Goal: Task Accomplishment & Management: Manage account settings

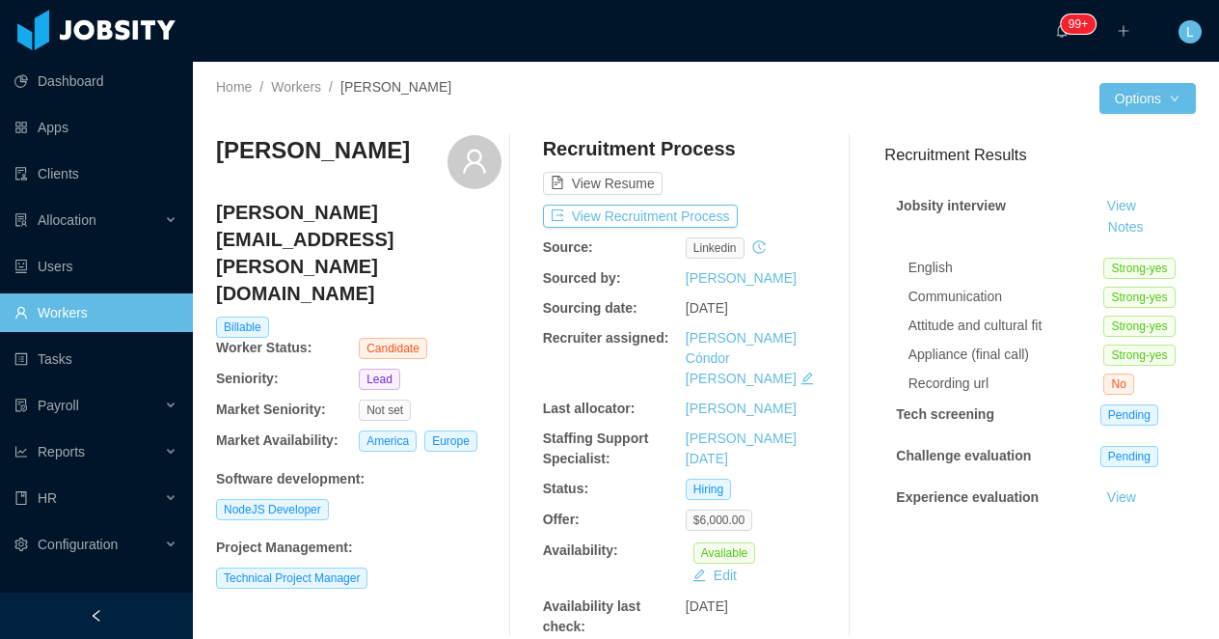
scroll to position [503, 0]
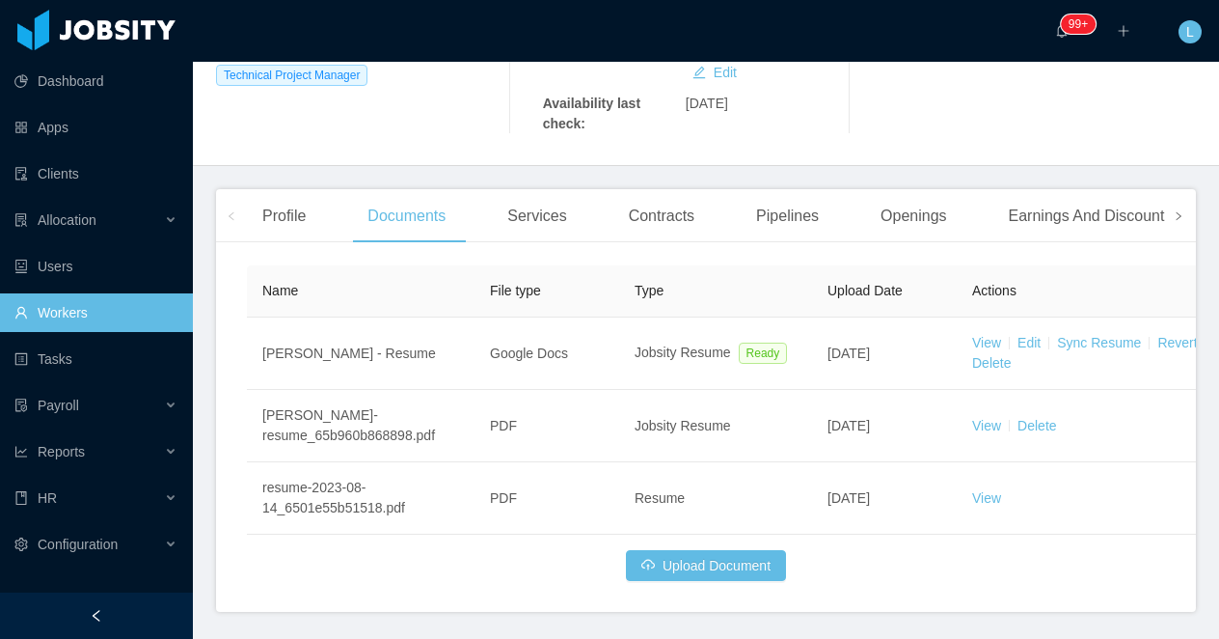
click at [1185, 198] on span at bounding box center [1178, 215] width 31 height 53
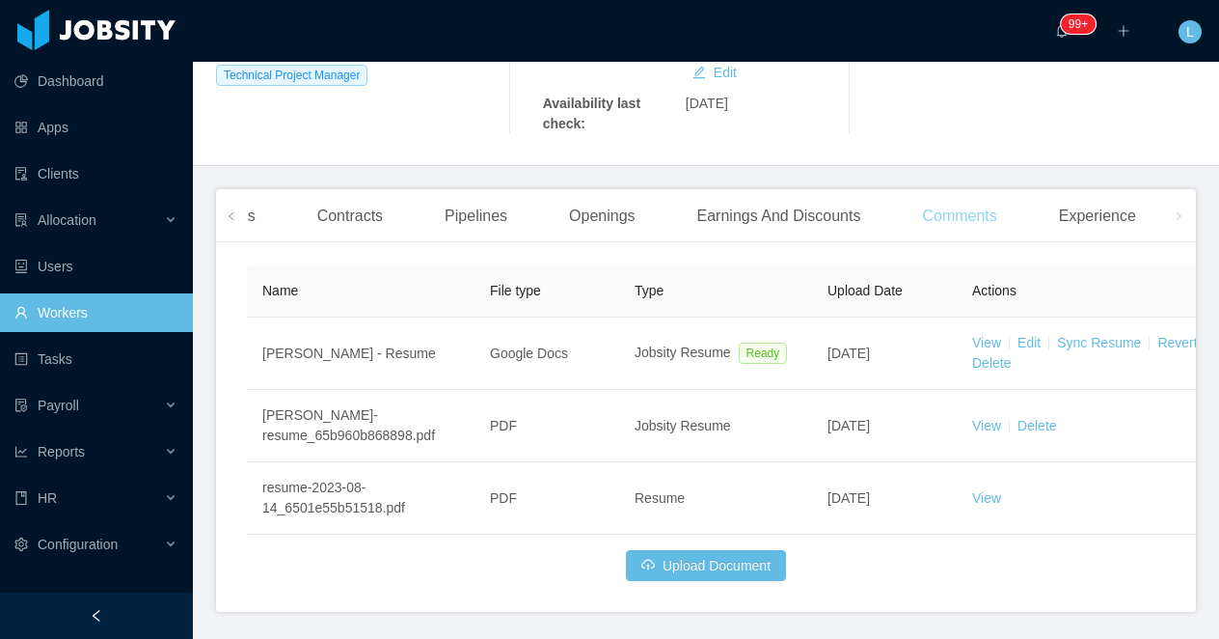
scroll to position [0, 0]
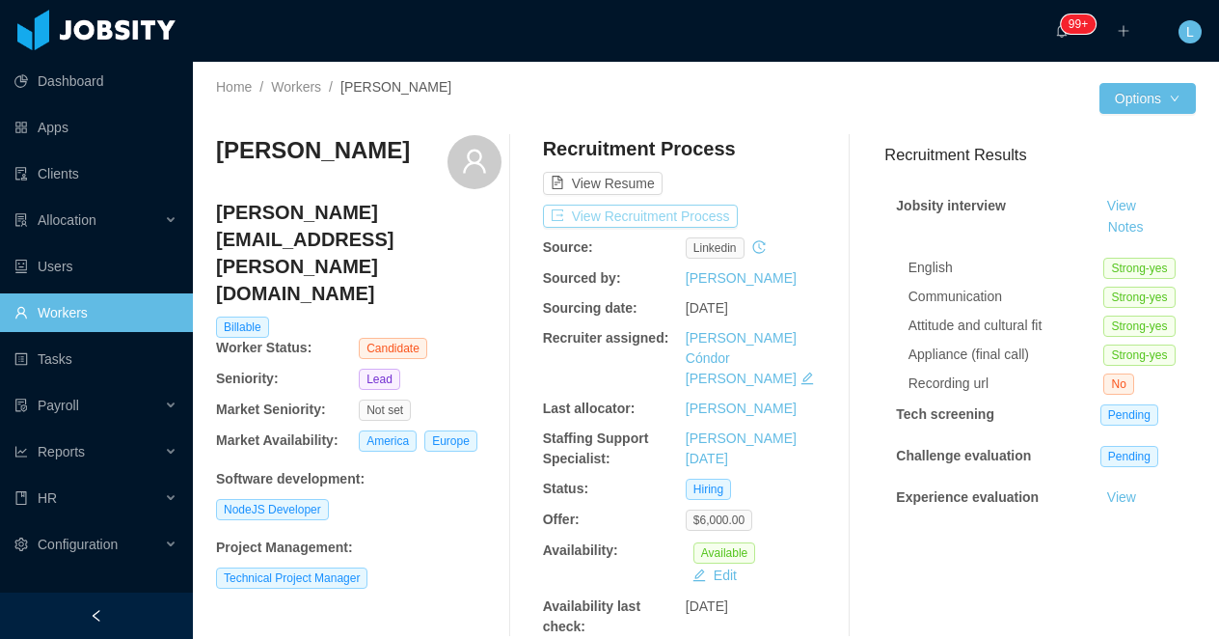
click at [668, 219] on button "View Recruitment Process" at bounding box center [640, 215] width 195 height 23
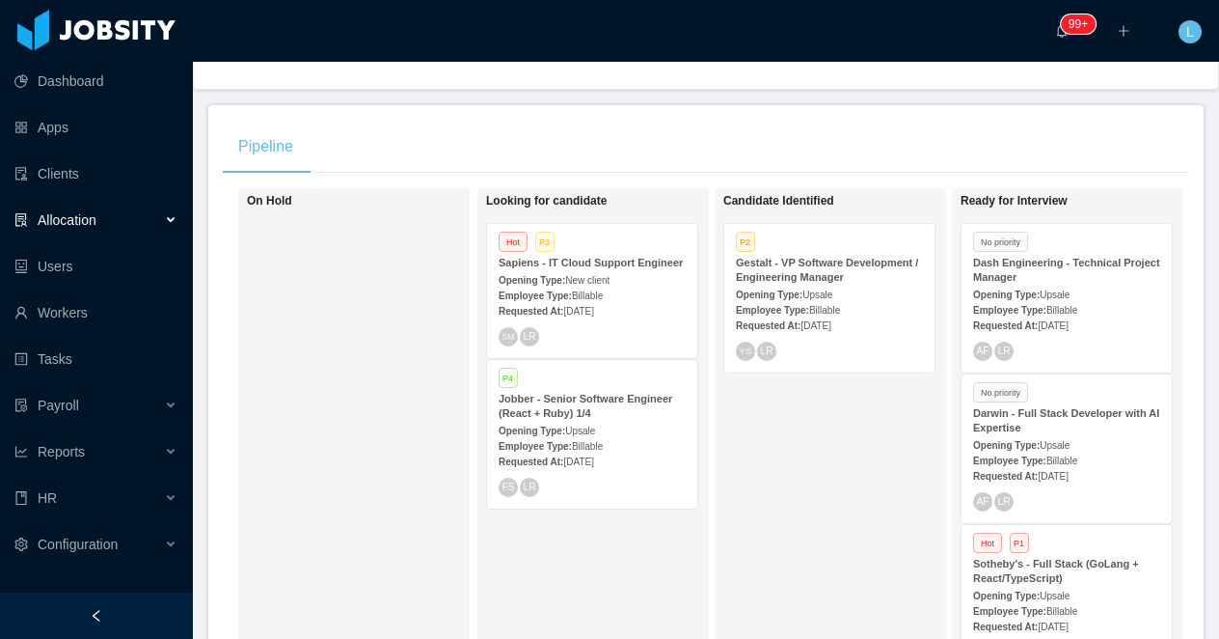
scroll to position [0, 236]
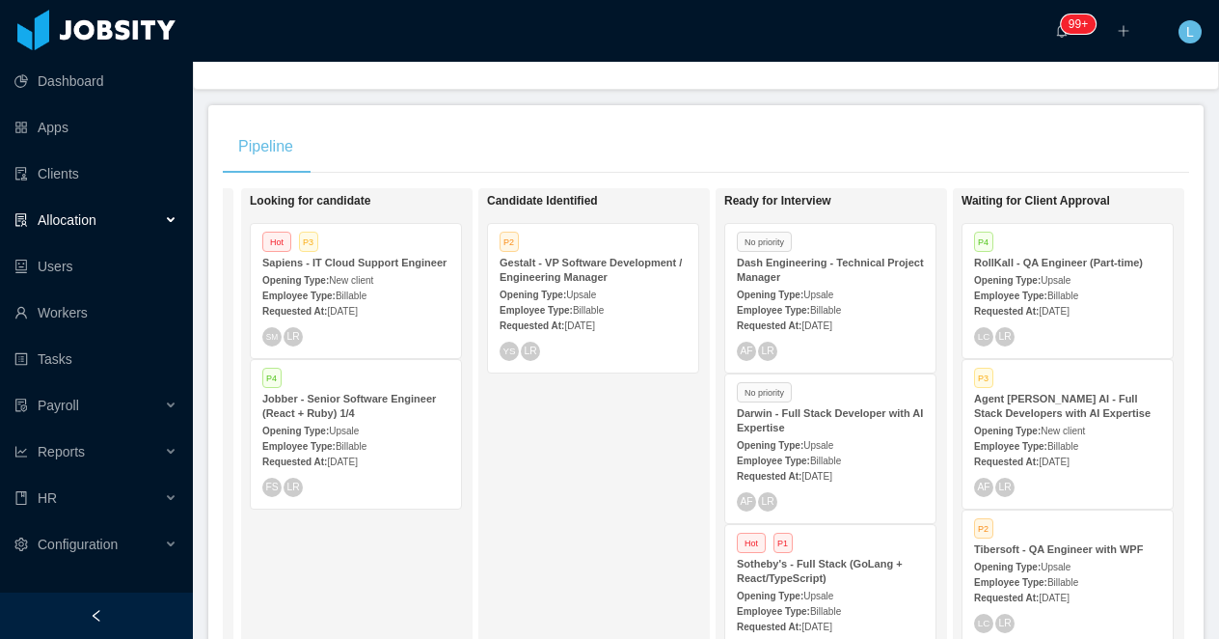
click at [627, 284] on div "Opening Type: Upsale" at bounding box center [593, 294] width 187 height 20
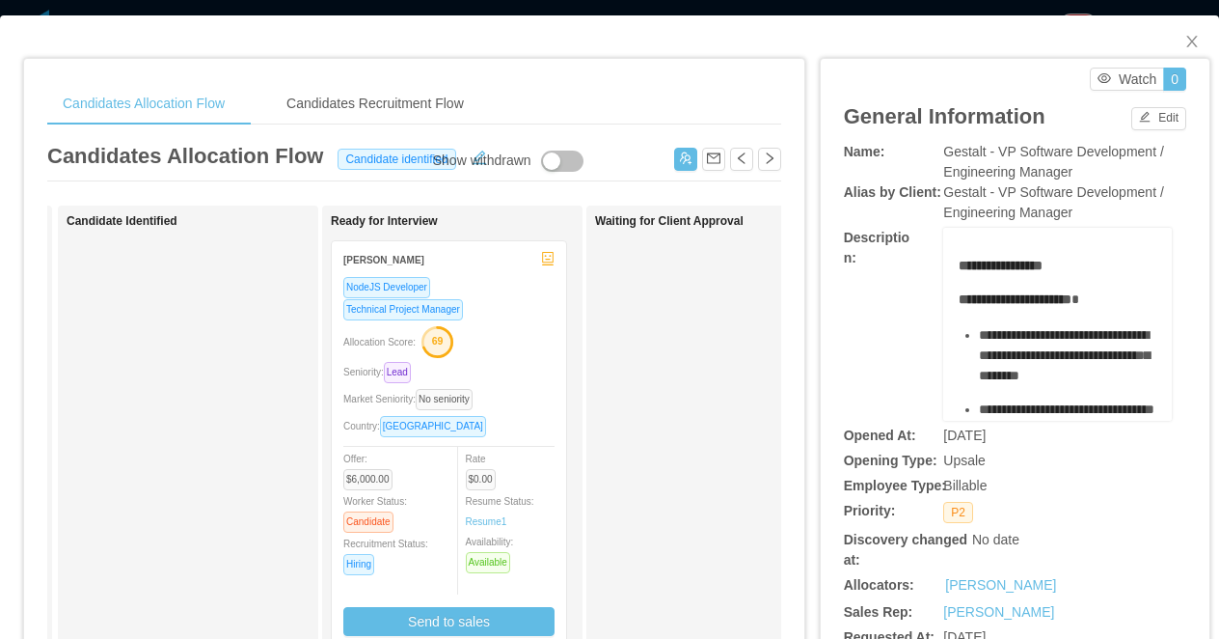
scroll to position [75, 0]
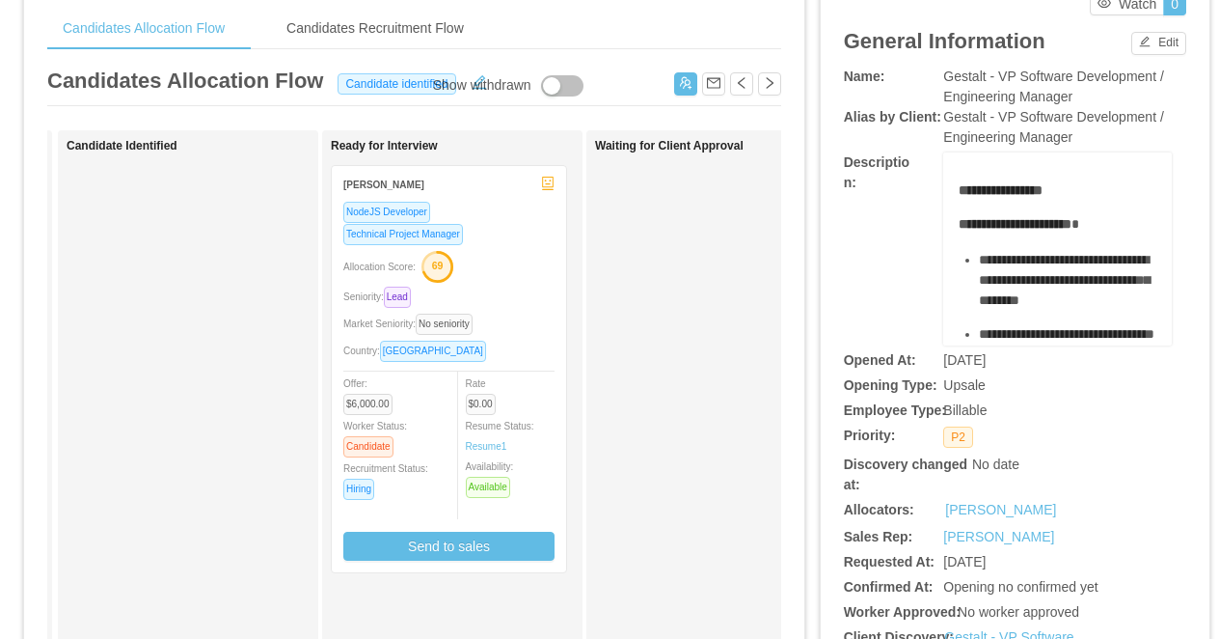
click at [511, 264] on div "Allocation Score: 69" at bounding box center [448, 265] width 211 height 31
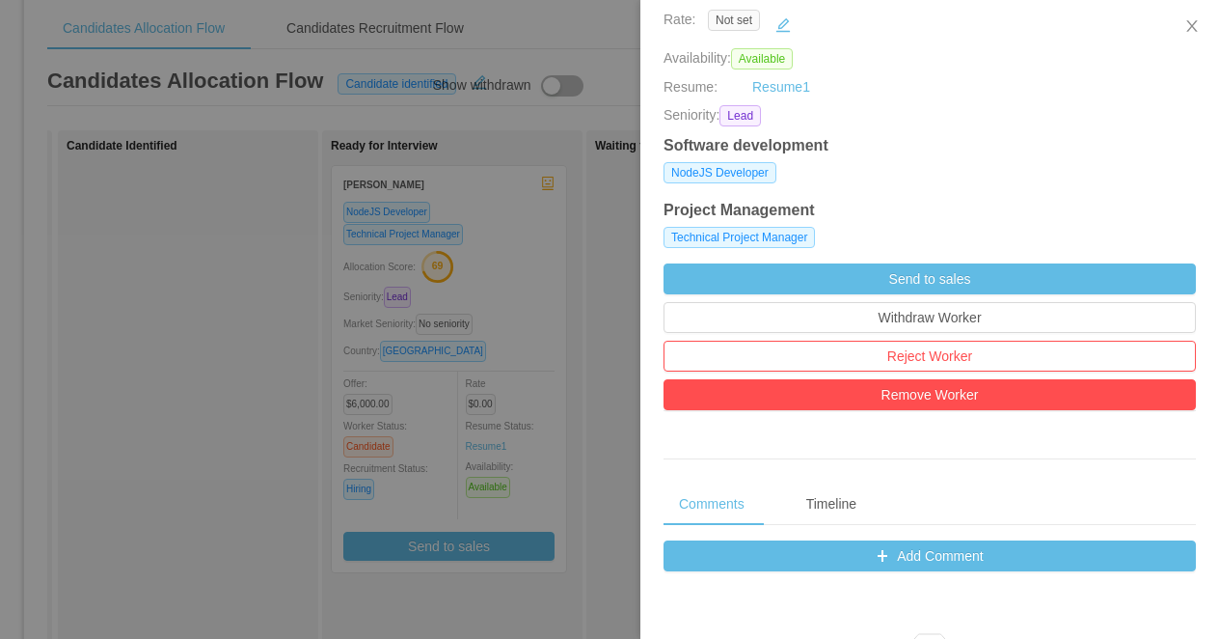
scroll to position [441, 0]
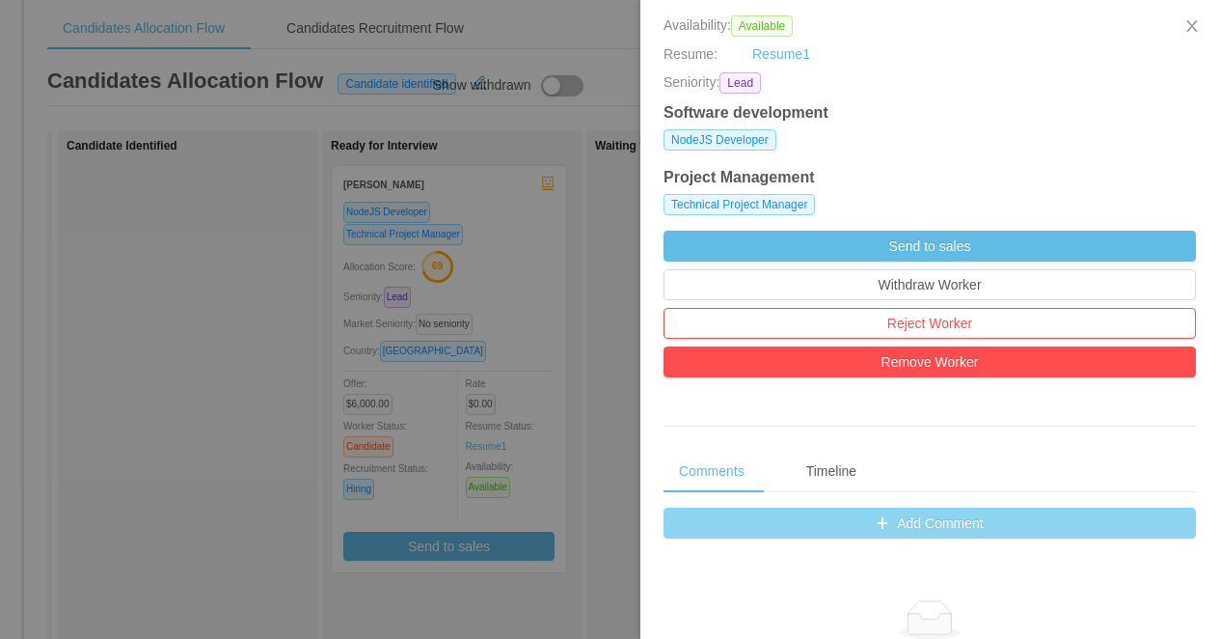
click at [797, 520] on button "Add Comment" at bounding box center [930, 522] width 532 height 31
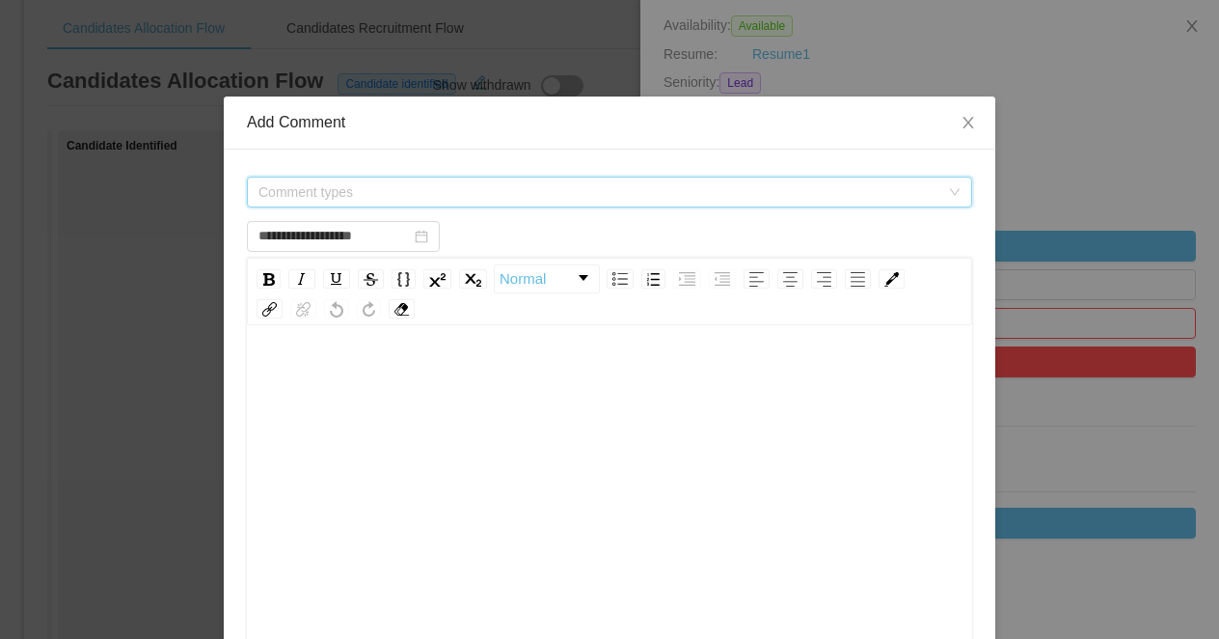
click at [445, 192] on span "Comment types" at bounding box center [599, 191] width 681 height 19
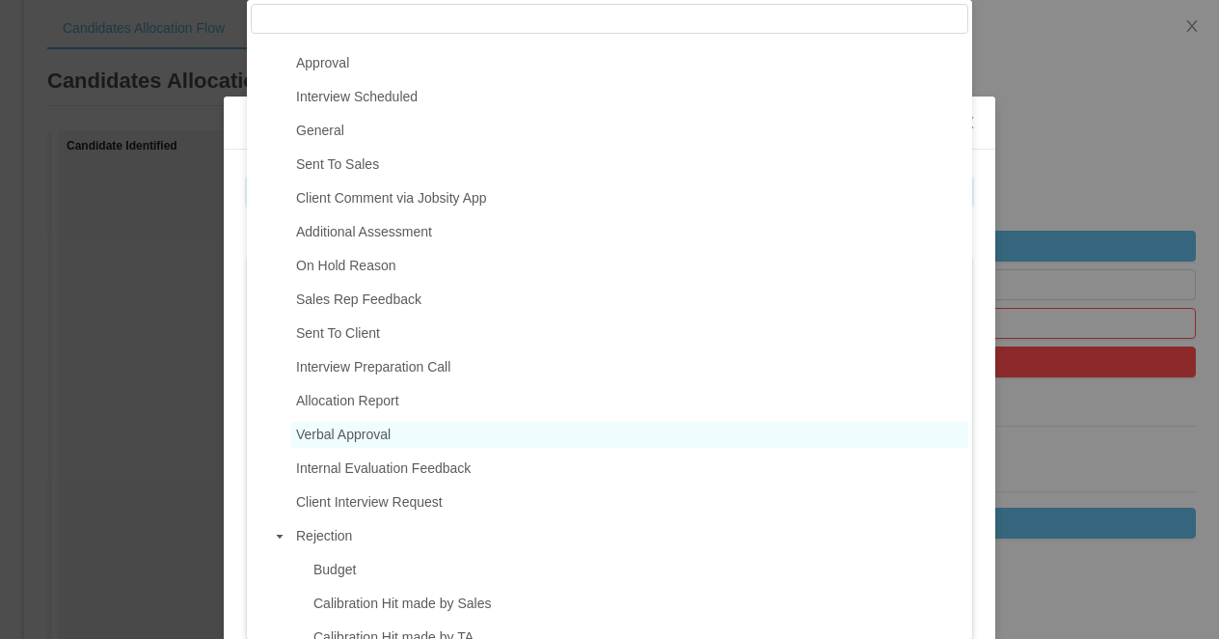
scroll to position [127, 0]
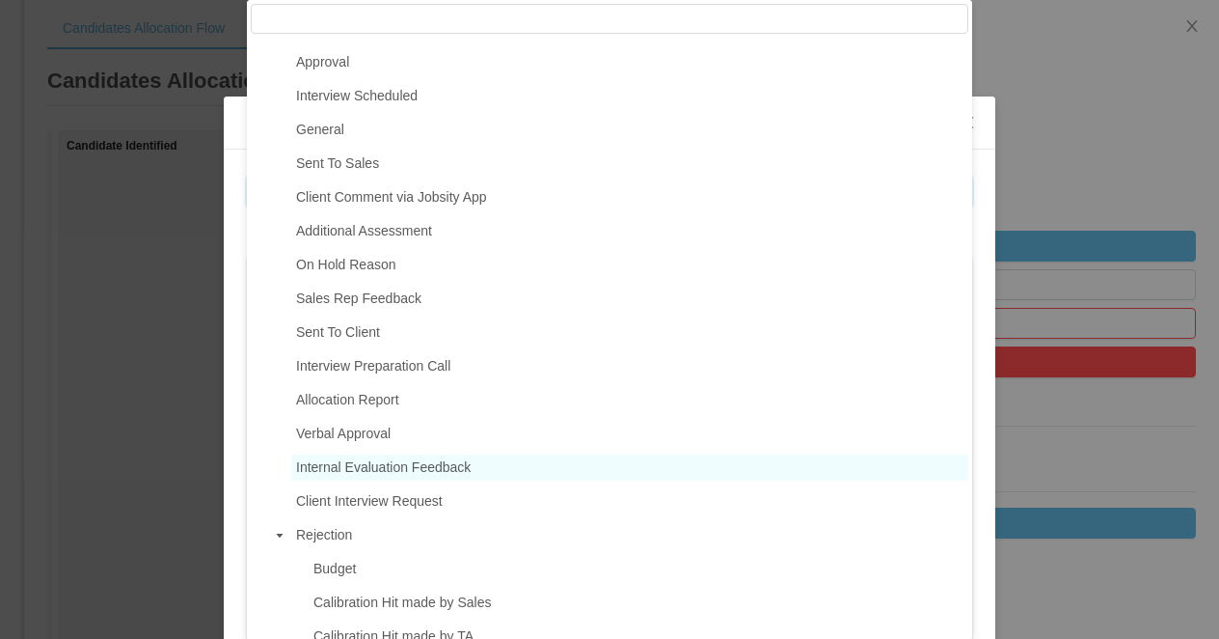
click at [422, 463] on span "Internal Evaluation Feedback" at bounding box center [383, 466] width 175 height 15
type input "**********"
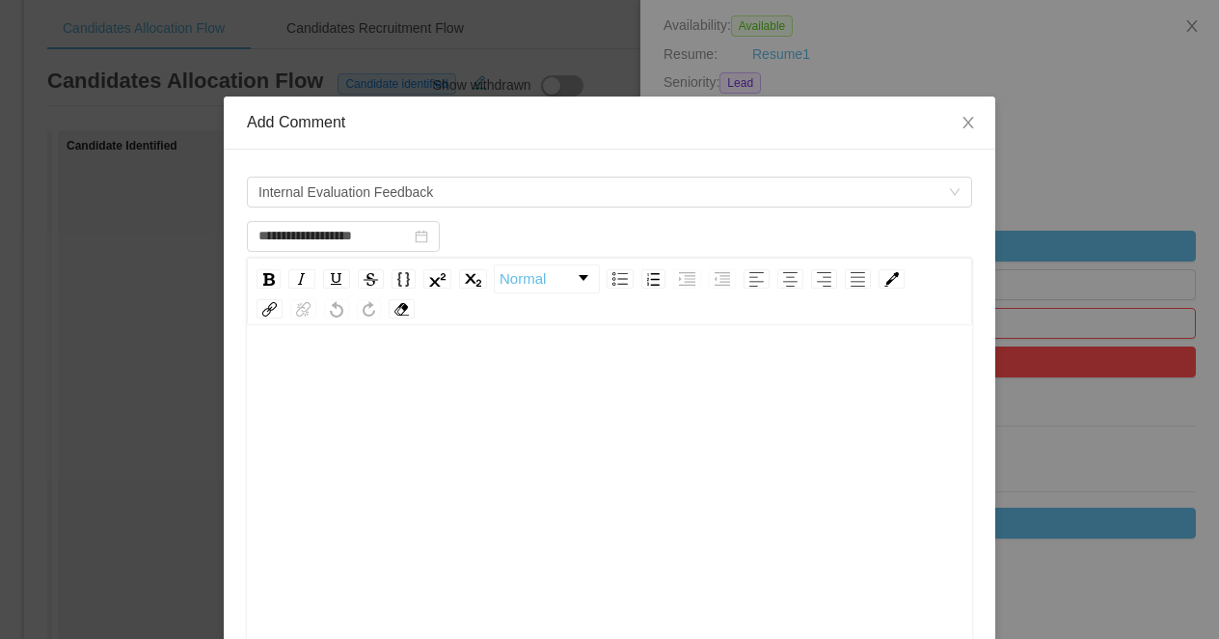
click at [453, 405] on div "rdw-editor" at bounding box center [609, 527] width 695 height 338
paste div "To enrich screen reader interactions, please activate Accessibility in Grammarl…"
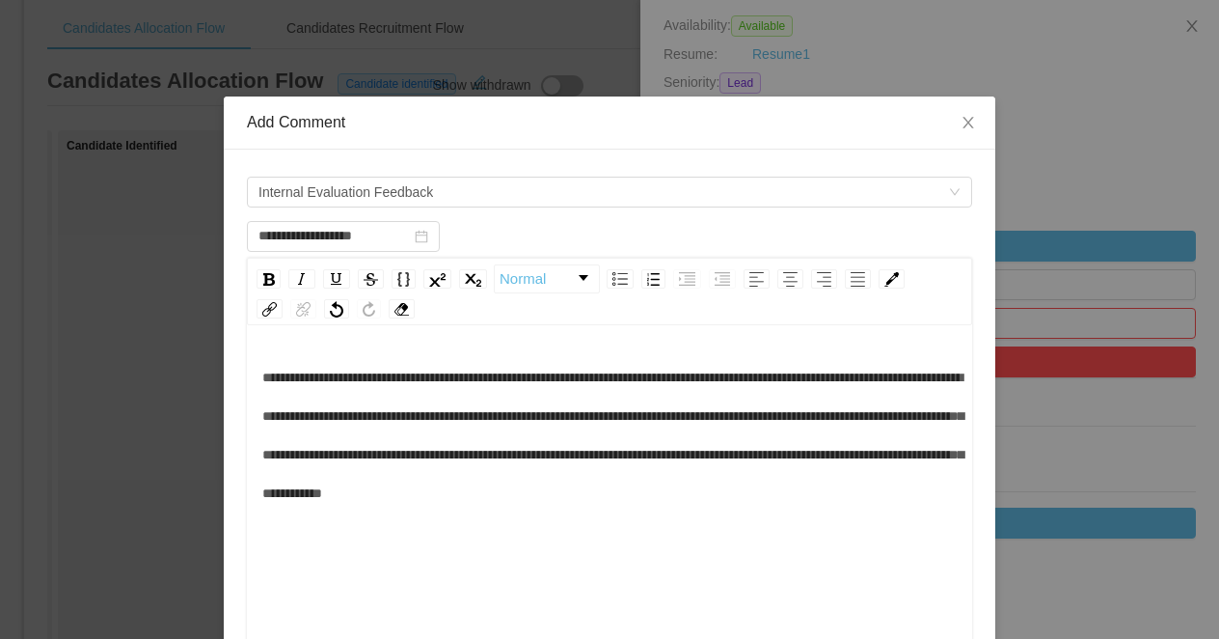
click at [263, 379] on span "**********" at bounding box center [612, 434] width 701 height 129
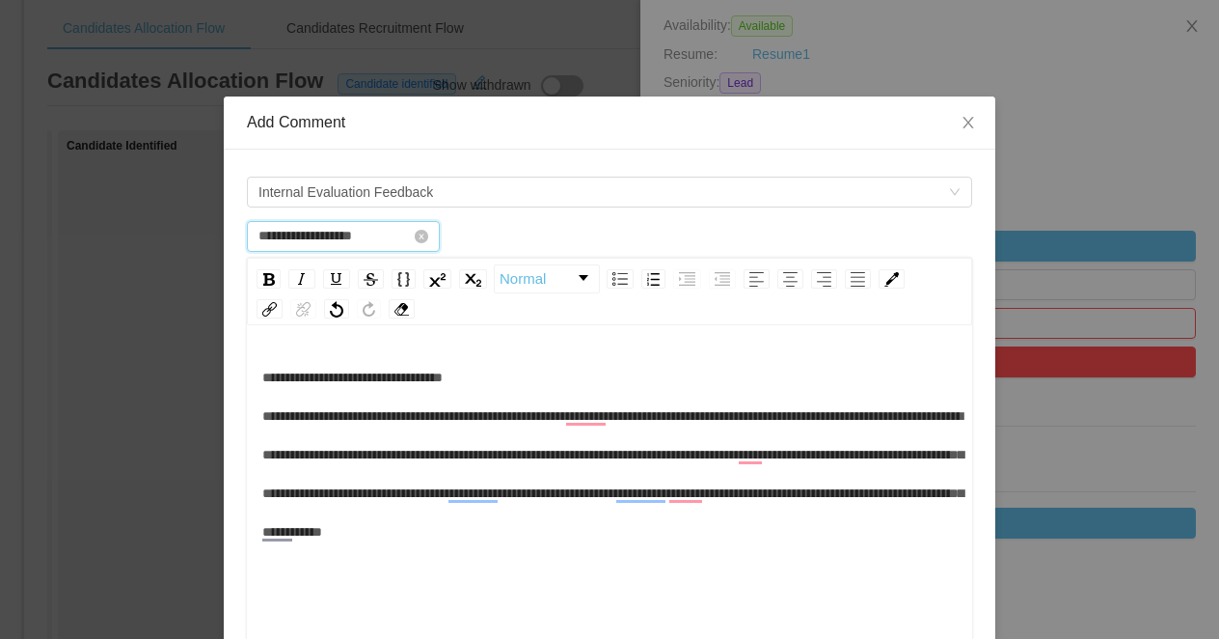
click at [346, 226] on input "**********" at bounding box center [343, 236] width 193 height 31
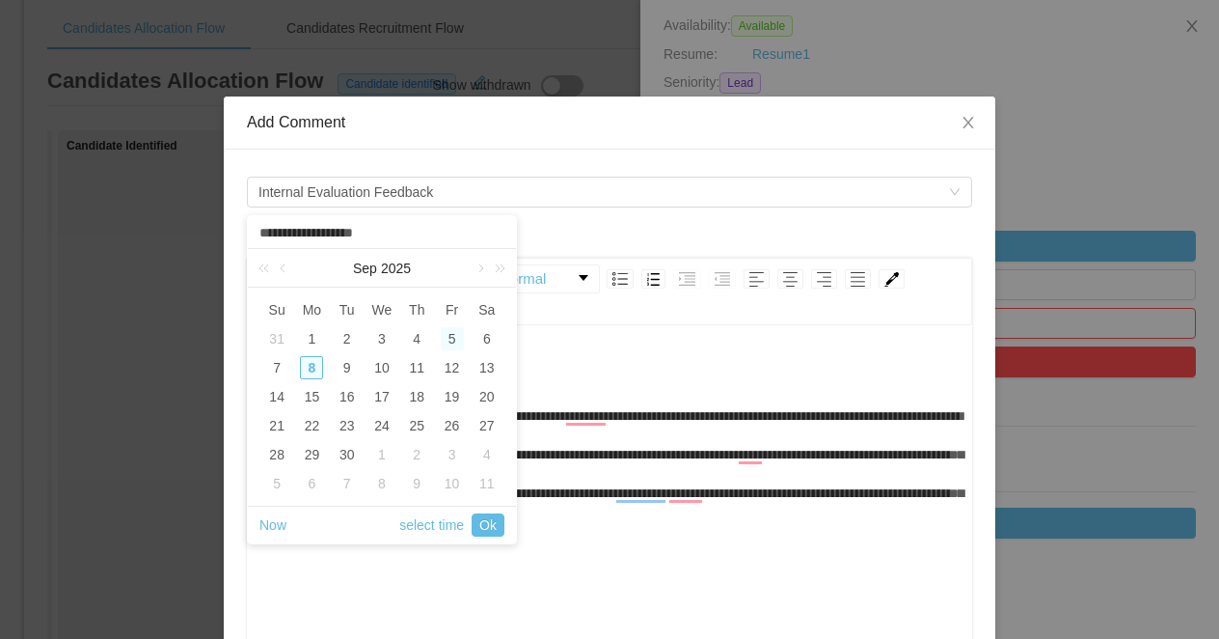
click at [446, 330] on div "5" at bounding box center [452, 338] width 23 height 23
type input "**********"
click at [452, 341] on div "5" at bounding box center [452, 338] width 23 height 23
click at [355, 235] on input "**********" at bounding box center [382, 233] width 249 height 21
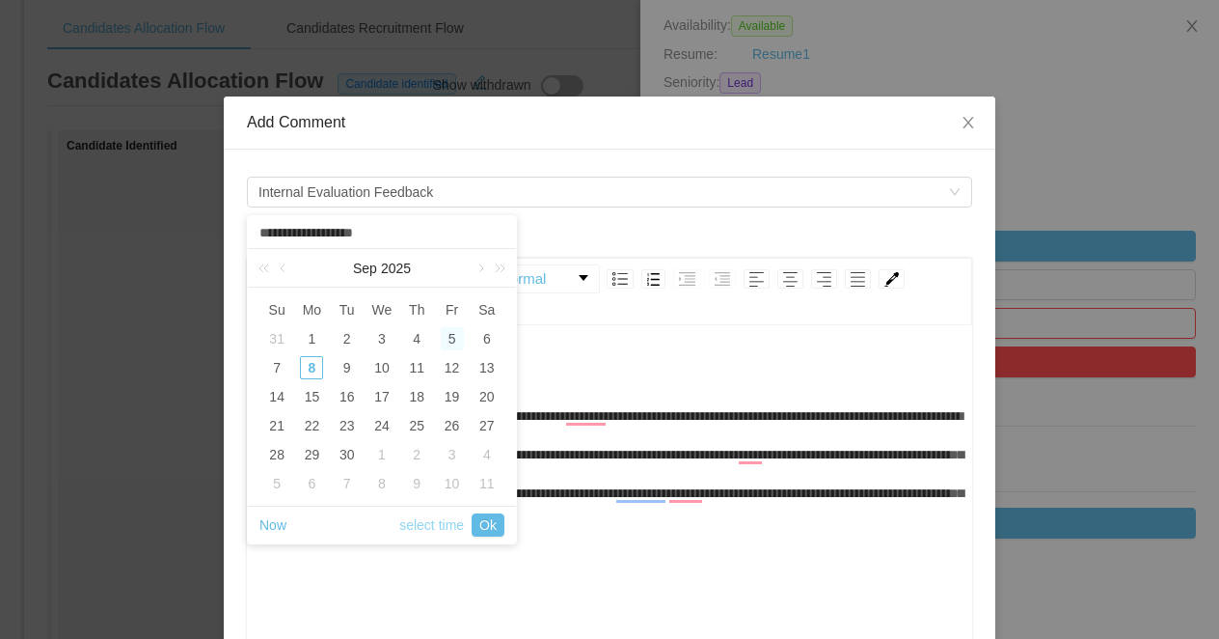
click at [411, 521] on link "select time" at bounding box center [431, 524] width 65 height 37
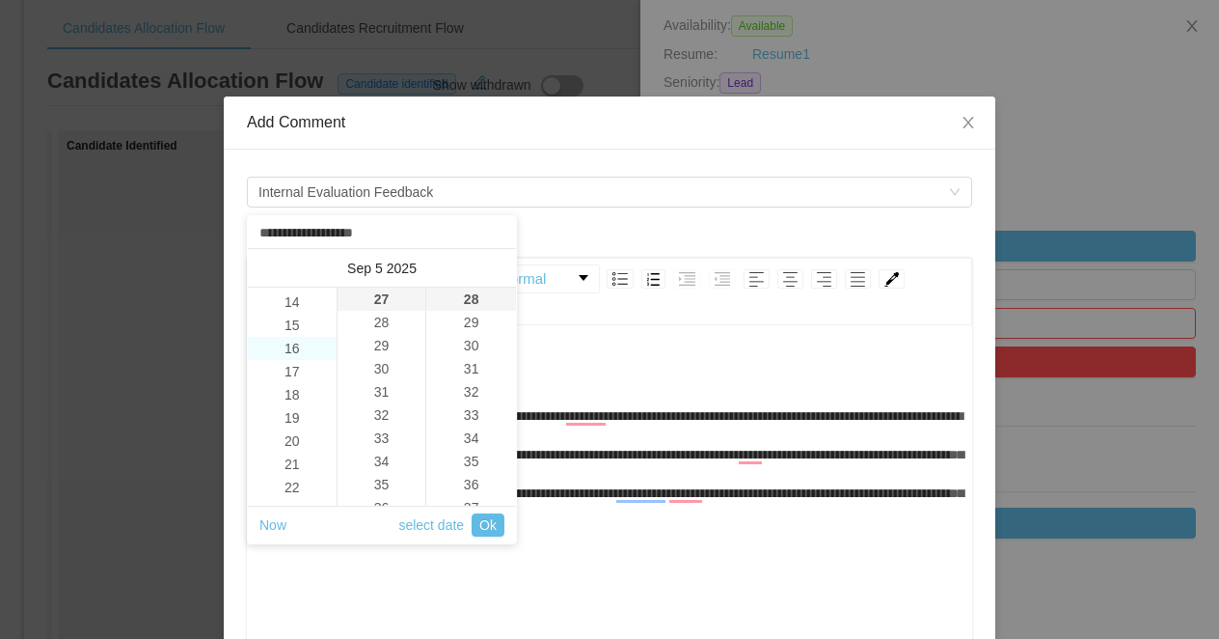
scroll to position [310, 0]
click at [301, 321] on li "14" at bounding box center [292, 313] width 89 height 23
type input "**********"
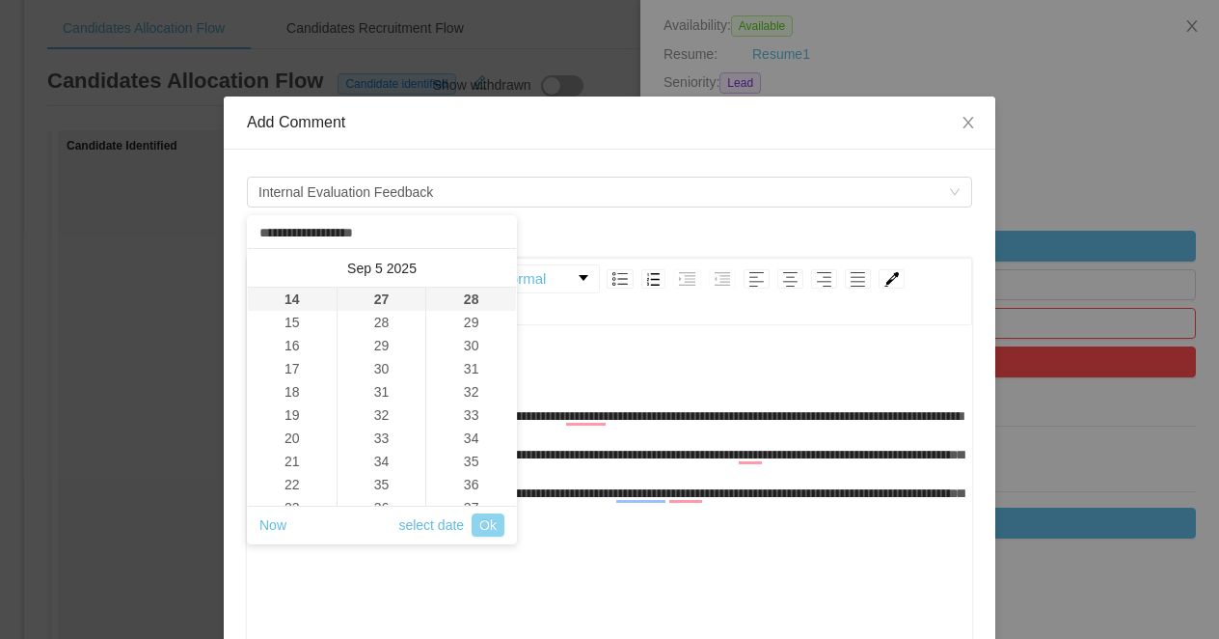
click at [494, 531] on link "Ok" at bounding box center [488, 524] width 33 height 23
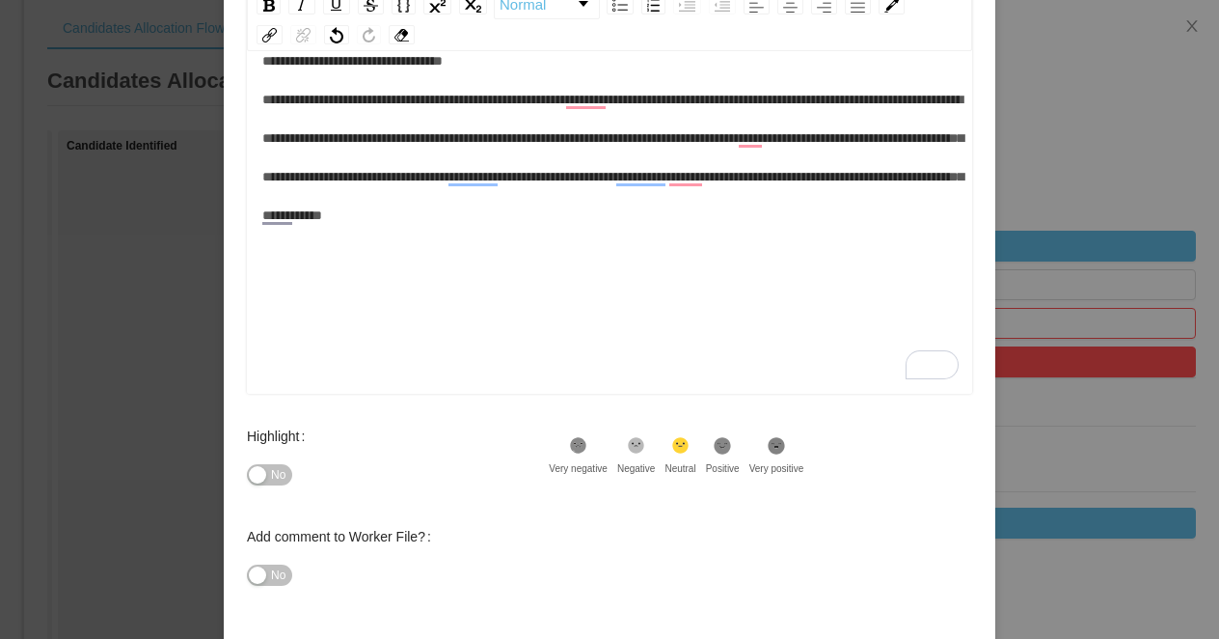
scroll to position [350, 0]
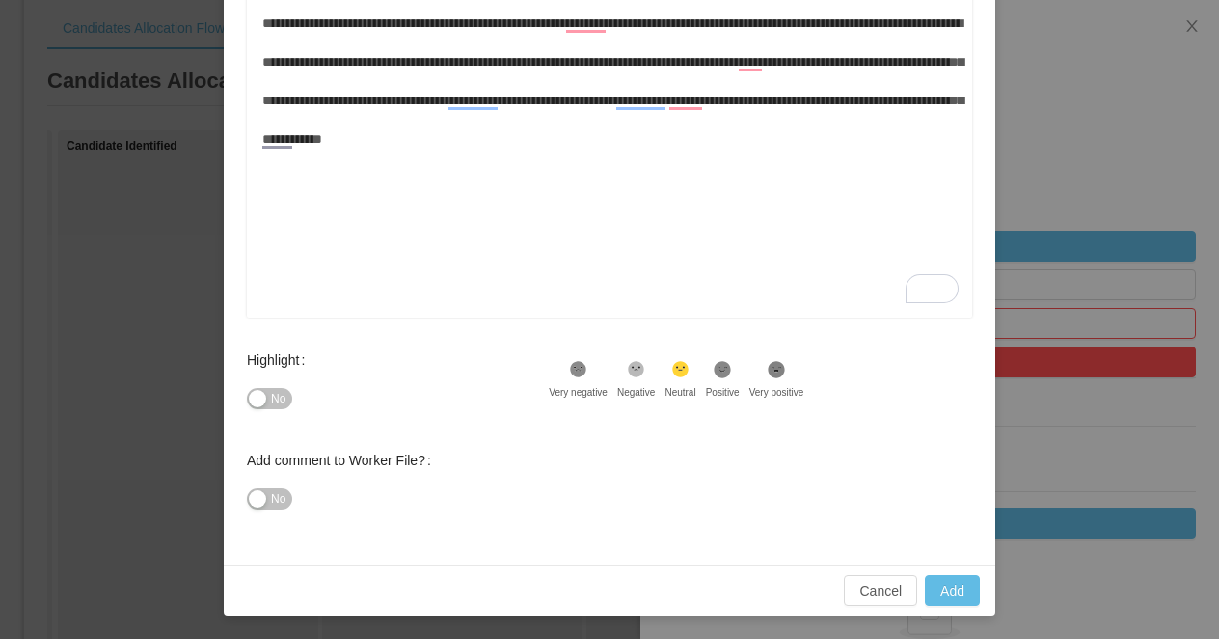
click at [269, 402] on button "No" at bounding box center [269, 398] width 45 height 21
click at [269, 496] on button "No" at bounding box center [269, 498] width 45 height 21
click at [963, 590] on button "Add" at bounding box center [952, 590] width 55 height 31
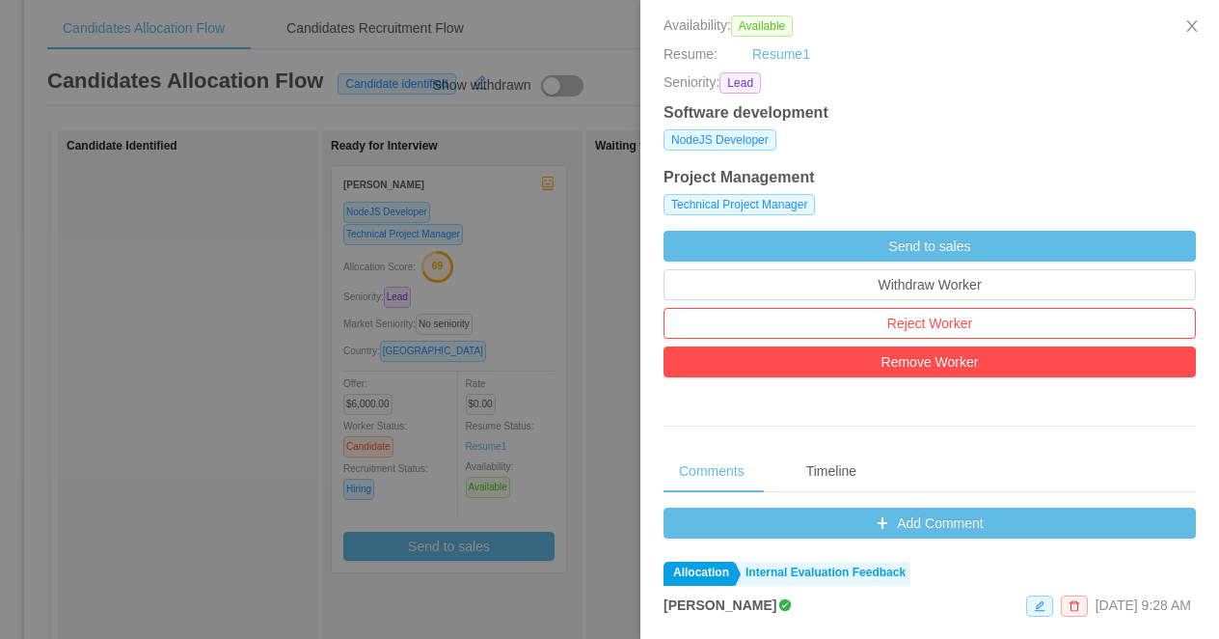
click at [468, 237] on div at bounding box center [609, 319] width 1219 height 639
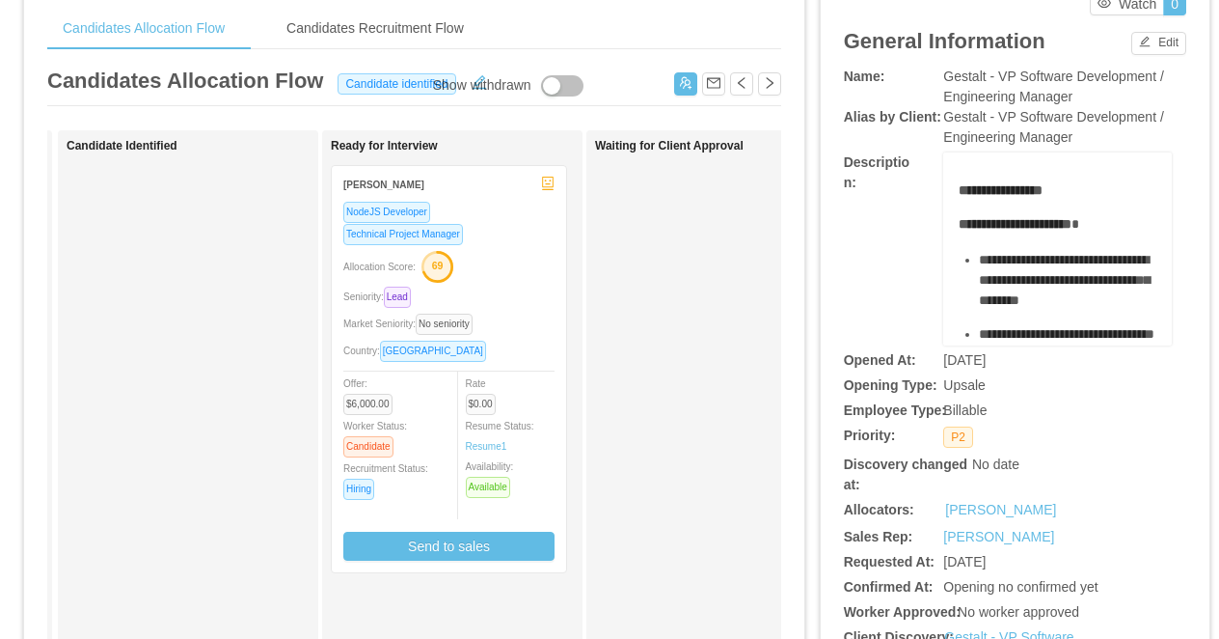
scroll to position [0, 0]
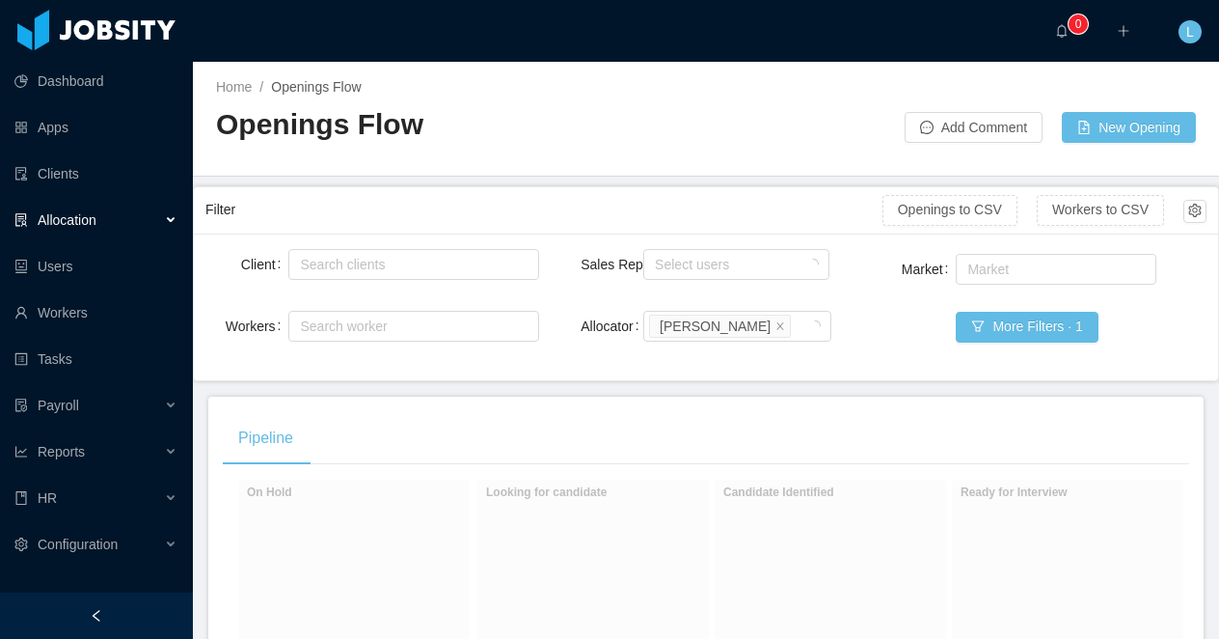
click at [90, 613] on icon "icon: left" at bounding box center [97, 616] width 14 height 14
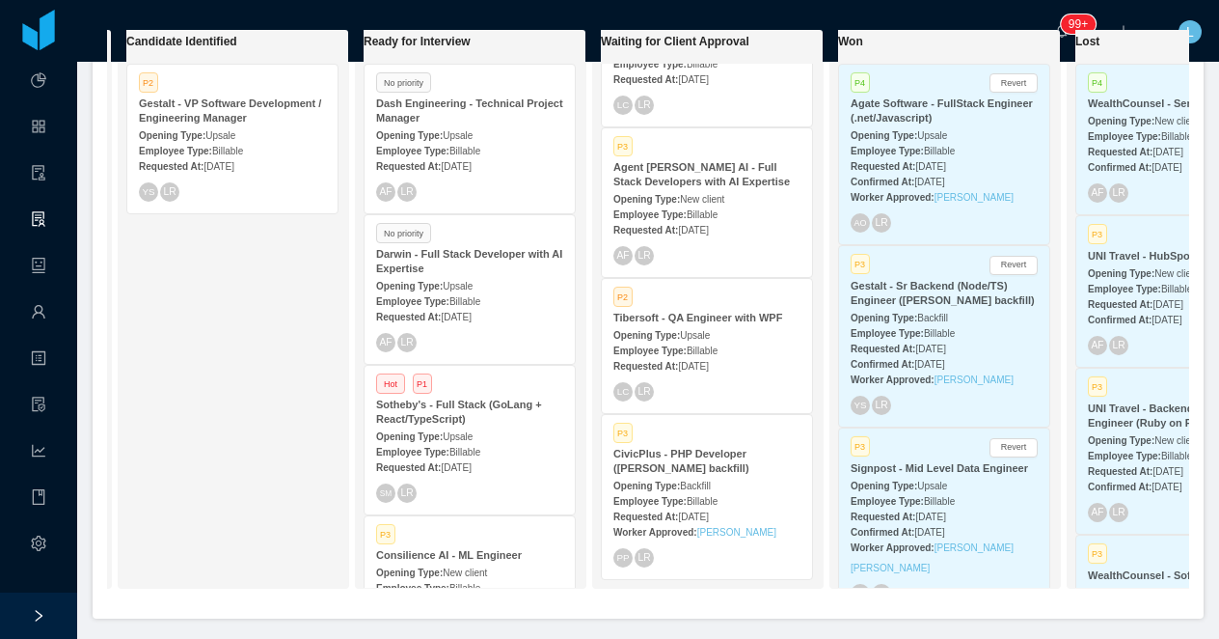
scroll to position [457, 0]
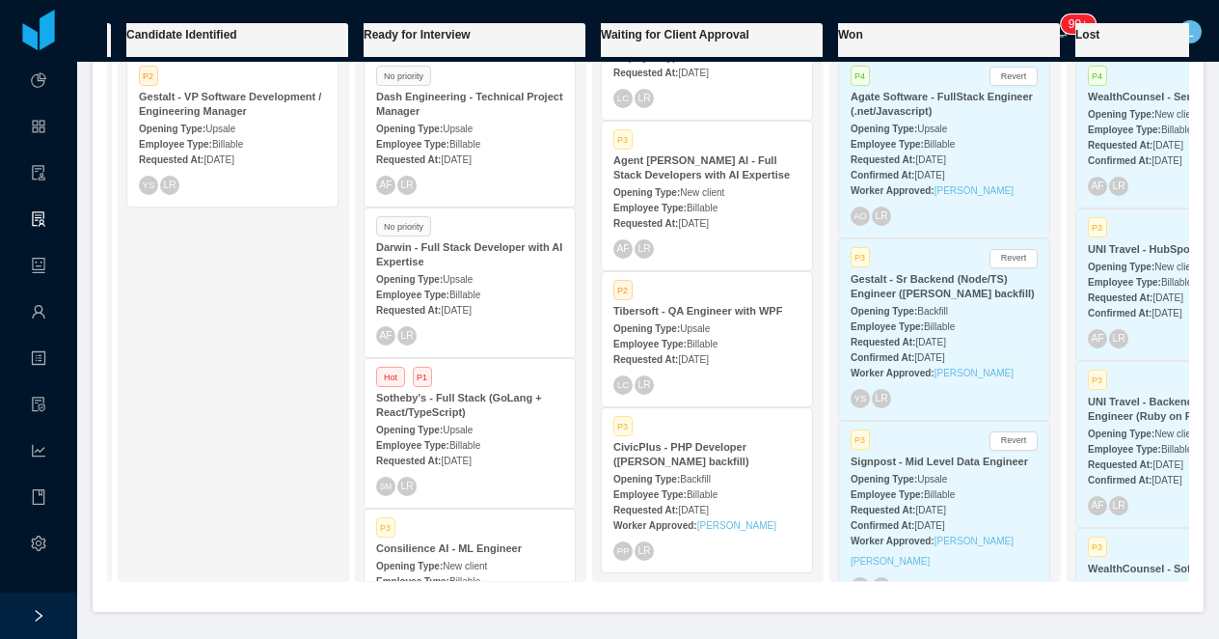
click at [680, 324] on strong "Opening Type:" at bounding box center [646, 328] width 67 height 11
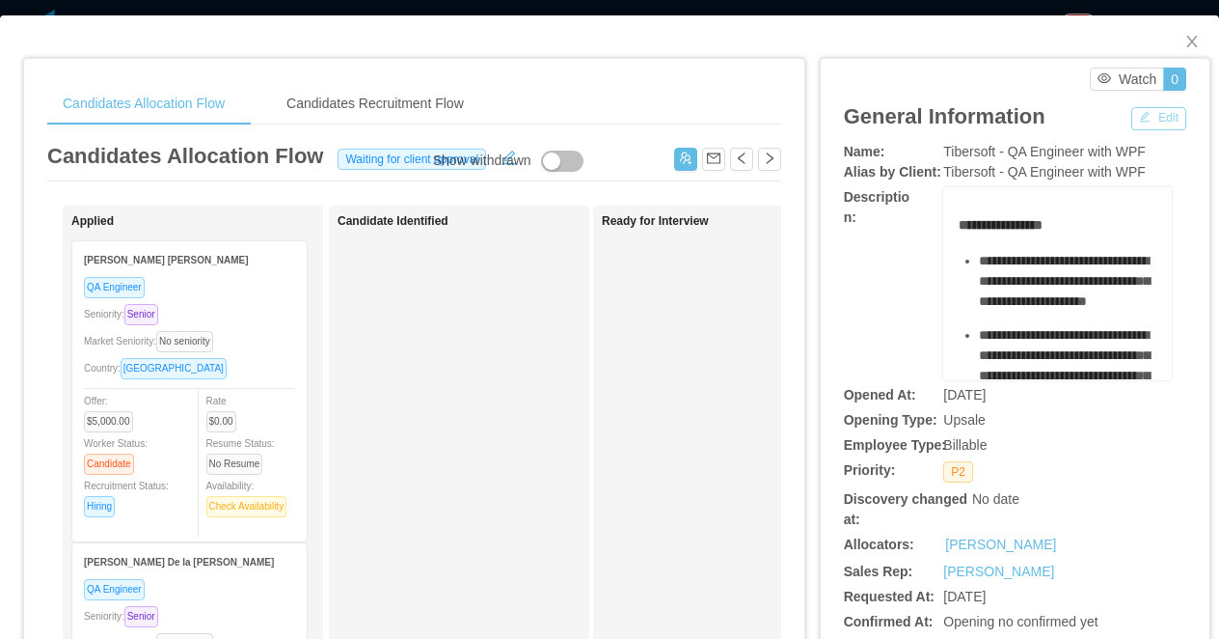
click at [1138, 121] on button "Edit" at bounding box center [1158, 118] width 55 height 23
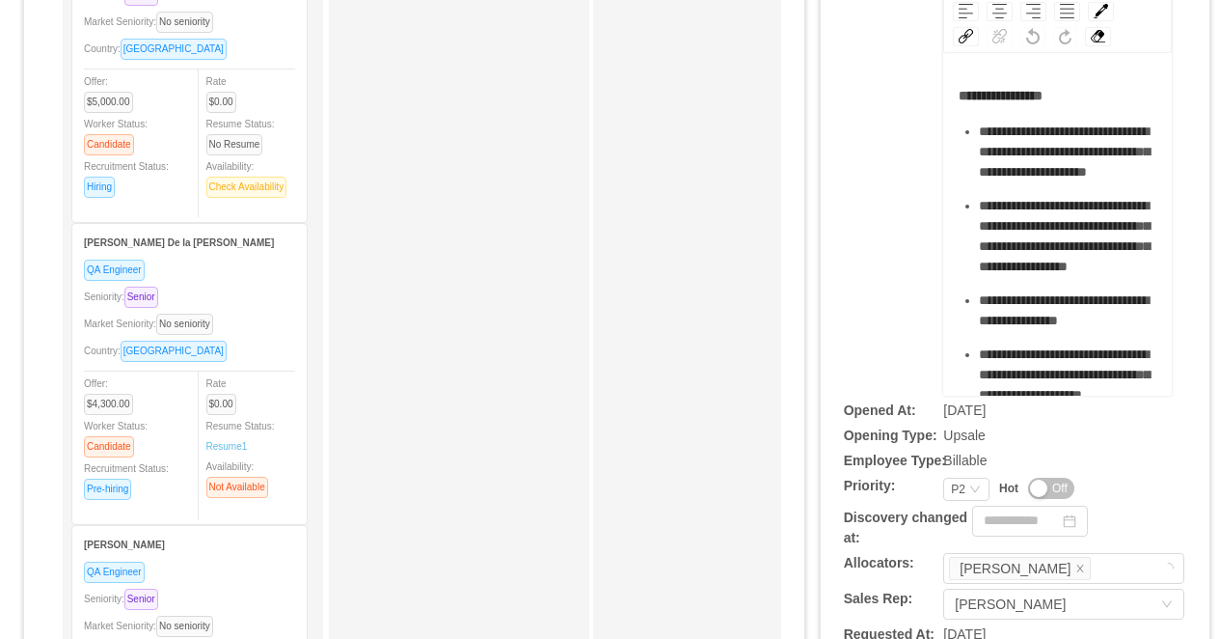
scroll to position [412, 0]
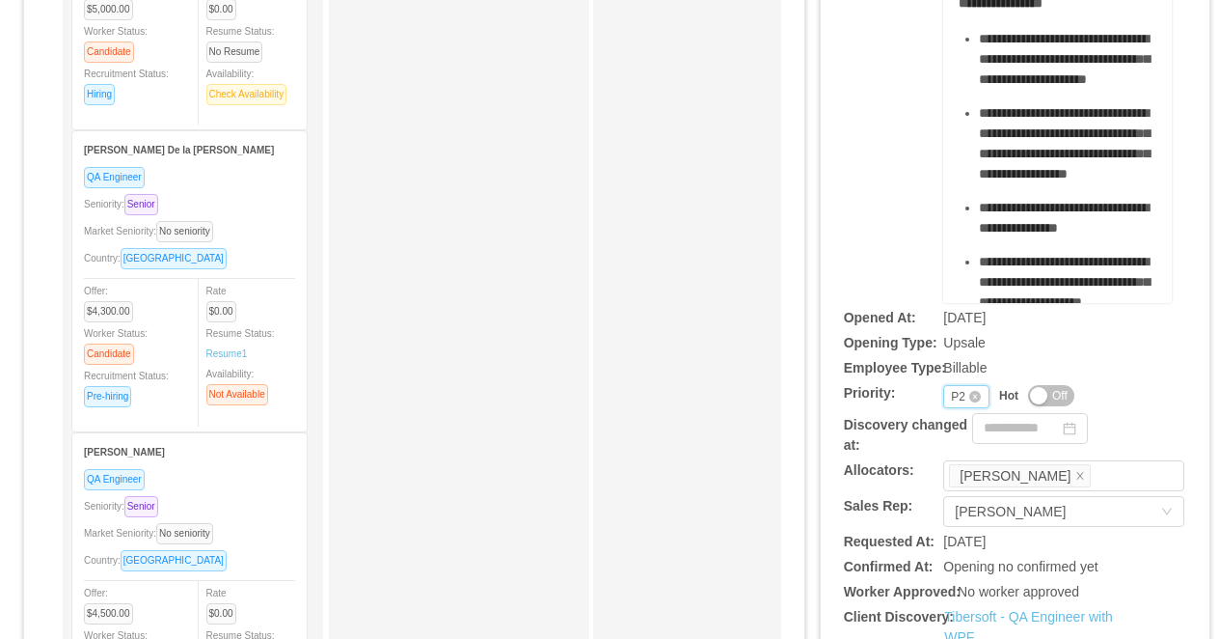
click at [961, 401] on div "P2" at bounding box center [958, 396] width 14 height 21
click at [958, 523] on li "P4" at bounding box center [966, 521] width 46 height 31
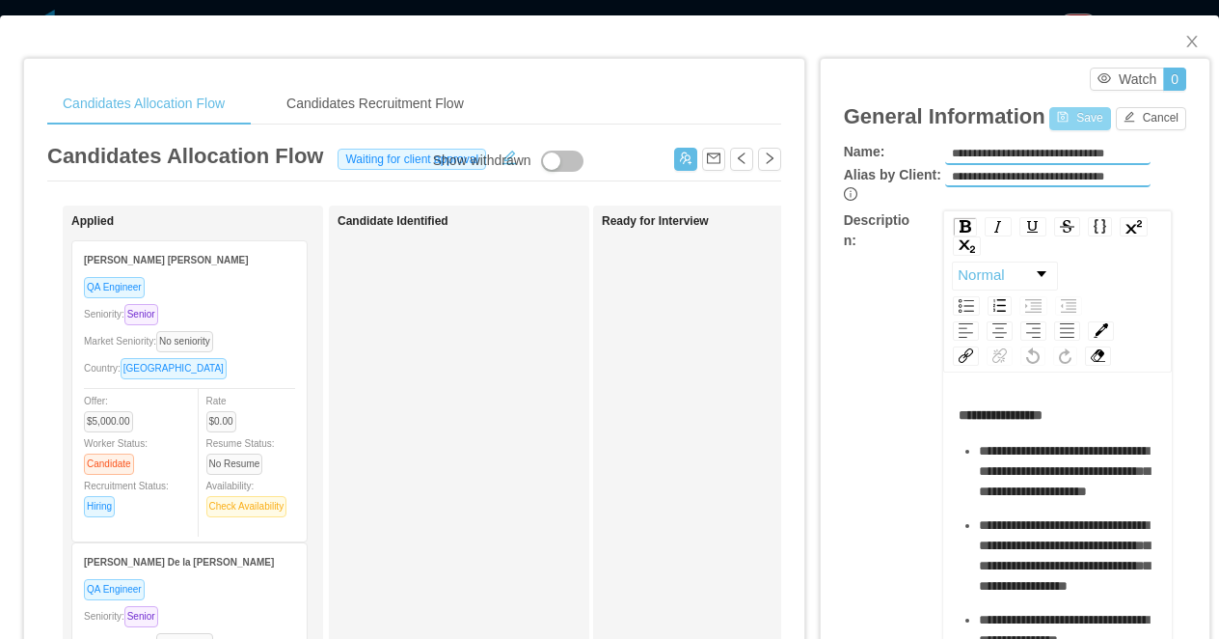
click at [1050, 123] on button "Save" at bounding box center [1079, 118] width 61 height 23
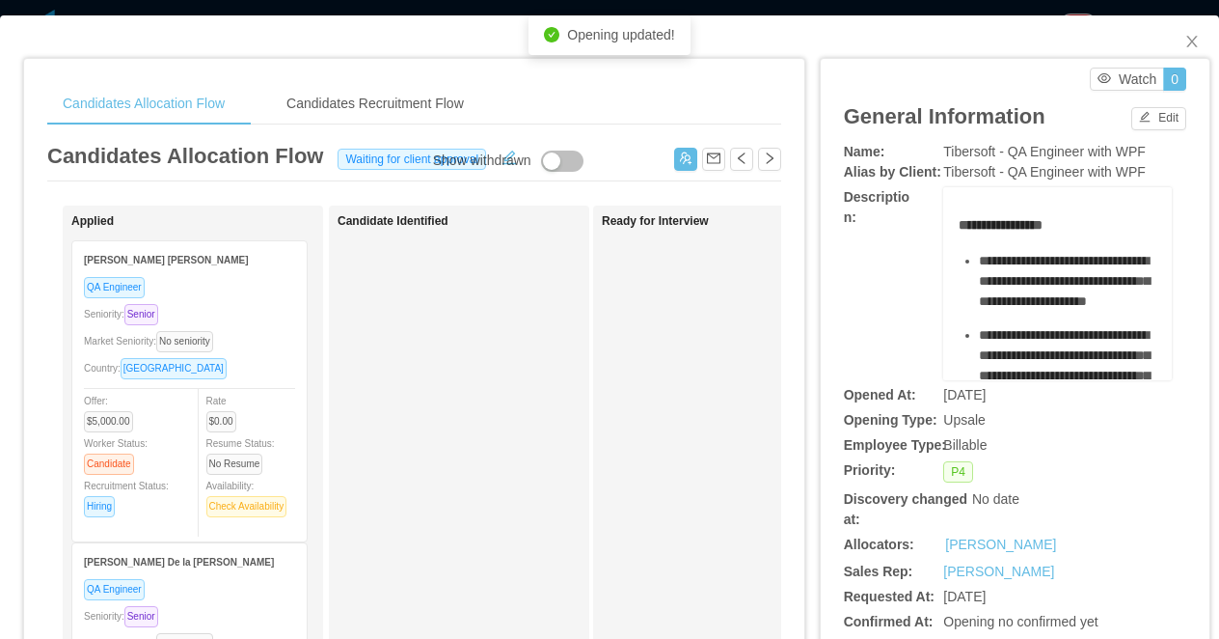
click at [923, 10] on div "Candidates Allocation Flow Candidates Recruitment Flow Candidates Allocation Fl…" at bounding box center [609, 319] width 1219 height 639
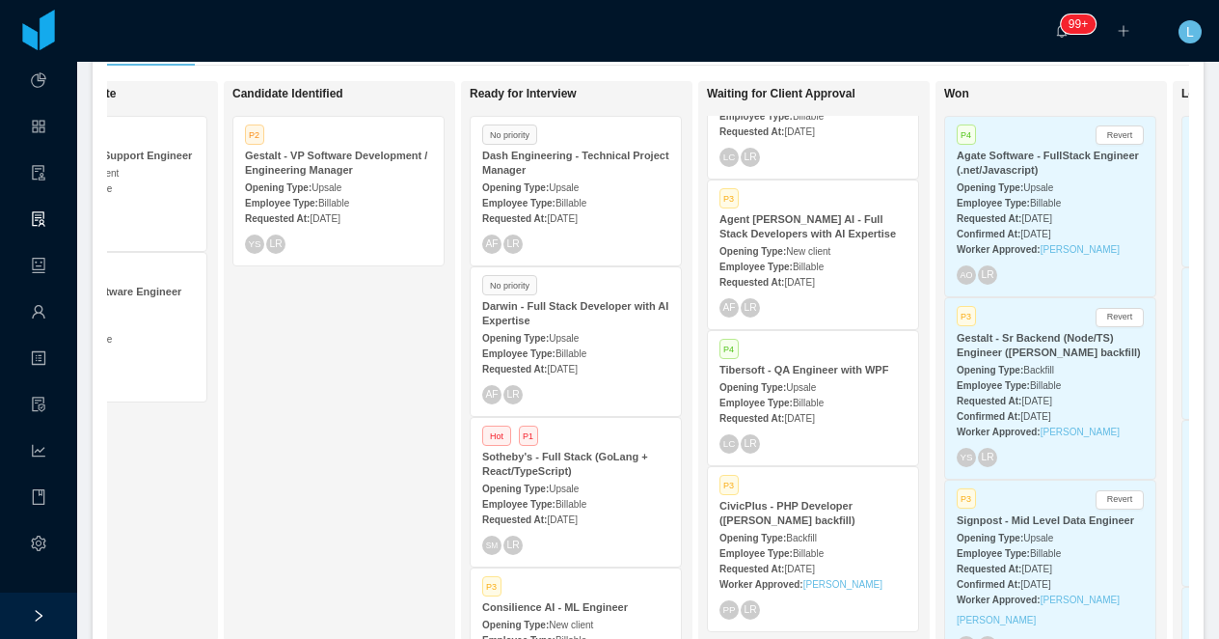
scroll to position [391, 0]
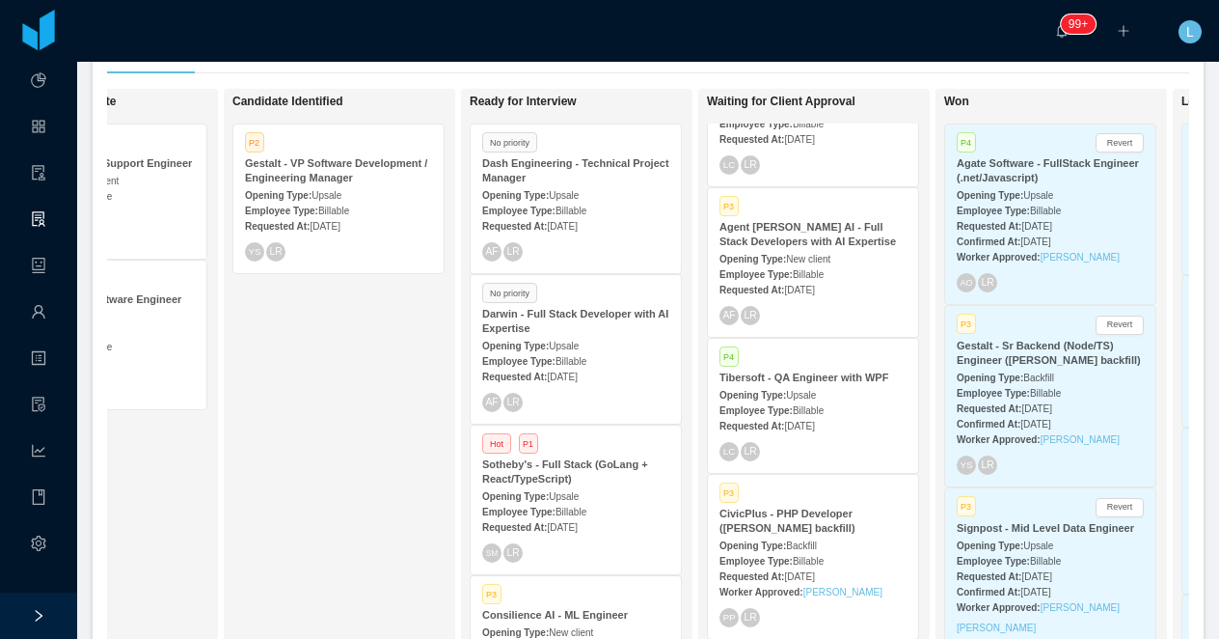
click at [582, 171] on div "Dash Engineering - Technical Project Manager" at bounding box center [575, 170] width 187 height 29
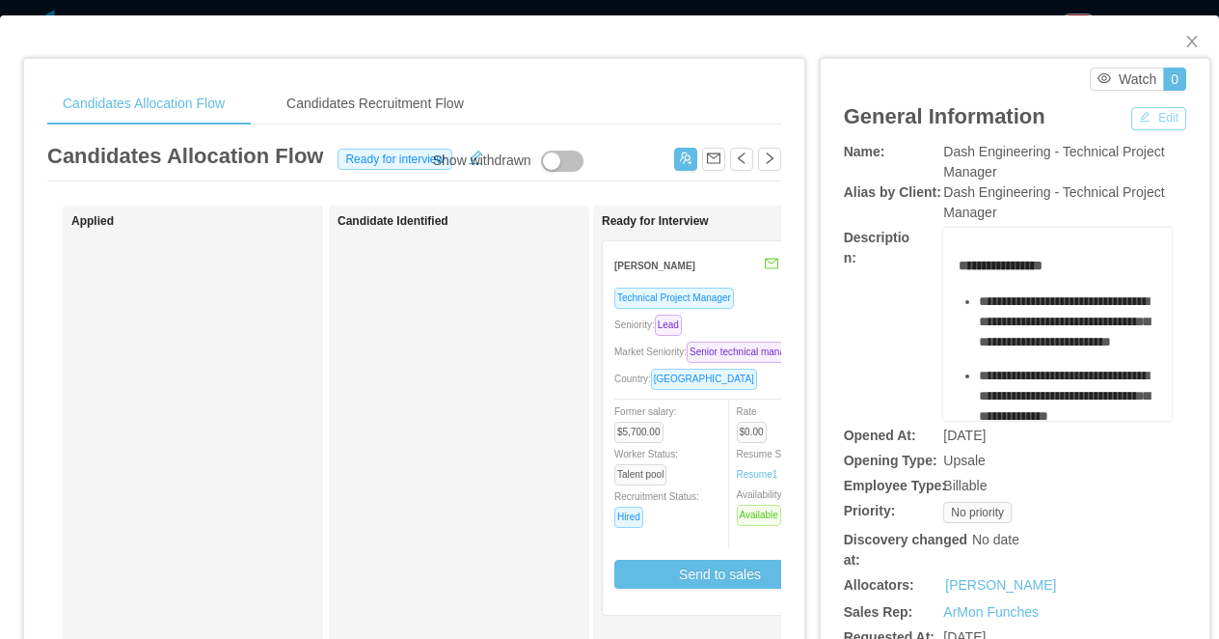
click at [1138, 119] on button "Edit" at bounding box center [1158, 118] width 55 height 23
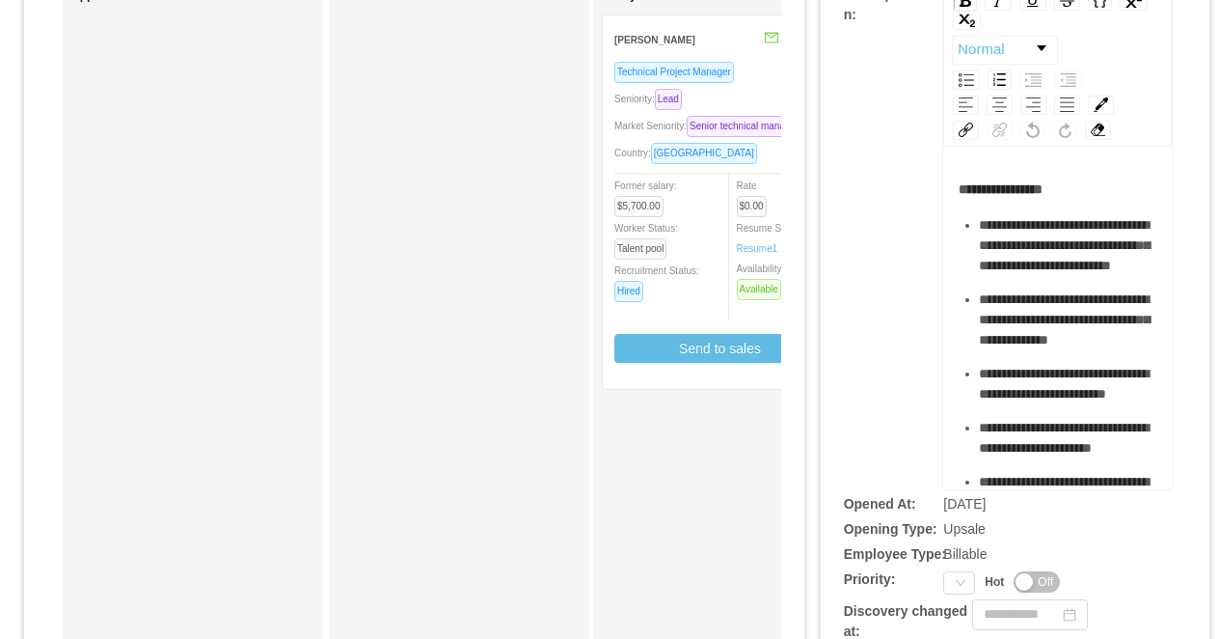
scroll to position [385, 0]
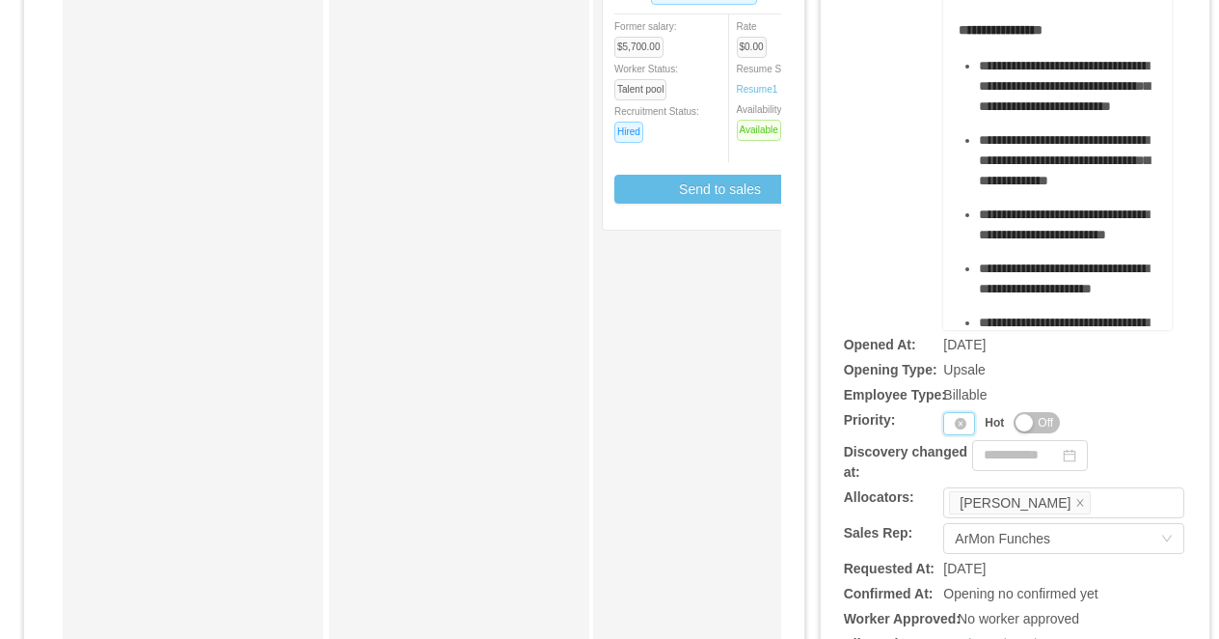
click at [950, 424] on div "Priority" at bounding box center [959, 423] width 32 height 23
click at [961, 510] on li "P3" at bounding box center [963, 518] width 40 height 31
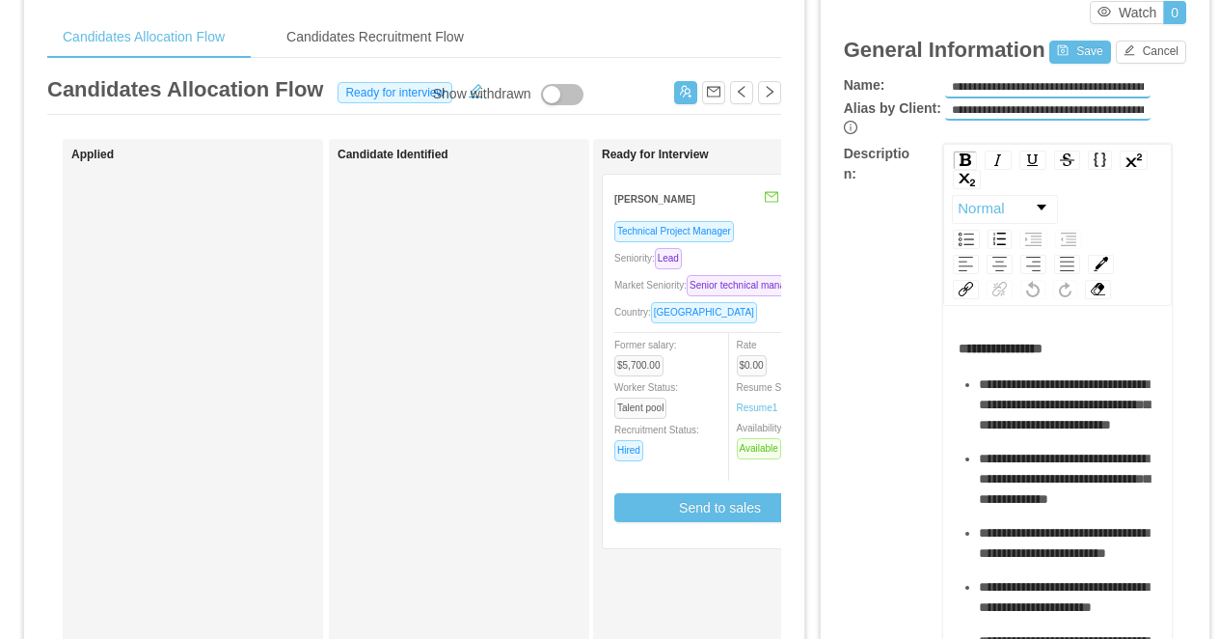
scroll to position [0, 0]
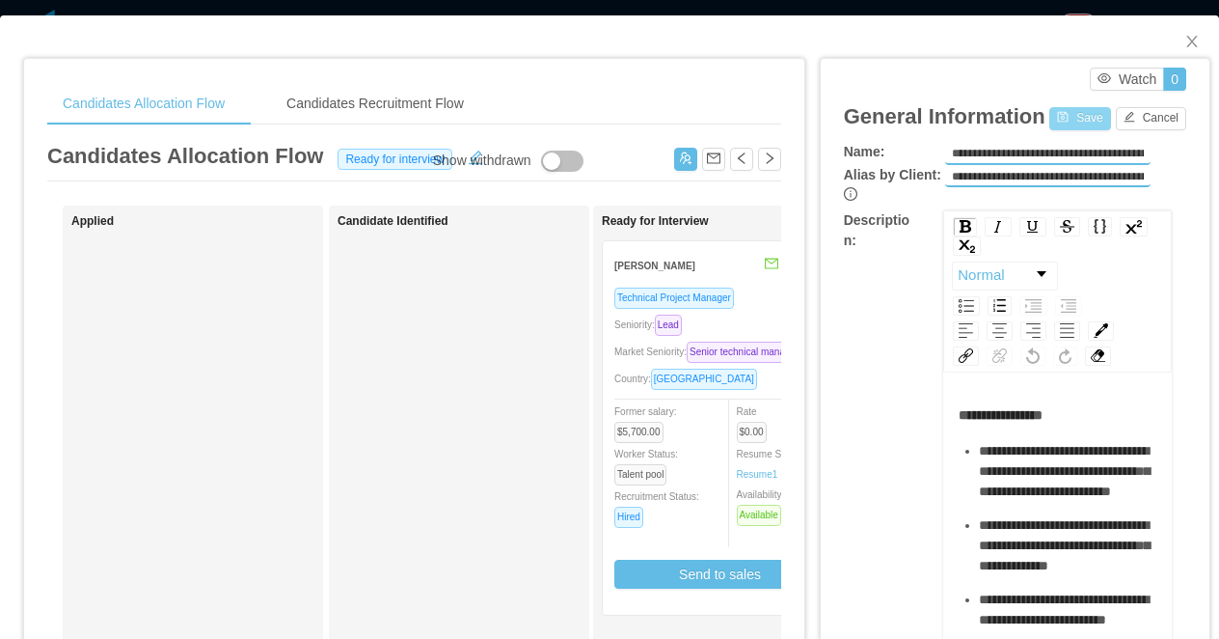
click at [1072, 110] on button "Save" at bounding box center [1079, 118] width 61 height 23
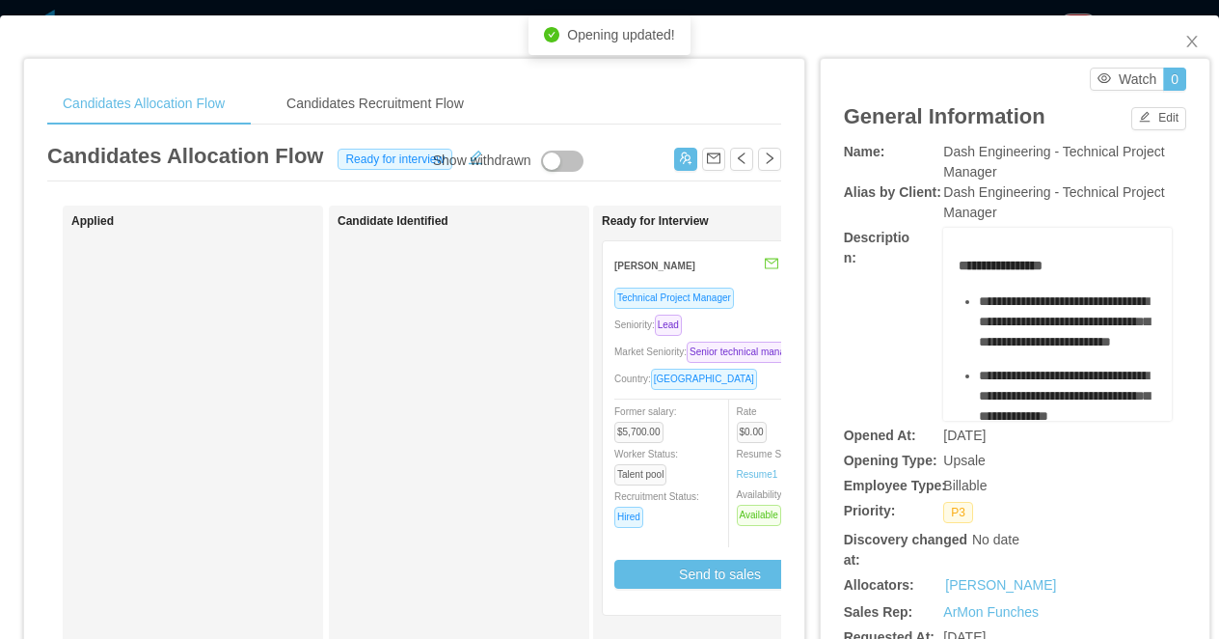
click at [1003, 9] on div "**********" at bounding box center [609, 319] width 1219 height 639
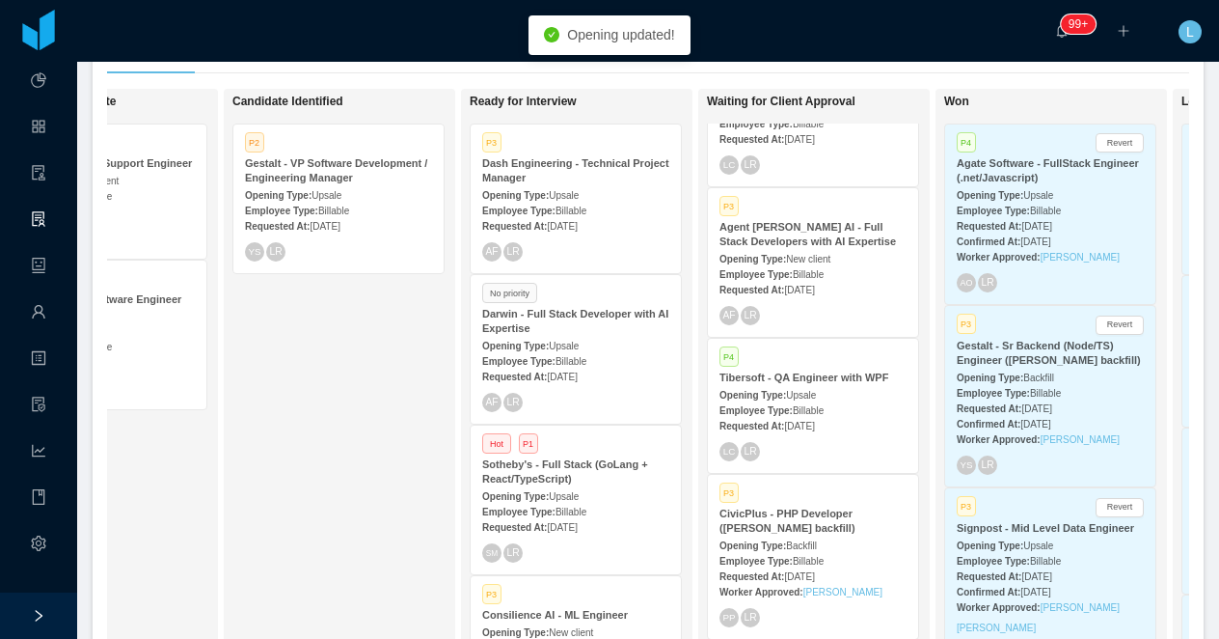
click at [609, 330] on div "Darwin - Full Stack Developer with AI Expertise" at bounding box center [575, 321] width 187 height 29
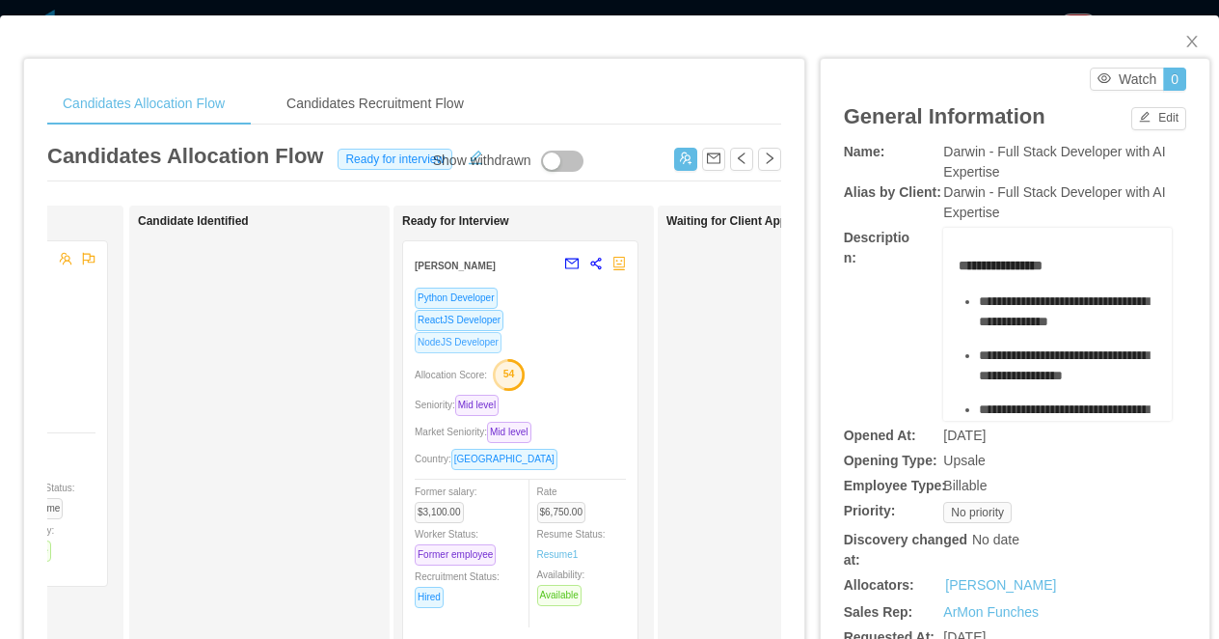
scroll to position [0, 267]
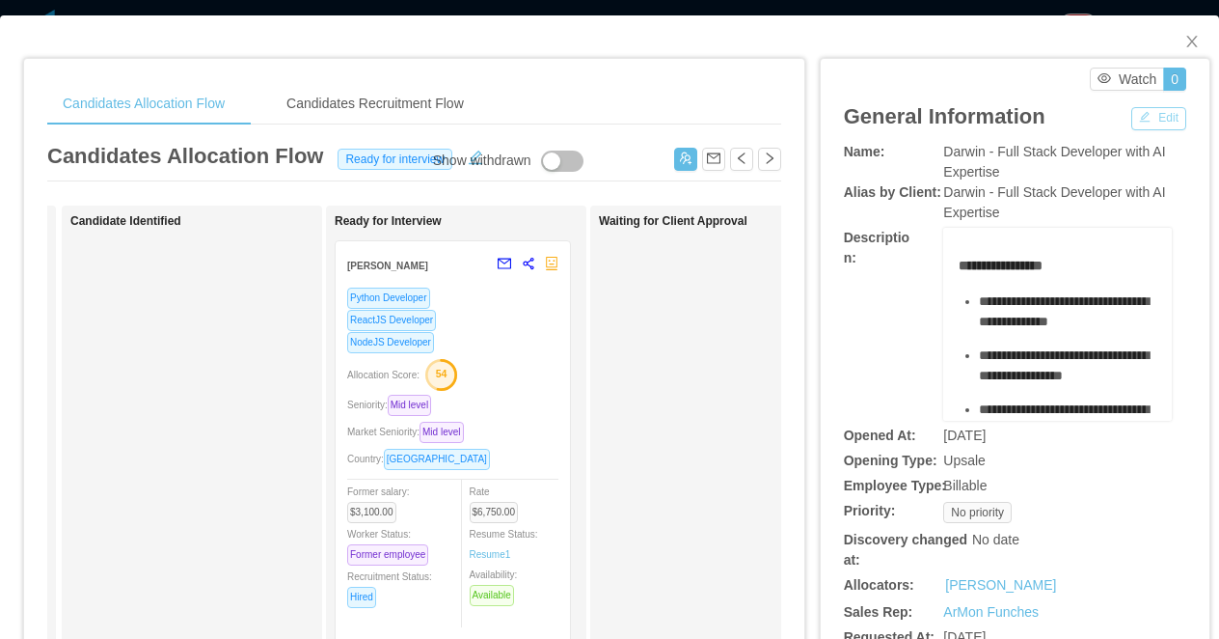
click at [1143, 120] on button "Edit" at bounding box center [1158, 118] width 55 height 23
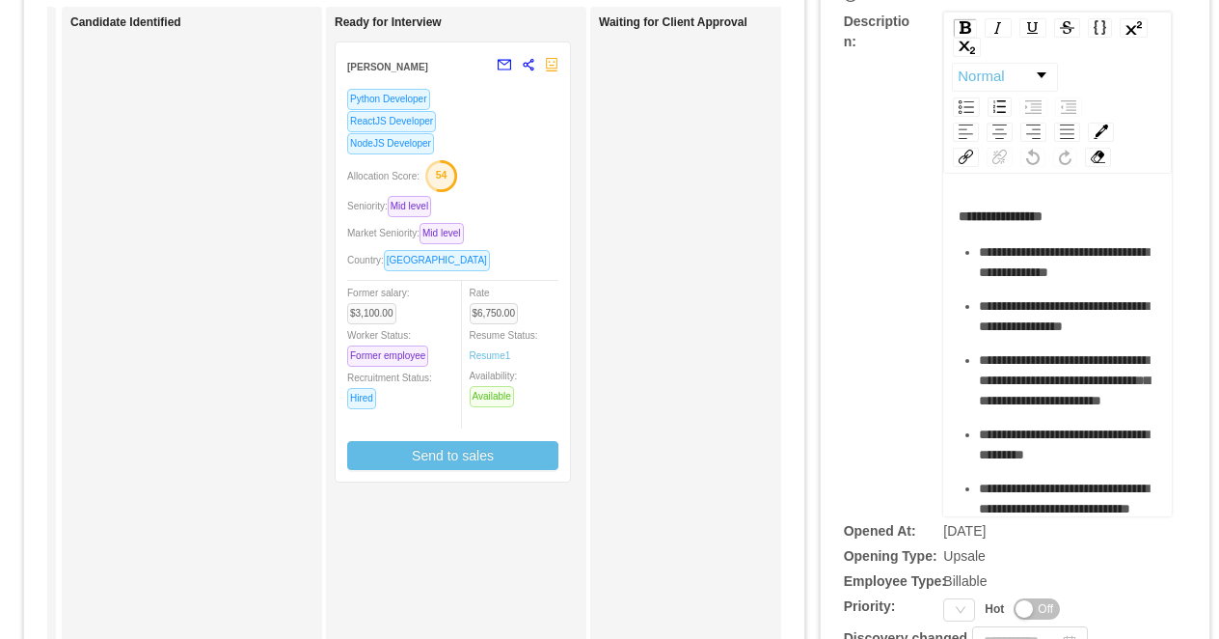
scroll to position [223, 0]
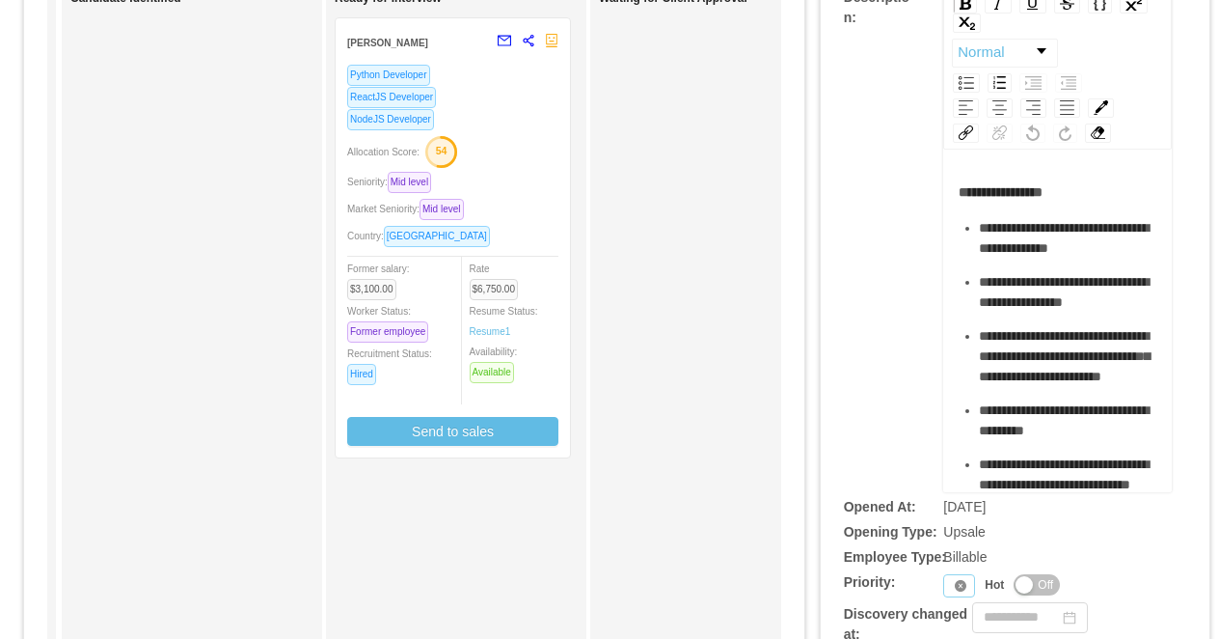
click at [958, 585] on icon "icon: close-circle" at bounding box center [961, 586] width 12 height 12
click at [959, 590] on div "Priority" at bounding box center [959, 585] width 32 height 23
click at [967, 517] on li "P3" at bounding box center [963, 518] width 40 height 31
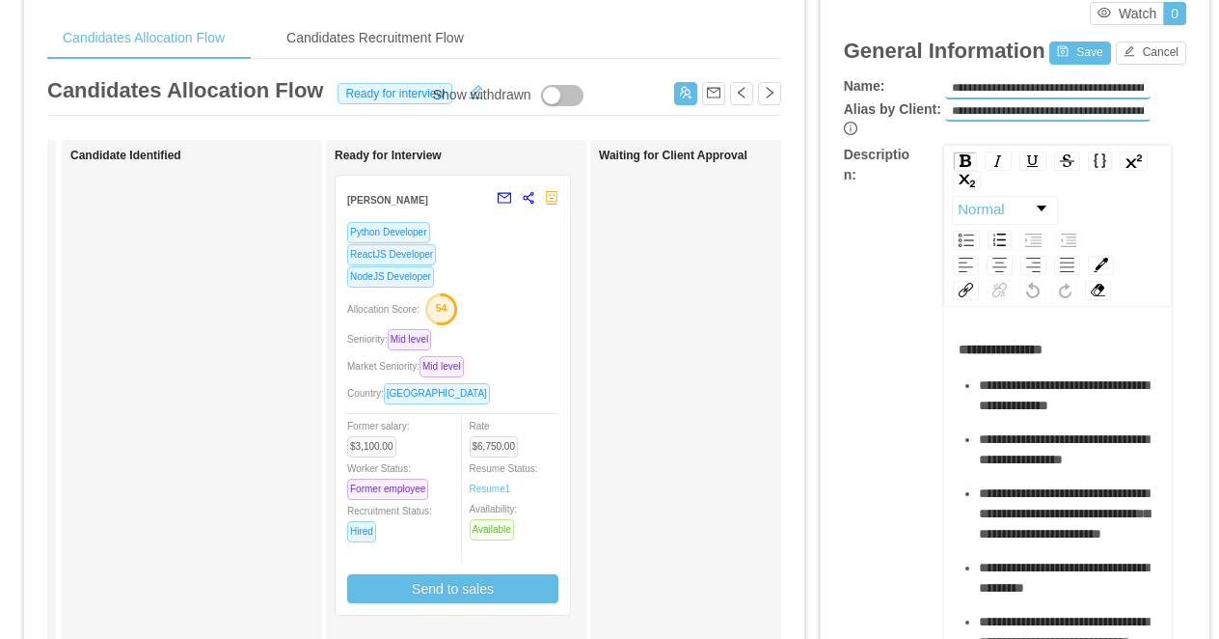
scroll to position [0, 0]
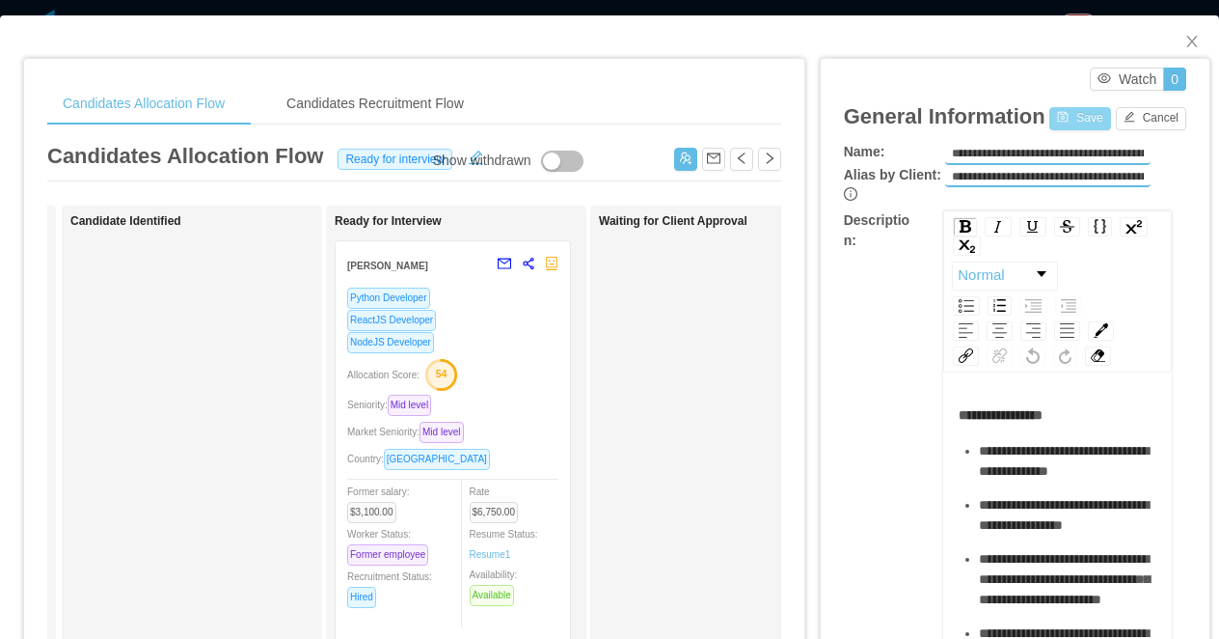
click at [1071, 111] on button "Save" at bounding box center [1079, 118] width 61 height 23
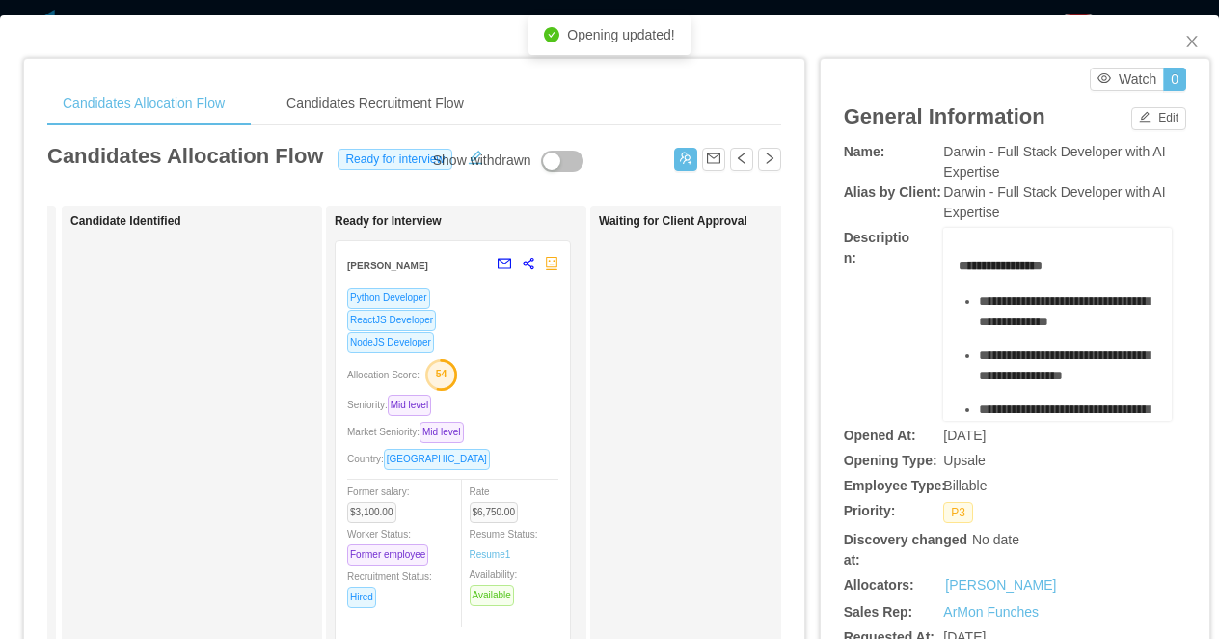
click at [976, 12] on div "Candidates Allocation Flow Candidates Recruitment Flow Candidates Allocation Fl…" at bounding box center [609, 319] width 1219 height 639
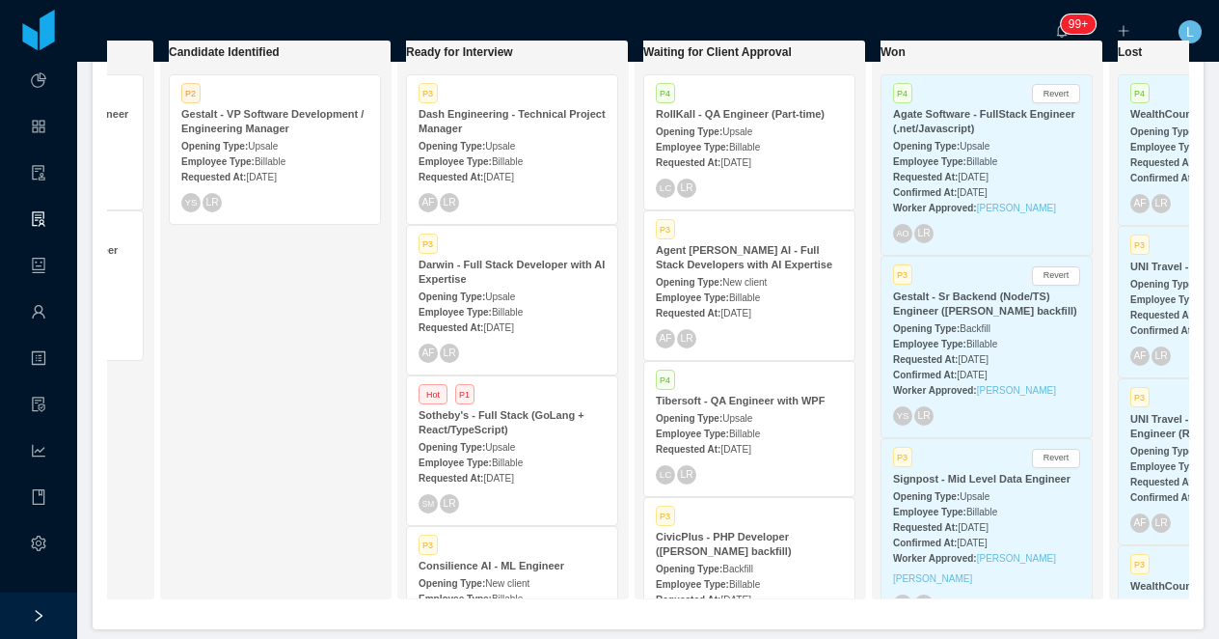
scroll to position [0, 440]
click at [250, 112] on strong "Gestalt - VP Software Development / Engineering Manager" at bounding box center [271, 121] width 182 height 26
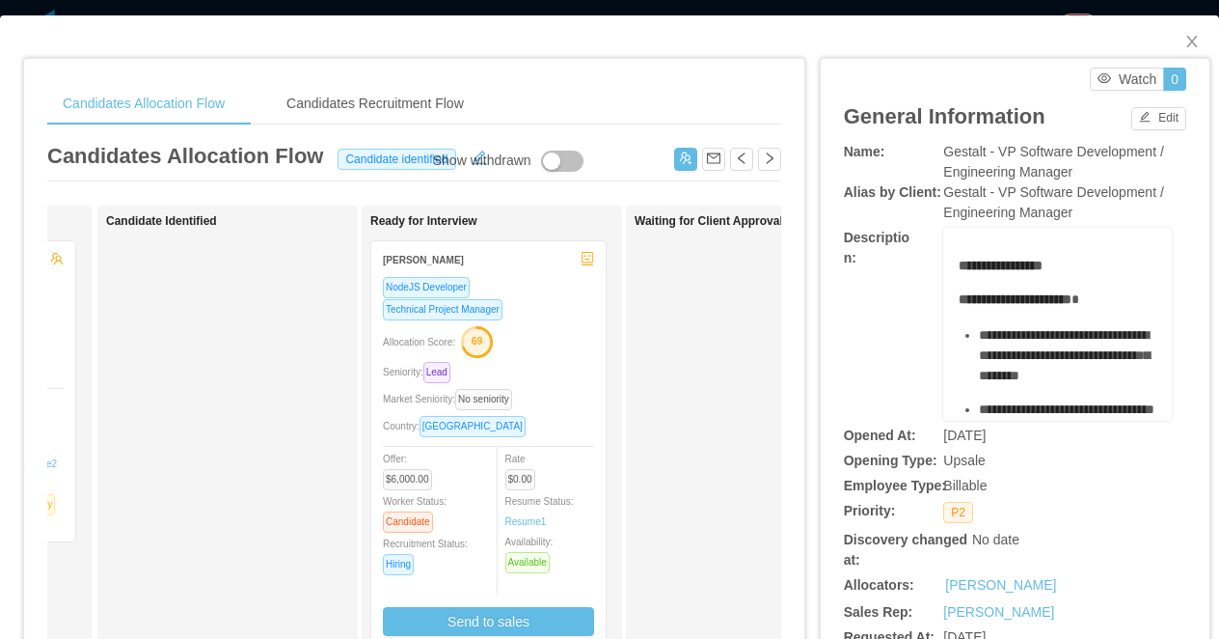
scroll to position [0, 420]
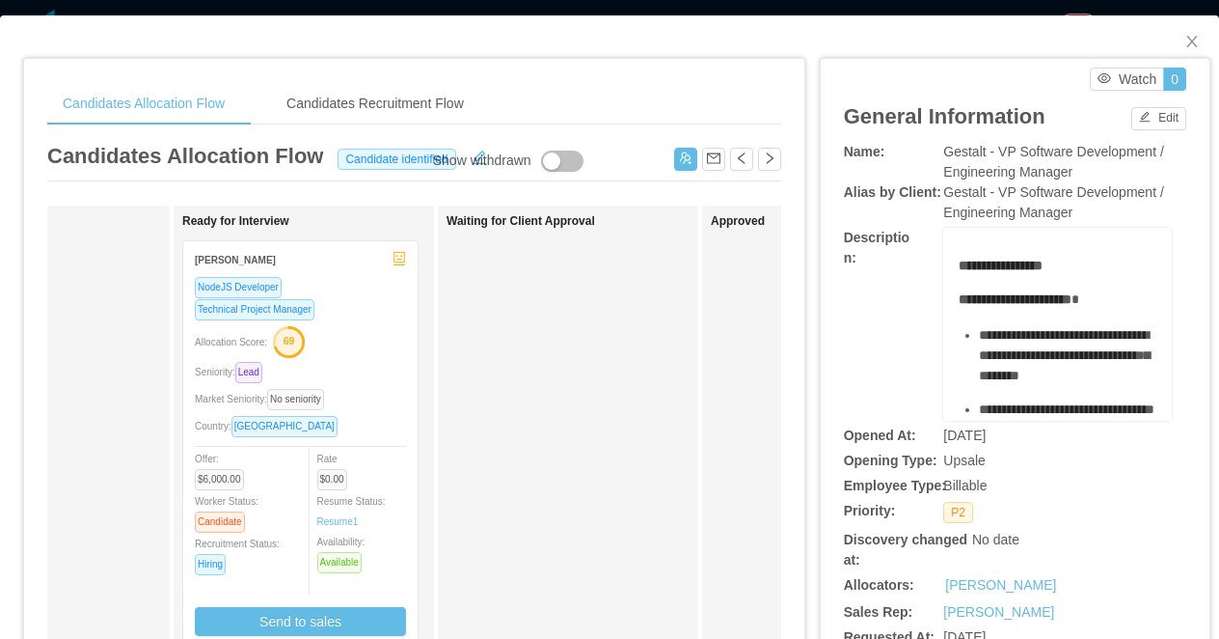
click at [492, 11] on div "Candidates Allocation Flow Candidates Recruitment Flow Candidates Allocation Fl…" at bounding box center [609, 319] width 1219 height 639
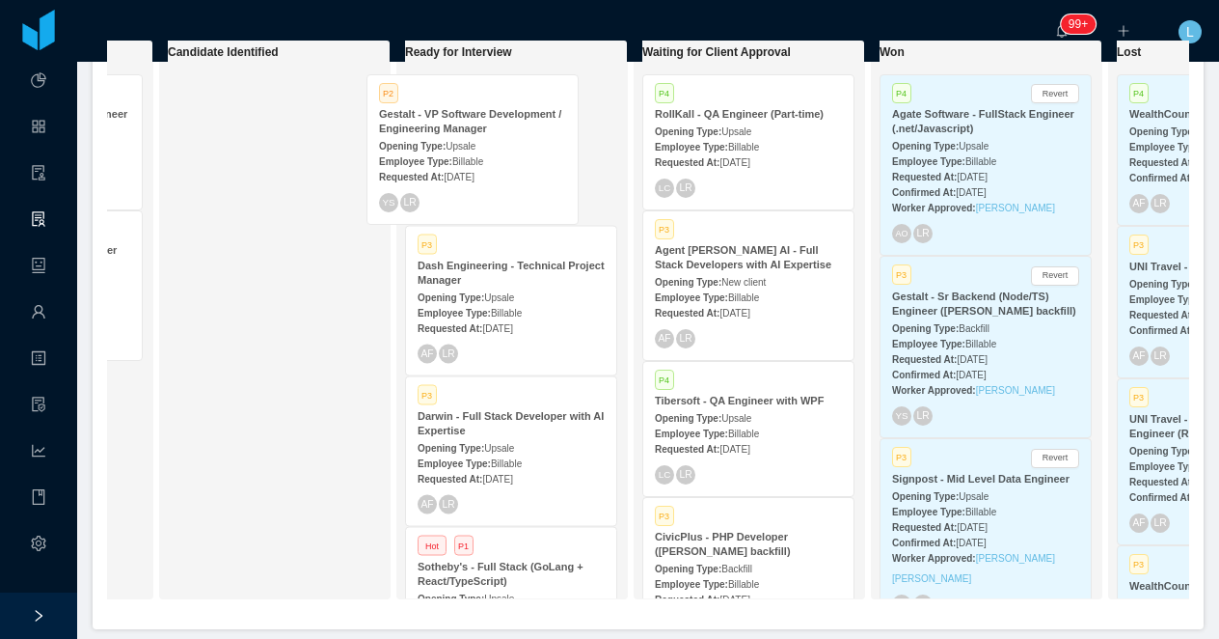
drag, startPoint x: 295, startPoint y: 145, endPoint x: 494, endPoint y: 145, distance: 198.7
click at [494, 145] on div "On Hold Looking for candidate Hot P3 Sapiens - IT Cloud Support Engineer Openin…" at bounding box center [648, 327] width 1082 height 575
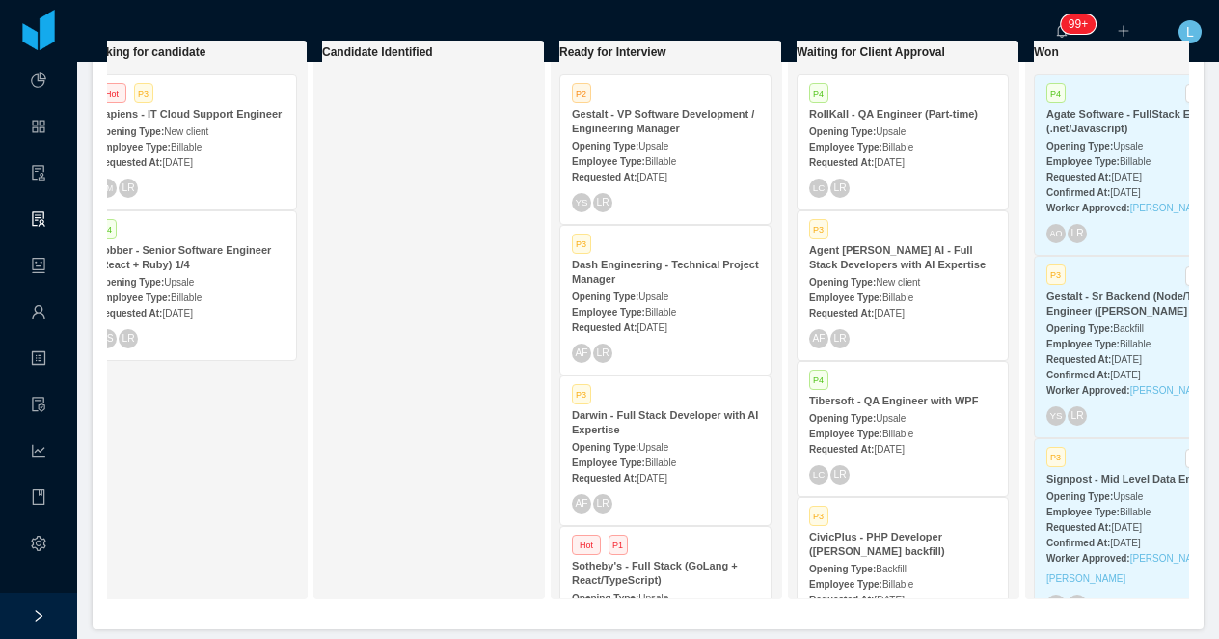
scroll to position [0, 288]
click at [886, 255] on strong "Agent Dora AI - Full Stack Developers with AI Expertise" at bounding box center [894, 257] width 177 height 26
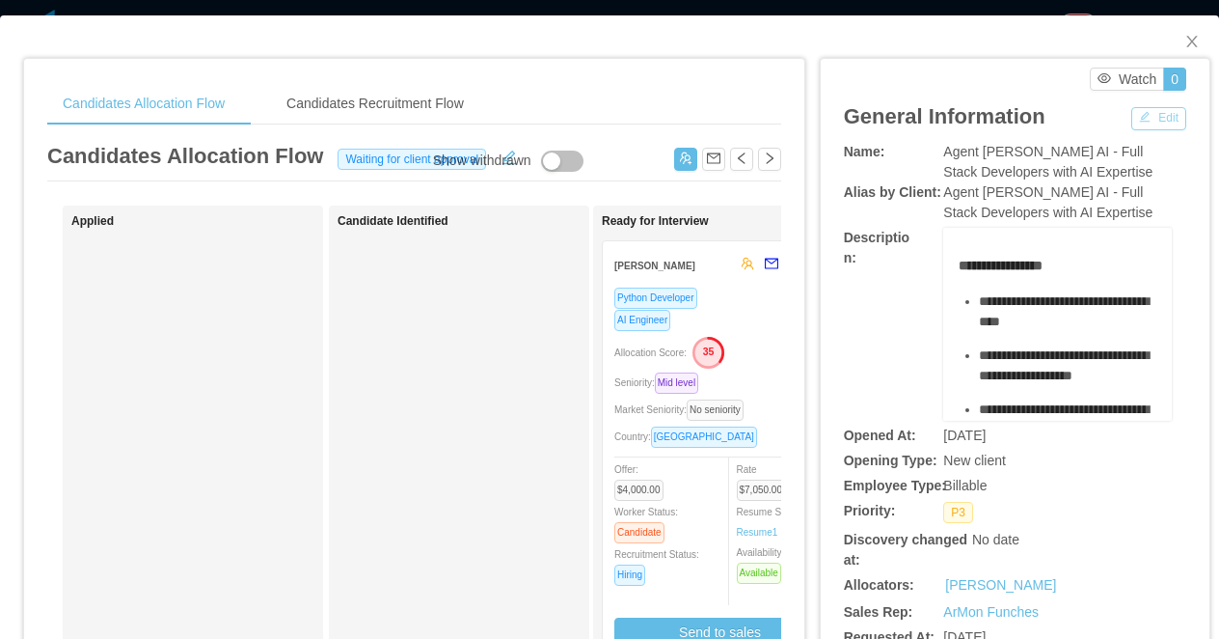
click at [1136, 118] on button "Edit" at bounding box center [1158, 118] width 55 height 23
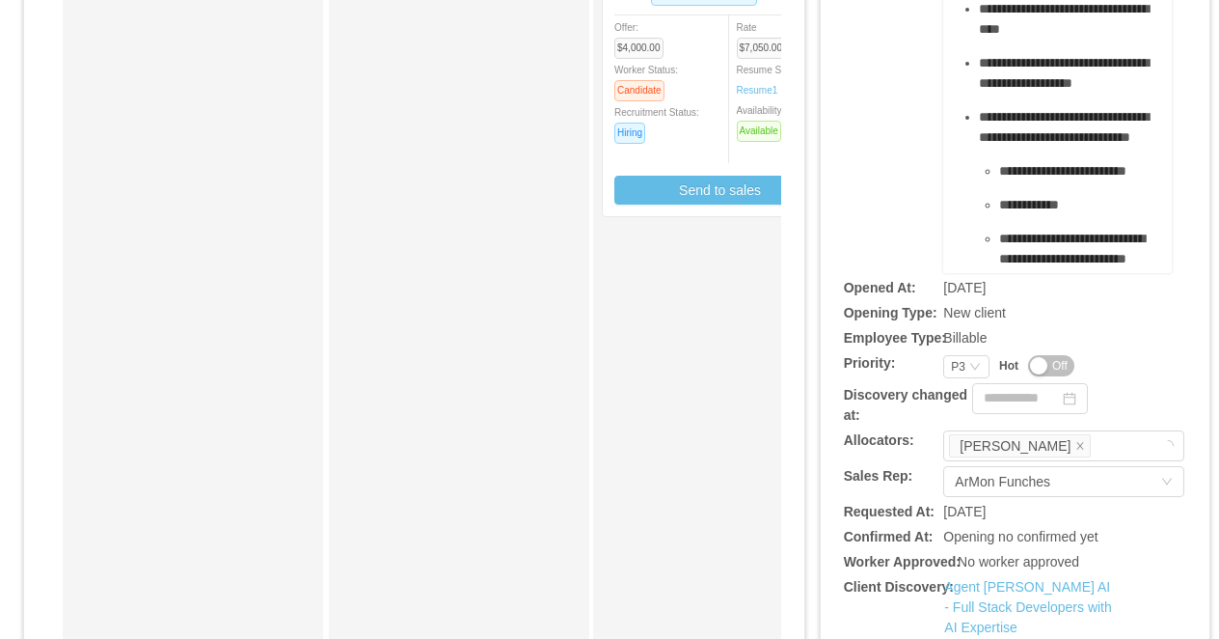
scroll to position [595, 0]
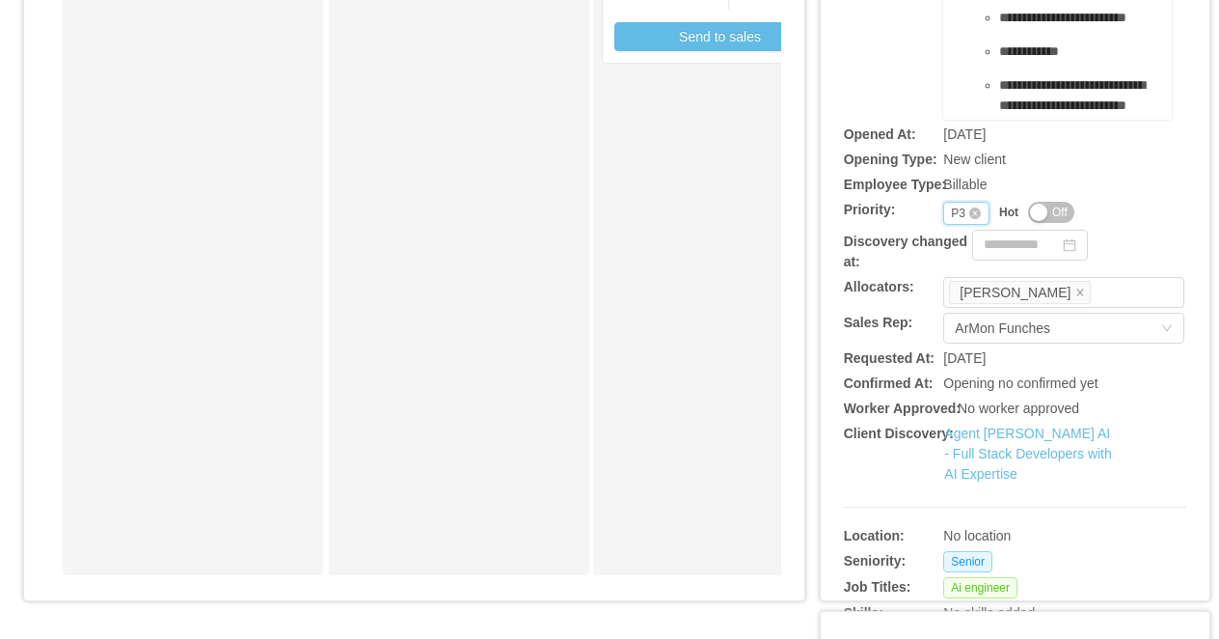
click at [967, 210] on div "Priority P3" at bounding box center [966, 213] width 46 height 23
click at [967, 273] on li "P2" at bounding box center [966, 276] width 46 height 31
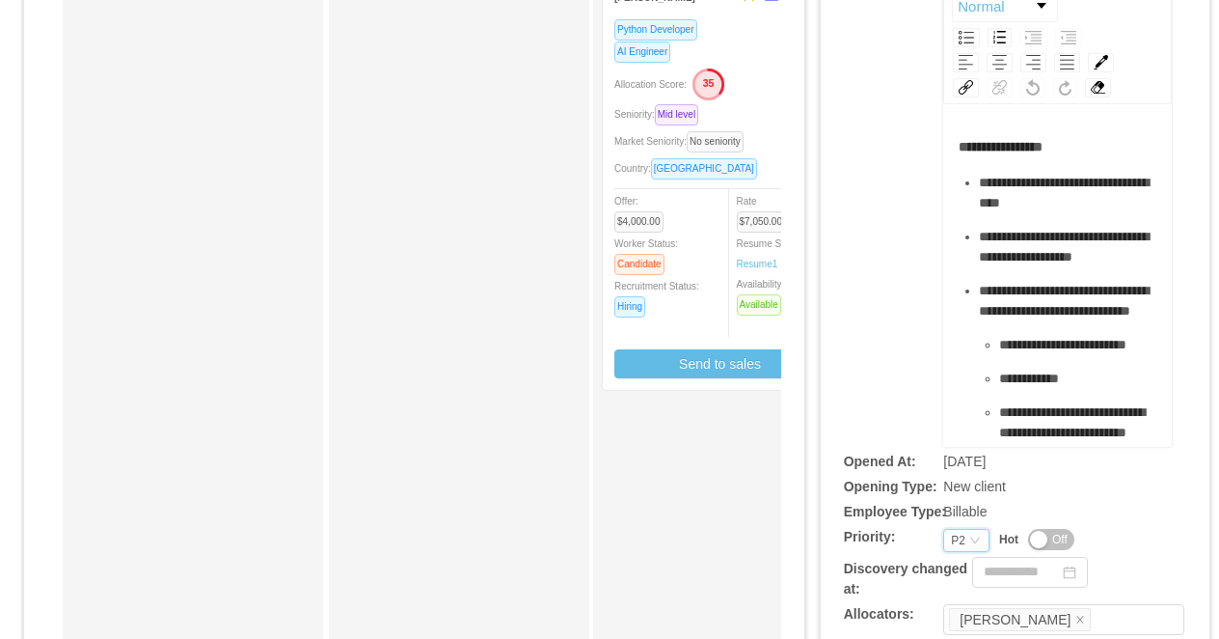
scroll to position [9, 0]
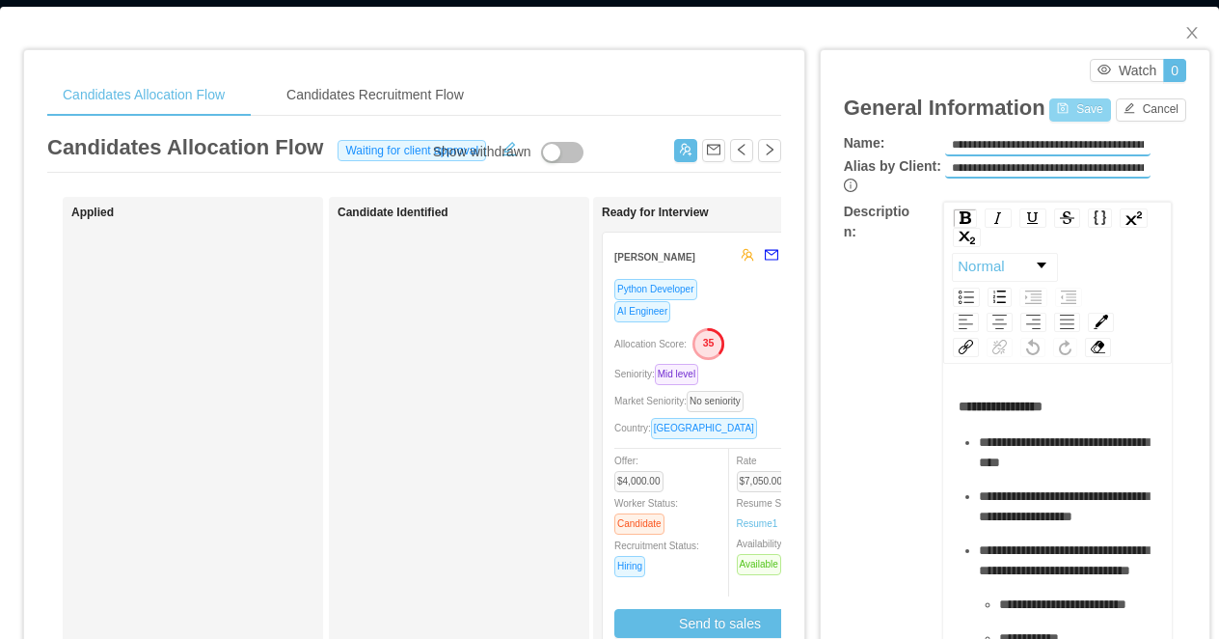
click at [1061, 118] on button "Save" at bounding box center [1079, 109] width 61 height 23
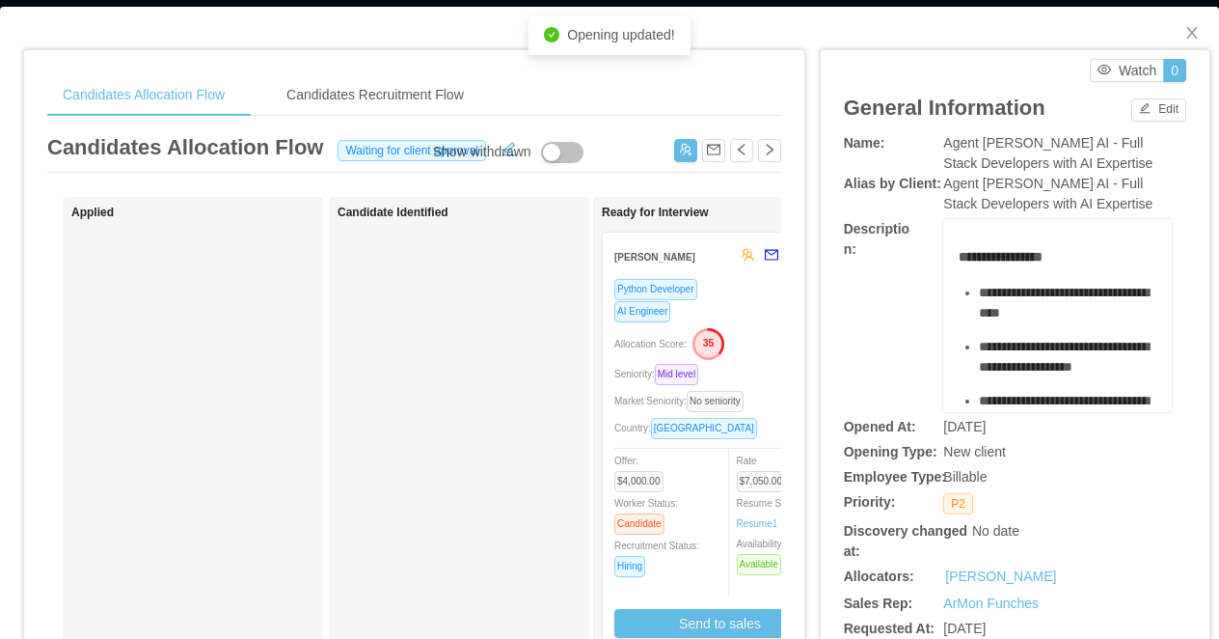
click at [347, 2] on div "**********" at bounding box center [609, 319] width 1219 height 639
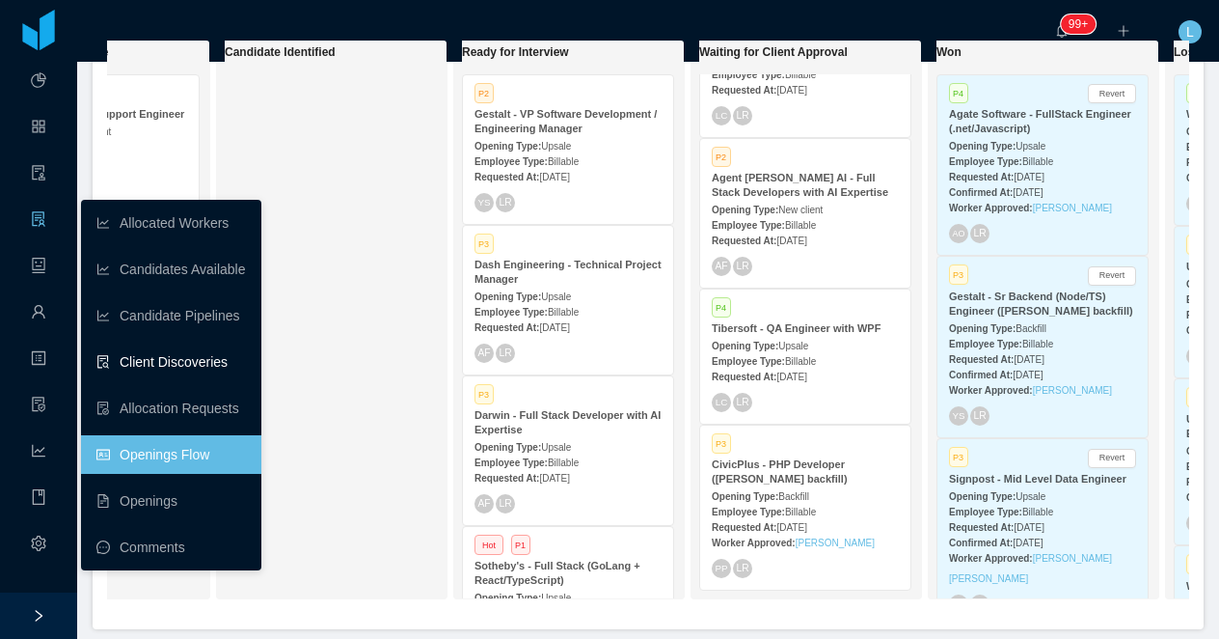
click at [190, 353] on link "Client Discoveries" at bounding box center [171, 361] width 150 height 39
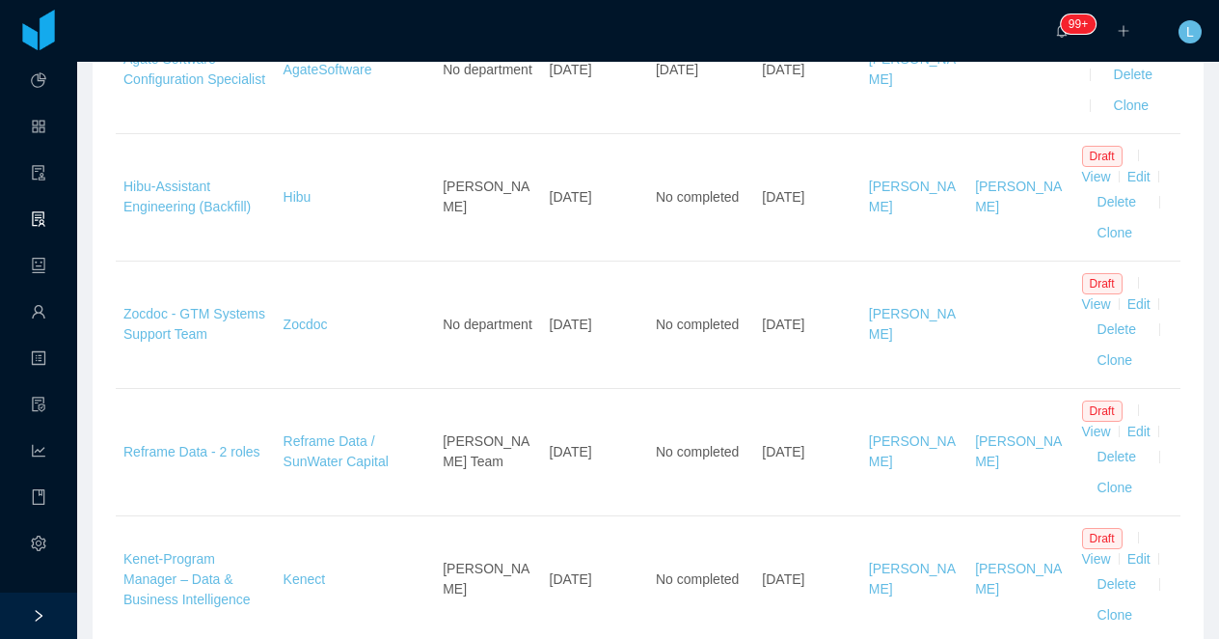
scroll to position [414, 0]
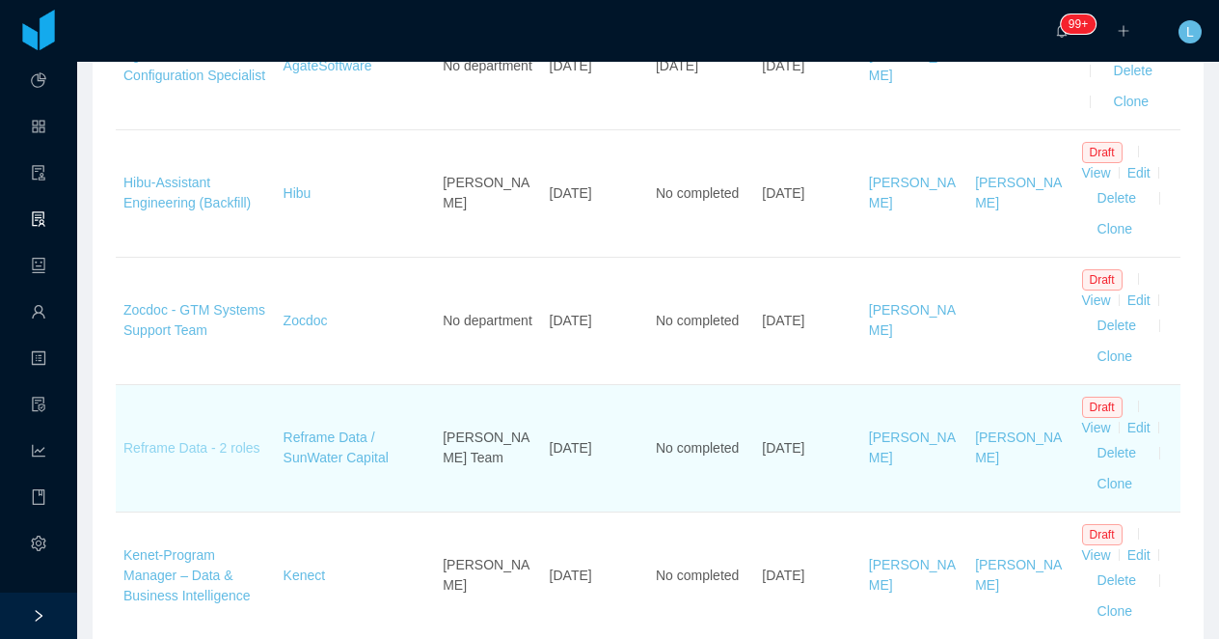
click at [166, 455] on link "Reframe Data - 2 roles" at bounding box center [191, 447] width 137 height 15
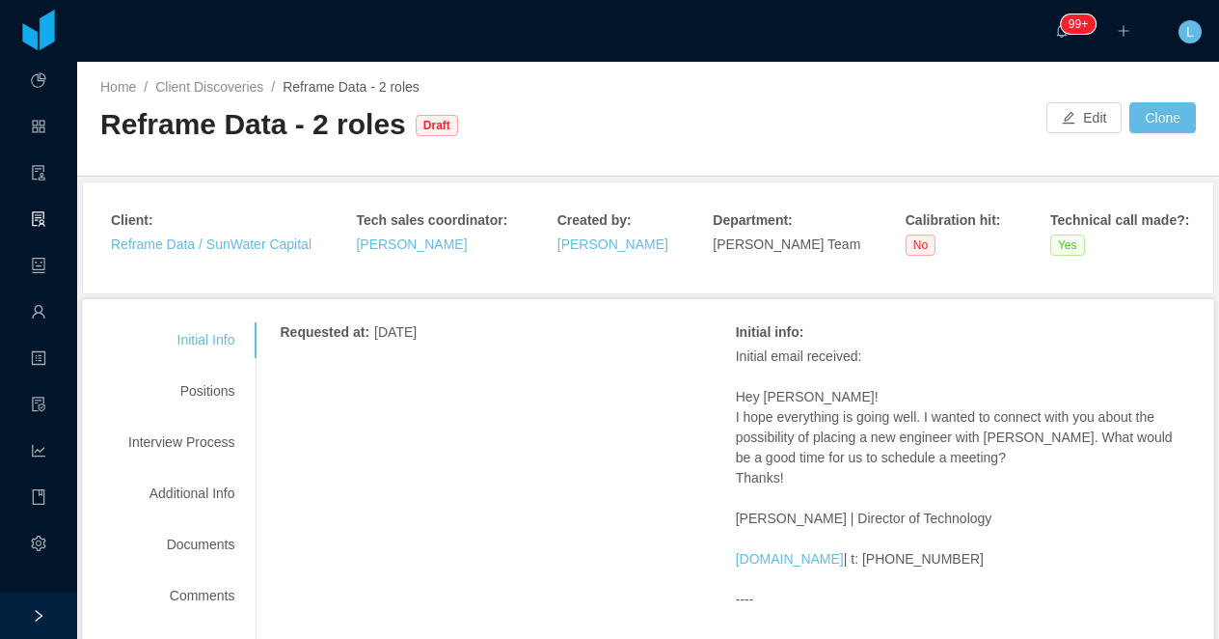
scroll to position [50, 0]
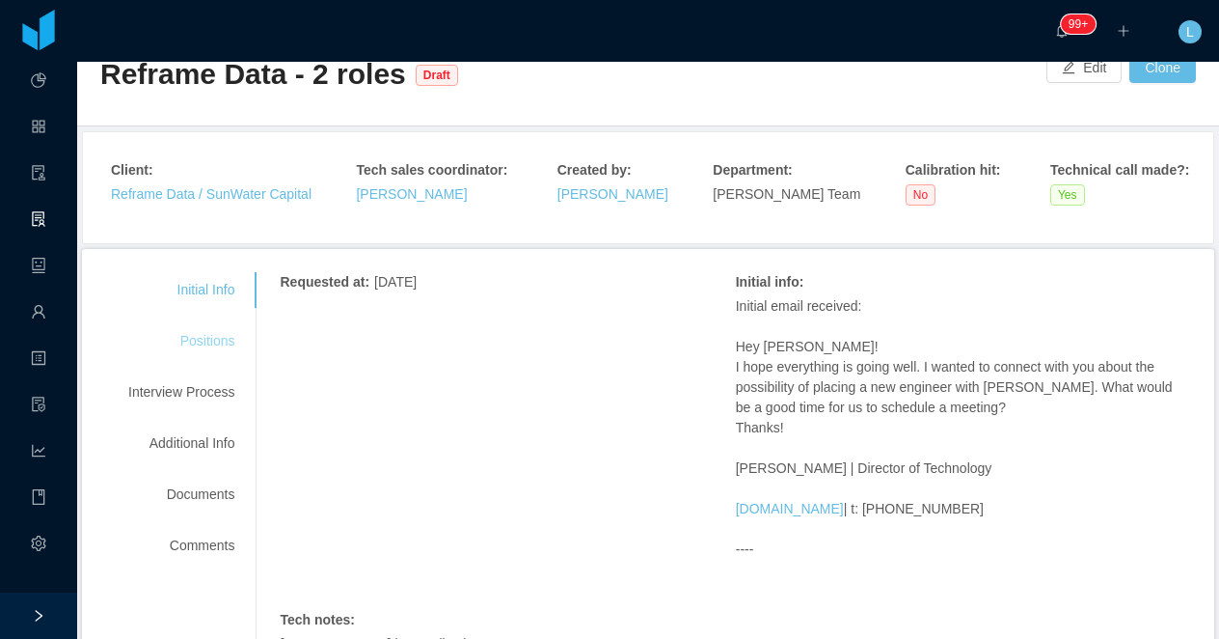
click at [201, 328] on div "Positions" at bounding box center [181, 341] width 152 height 36
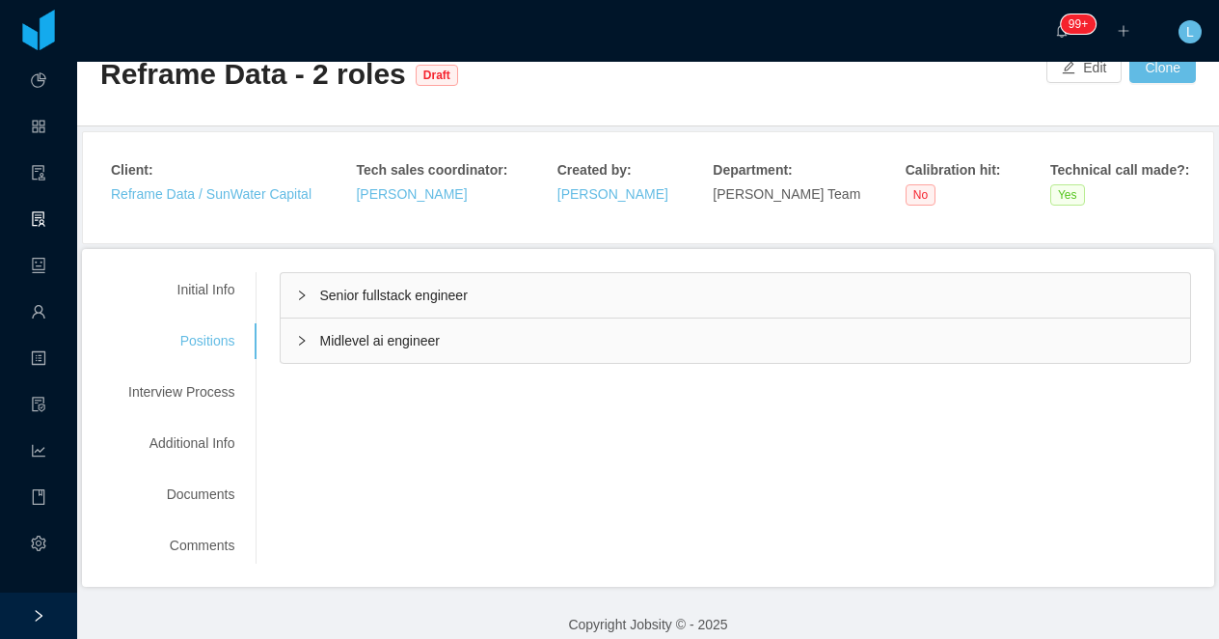
click at [379, 296] on span "Senior fullstack engineer" at bounding box center [393, 294] width 148 height 15
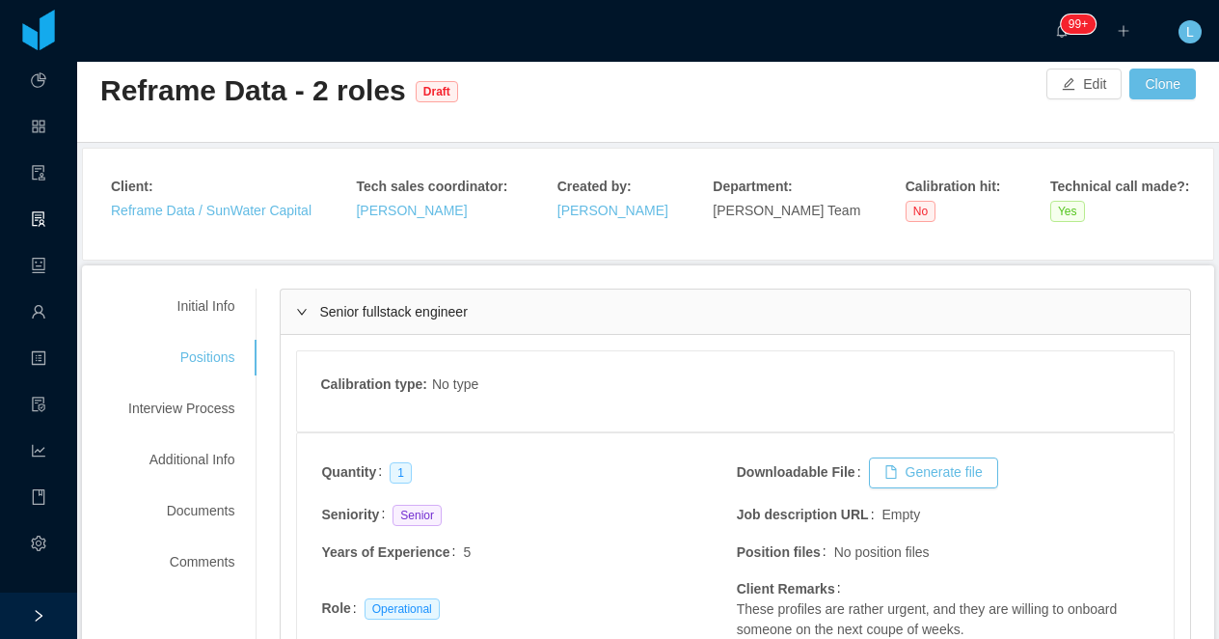
scroll to position [0, 0]
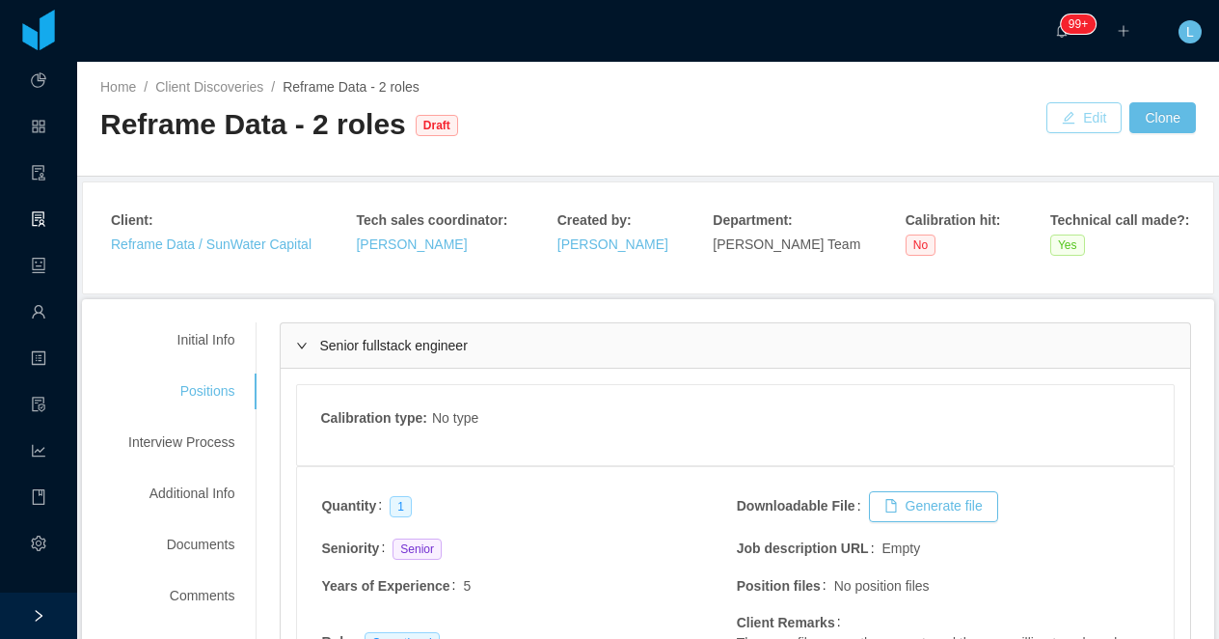
click at [1095, 108] on button "Edit" at bounding box center [1084, 117] width 75 height 31
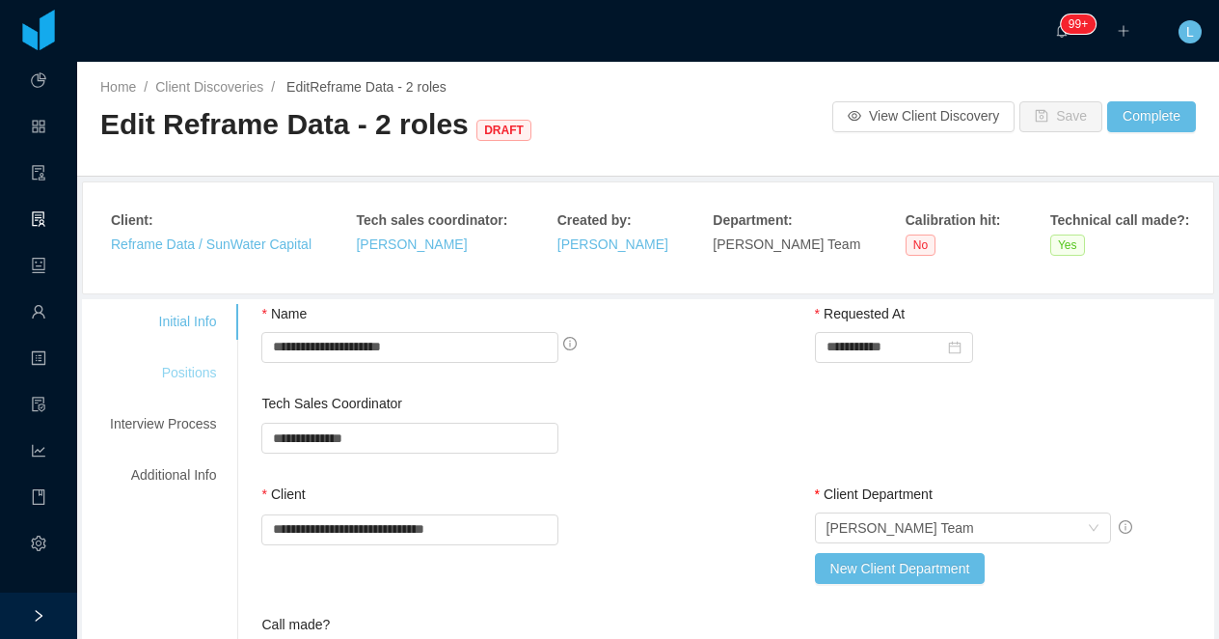
click at [206, 380] on div "Positions" at bounding box center [163, 373] width 152 height 36
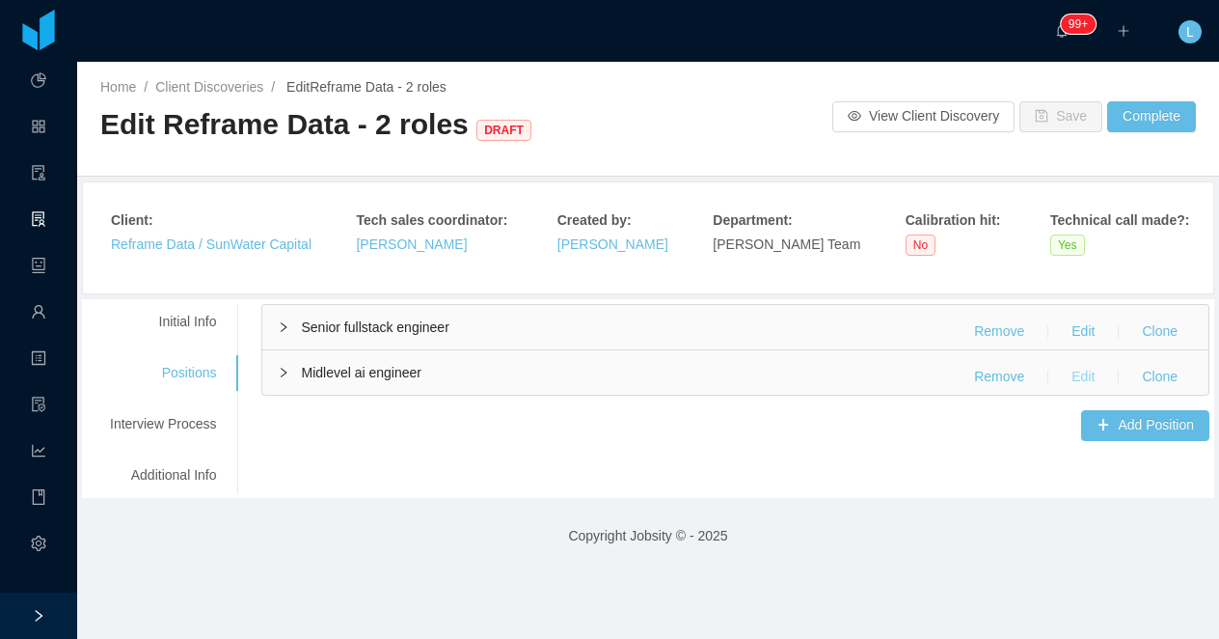
click at [1077, 377] on button "Edit" at bounding box center [1083, 377] width 54 height 31
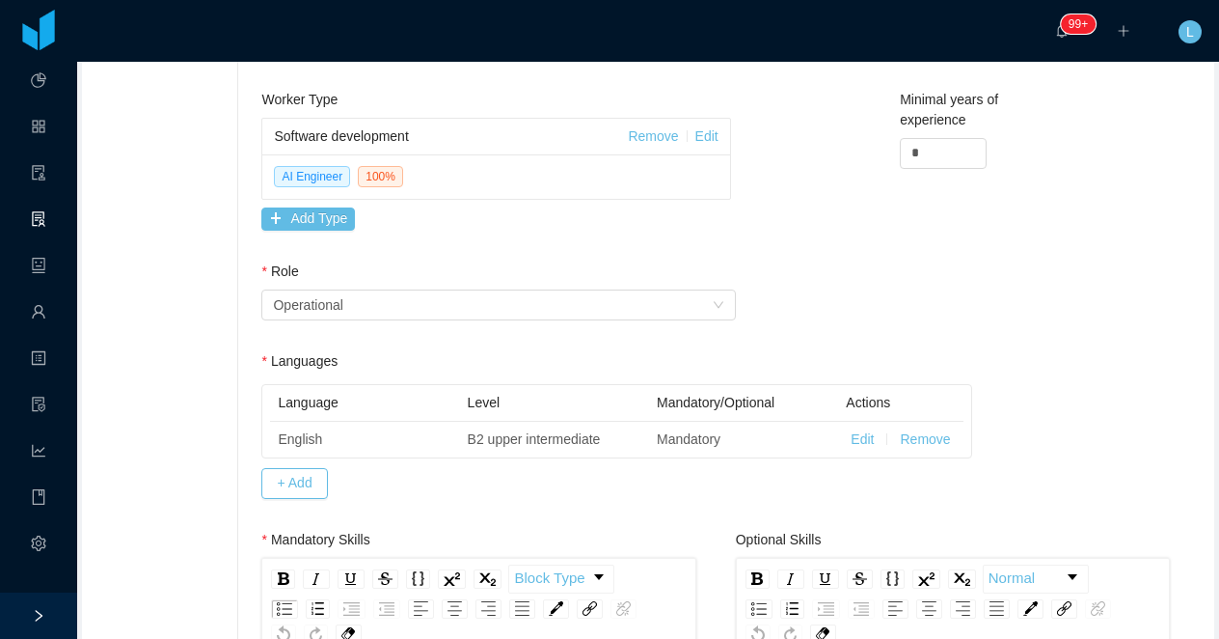
scroll to position [185, 0]
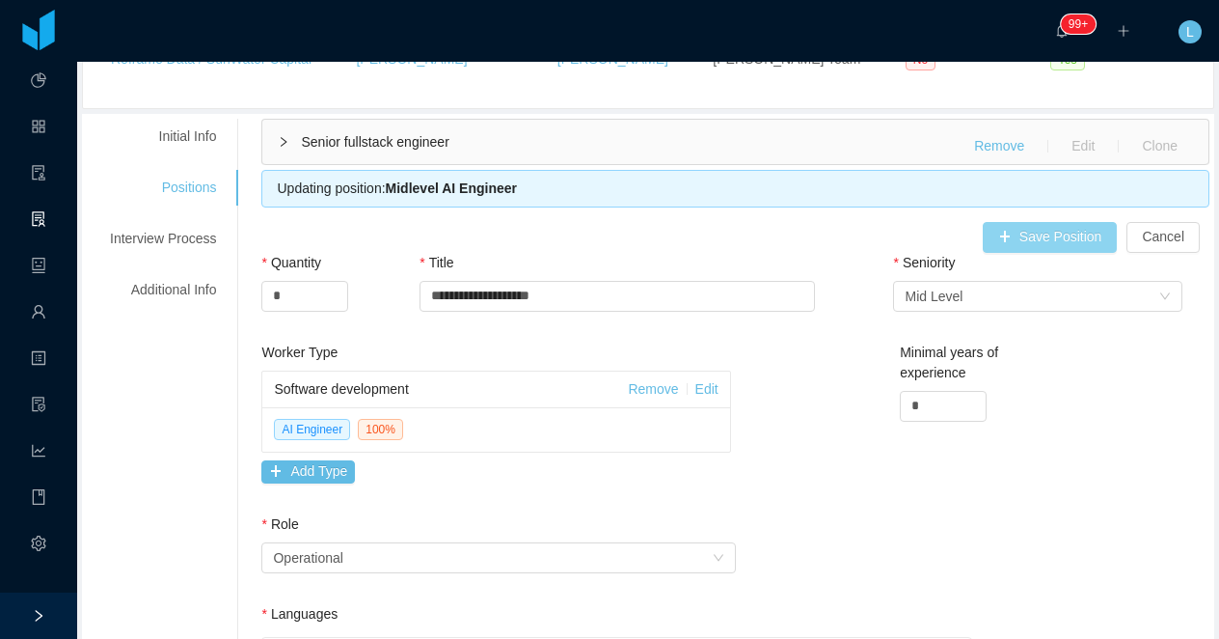
click at [1032, 241] on button "Save Position" at bounding box center [1050, 237] width 135 height 31
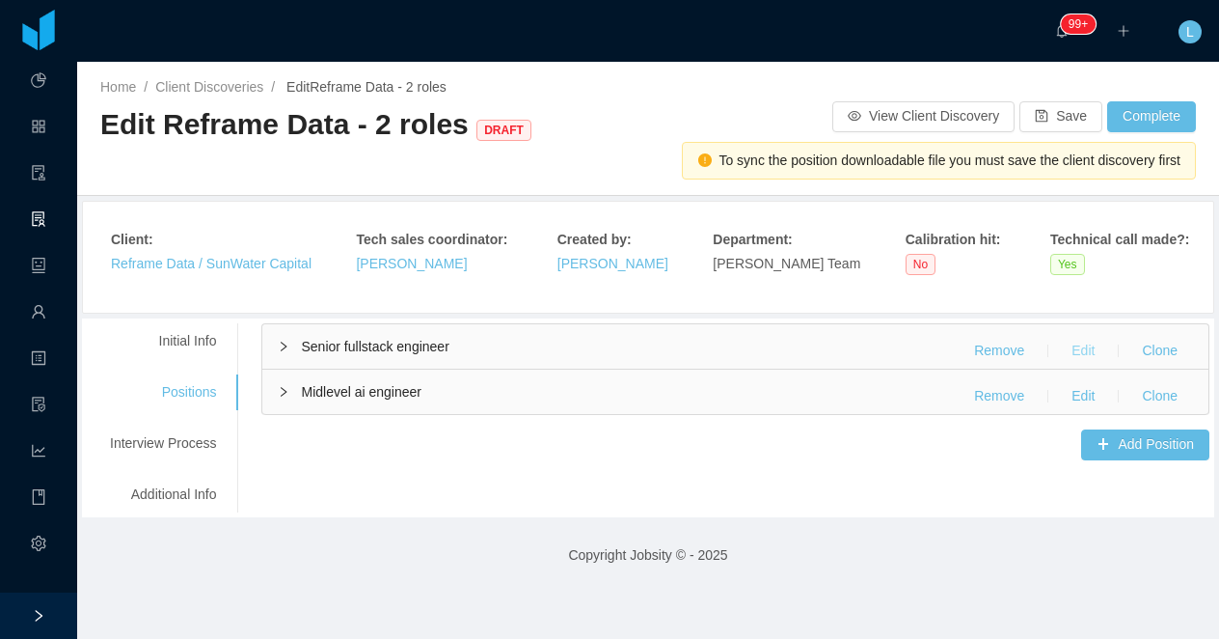
click at [1082, 347] on button "Edit" at bounding box center [1083, 351] width 54 height 31
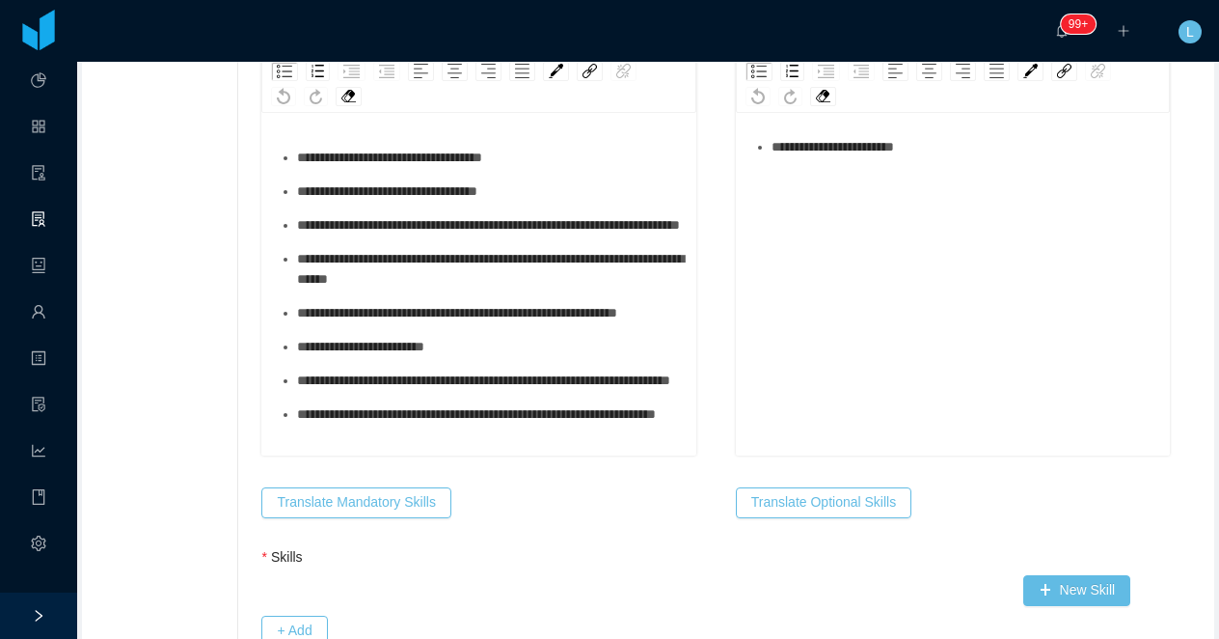
scroll to position [1132, 0]
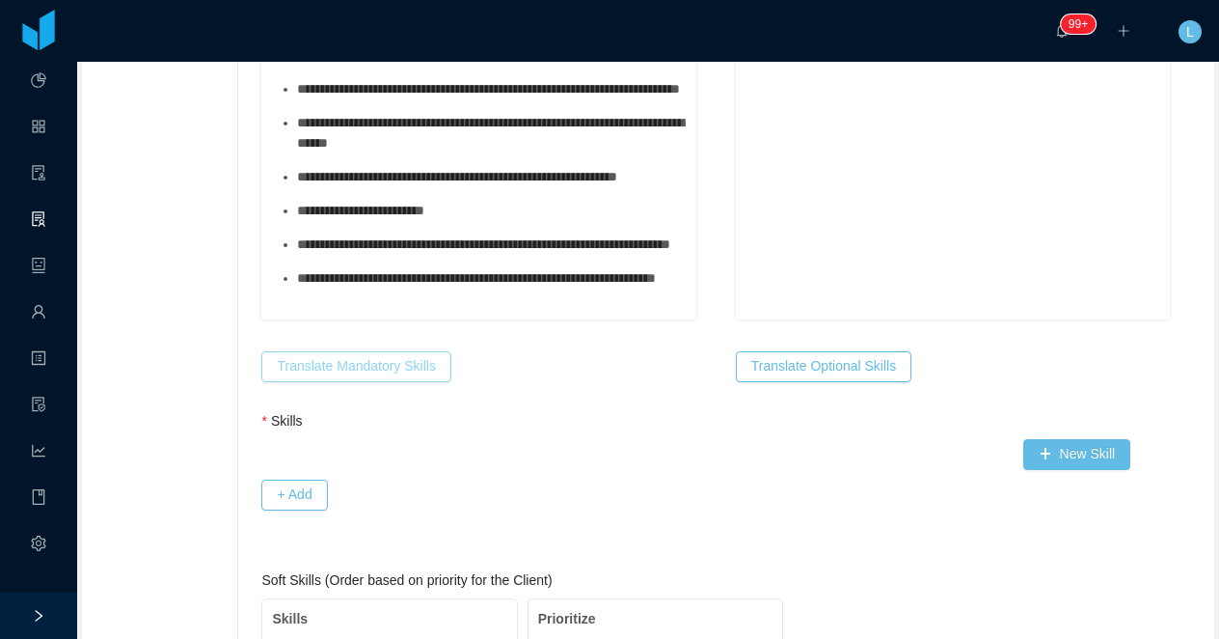
click at [404, 376] on button "Translate Mandatory Skills" at bounding box center [355, 366] width 189 height 31
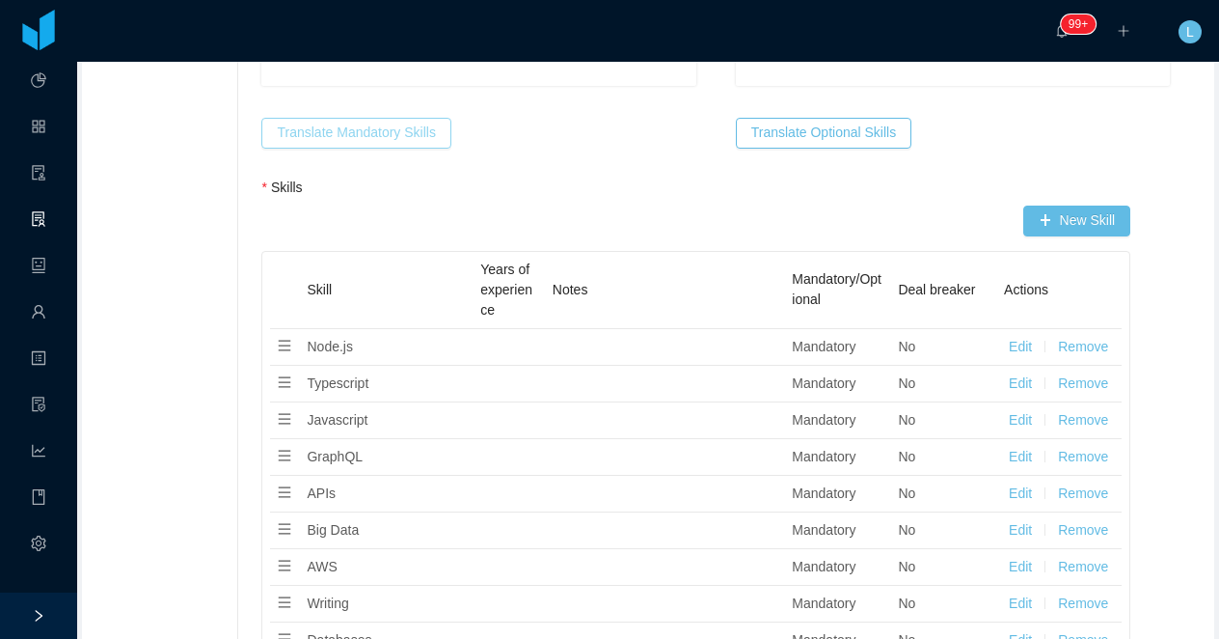
scroll to position [1442, 0]
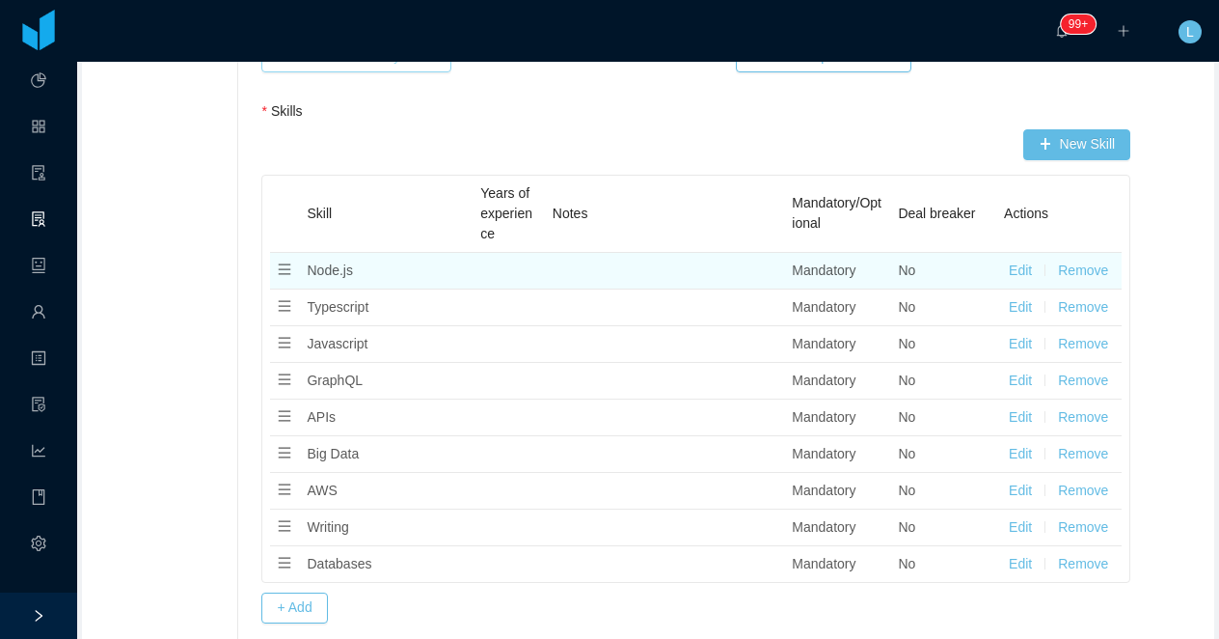
click at [1027, 273] on button "Edit" at bounding box center [1020, 270] width 23 height 20
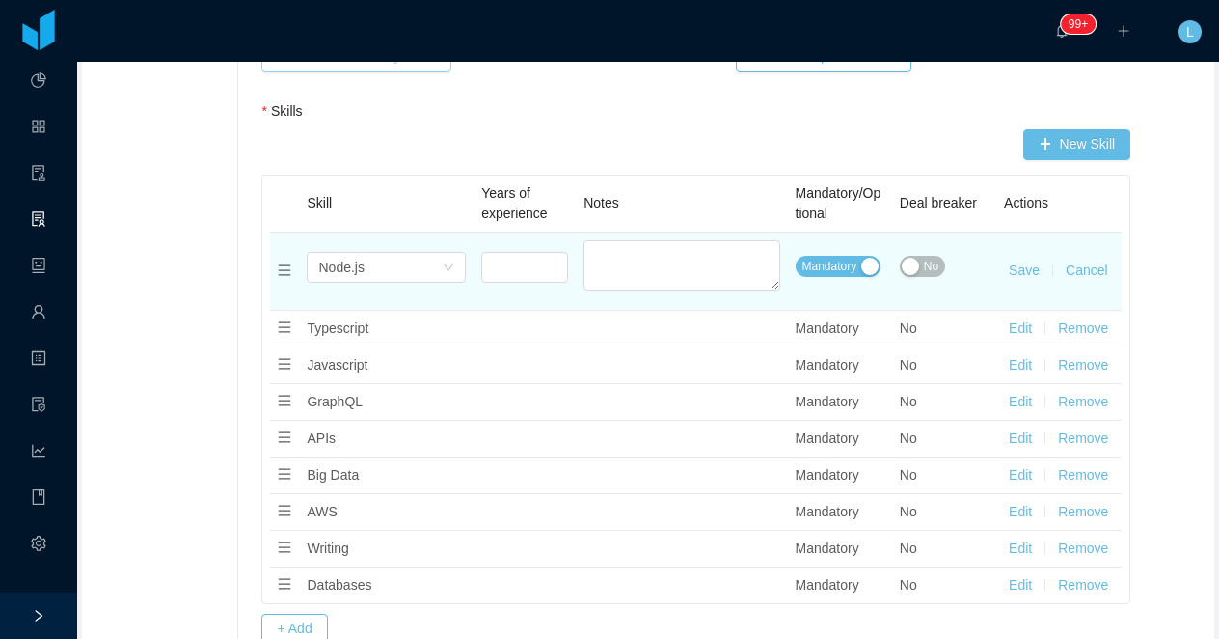
click at [921, 269] on button "No" at bounding box center [922, 266] width 45 height 21
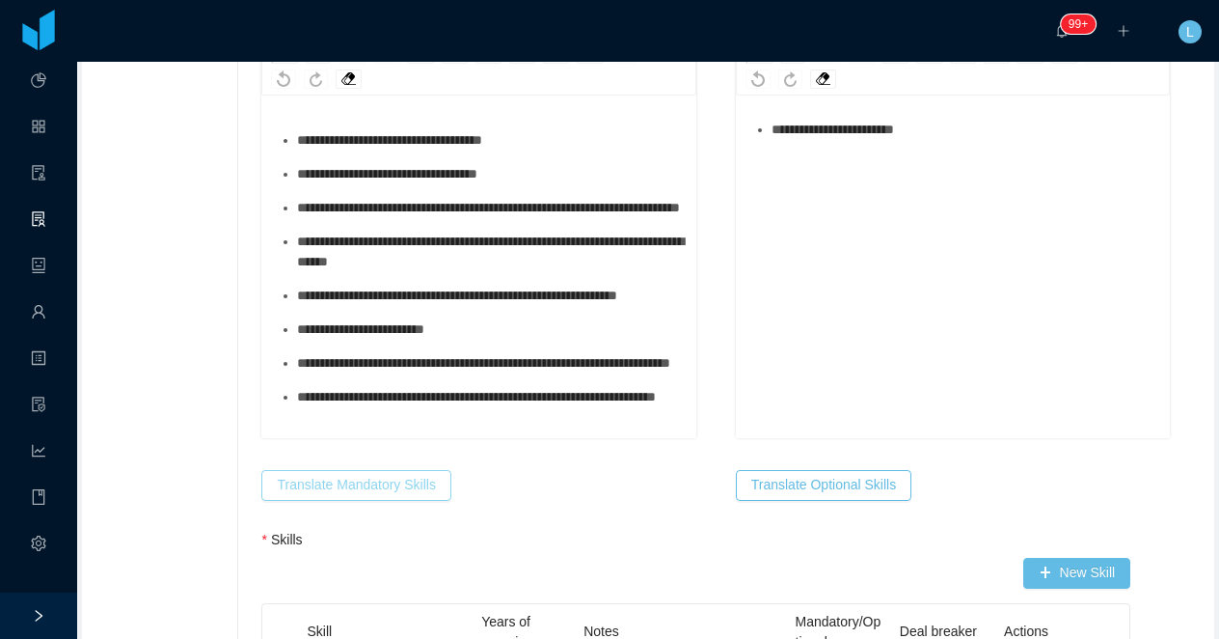
scroll to position [1142, 0]
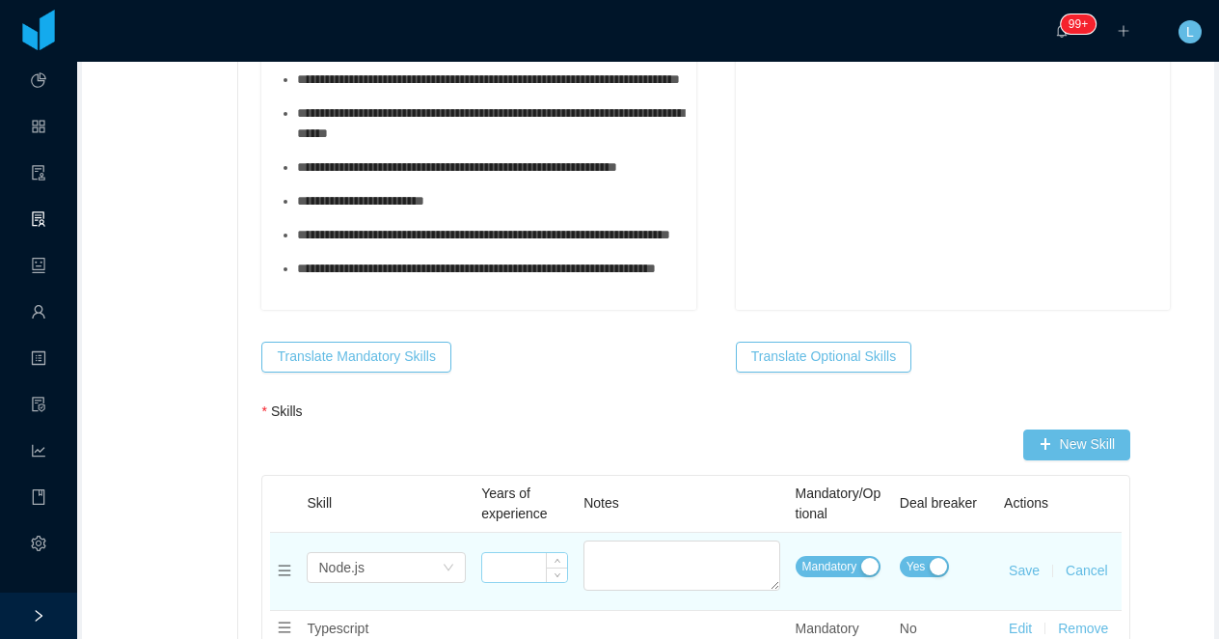
click at [497, 564] on input at bounding box center [524, 567] width 85 height 29
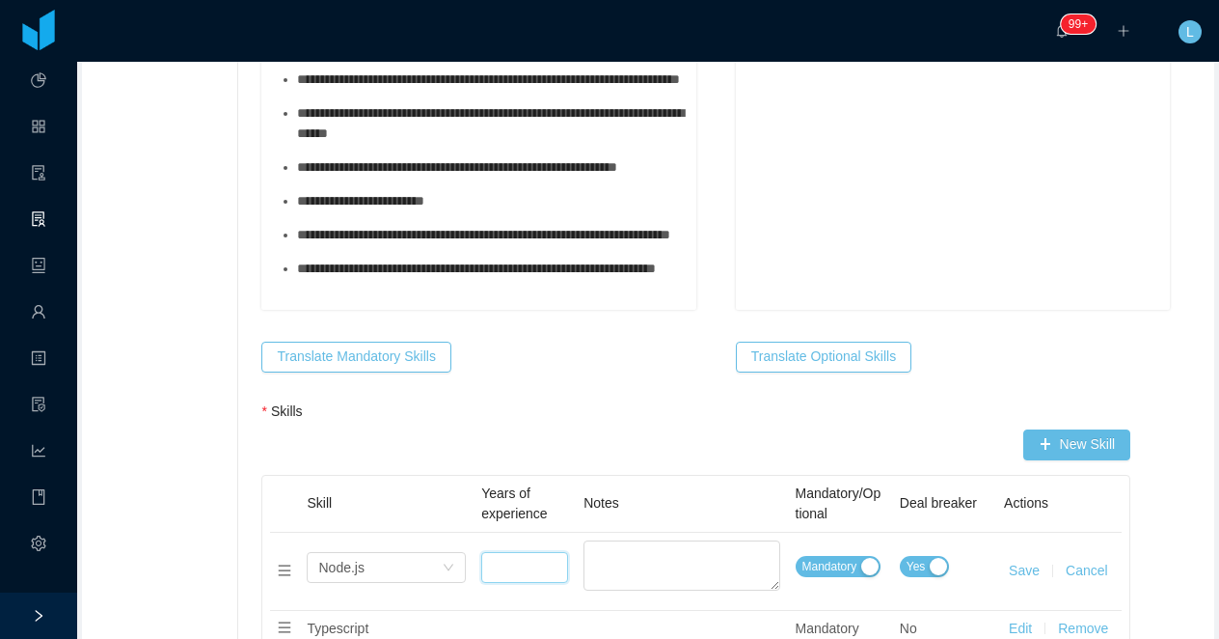
type input "*"
click at [1025, 572] on button "Save" at bounding box center [1024, 570] width 31 height 20
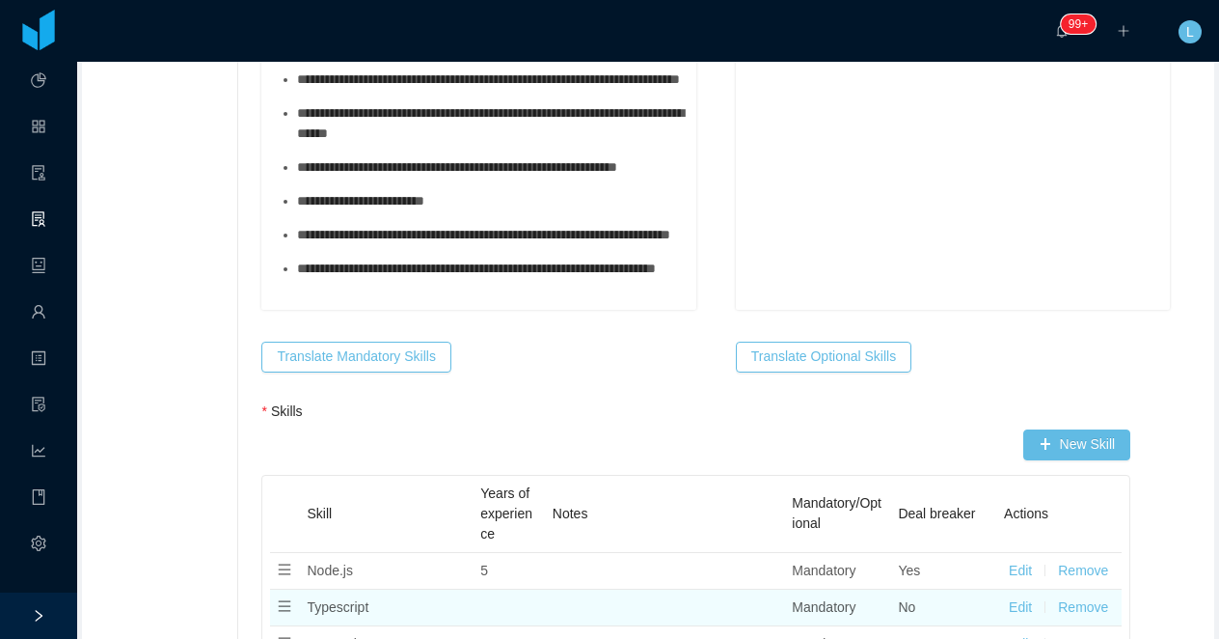
click at [1010, 606] on button "Edit" at bounding box center [1020, 607] width 23 height 20
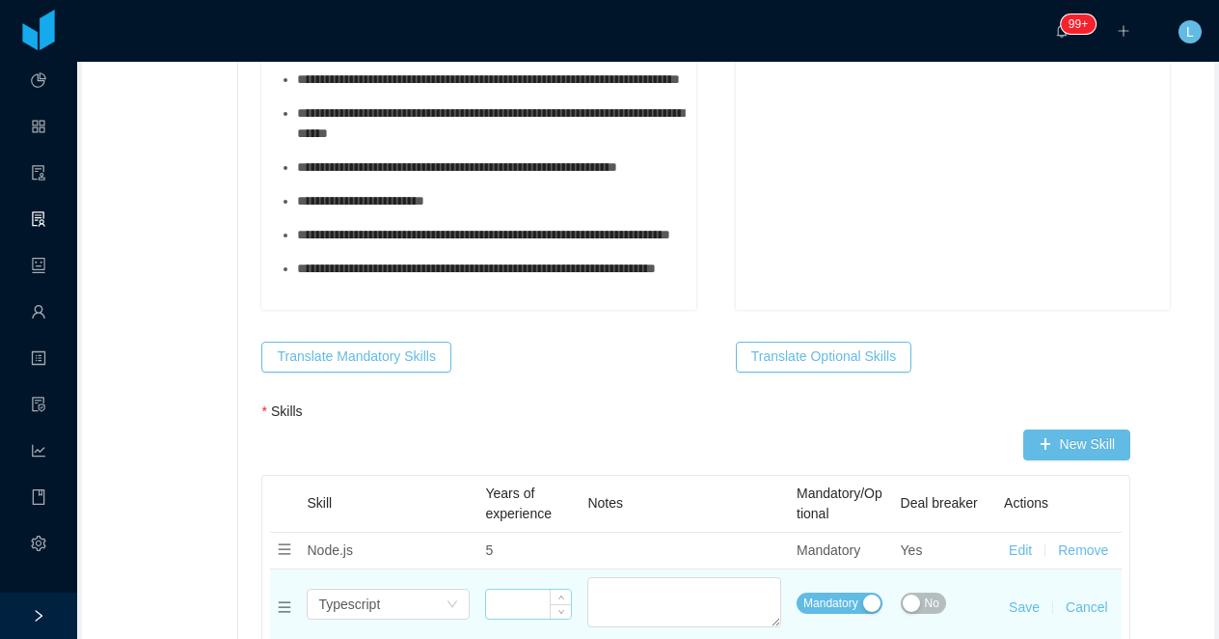
click at [510, 596] on input at bounding box center [528, 603] width 85 height 29
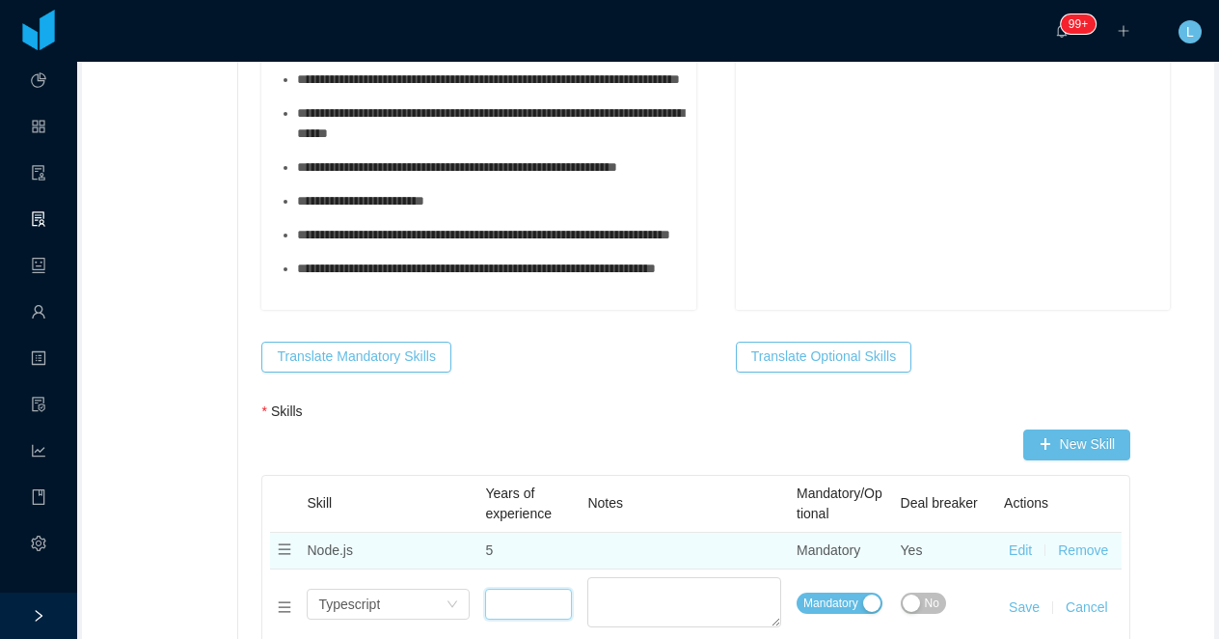
type input "*"
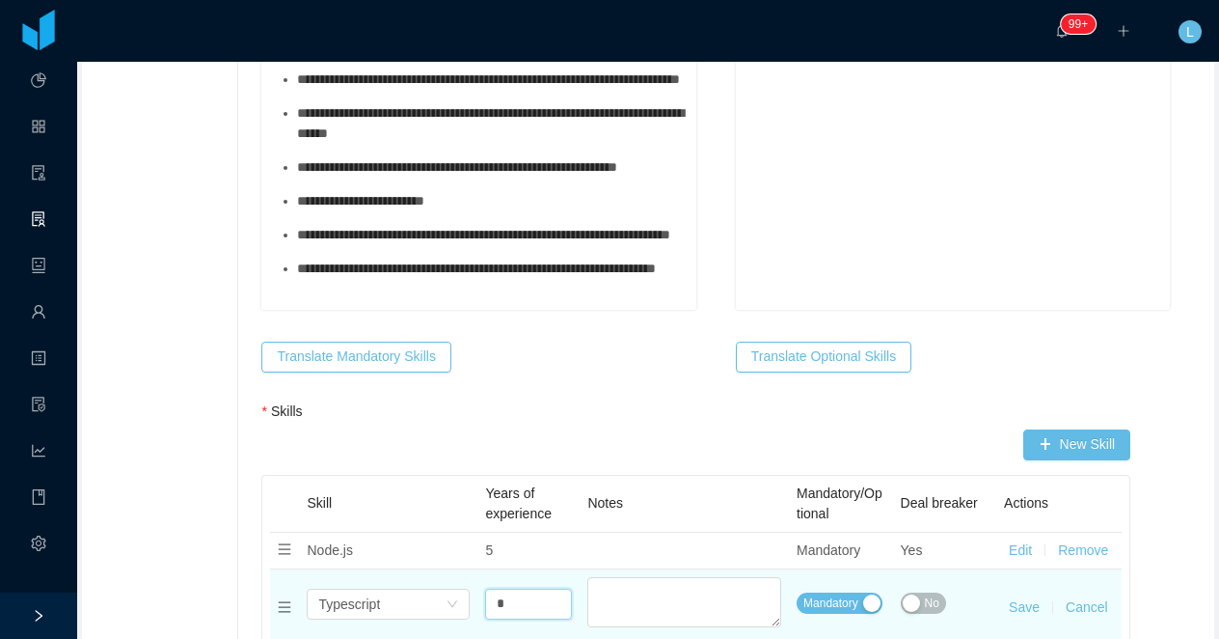
click at [935, 611] on span "No" at bounding box center [932, 602] width 14 height 19
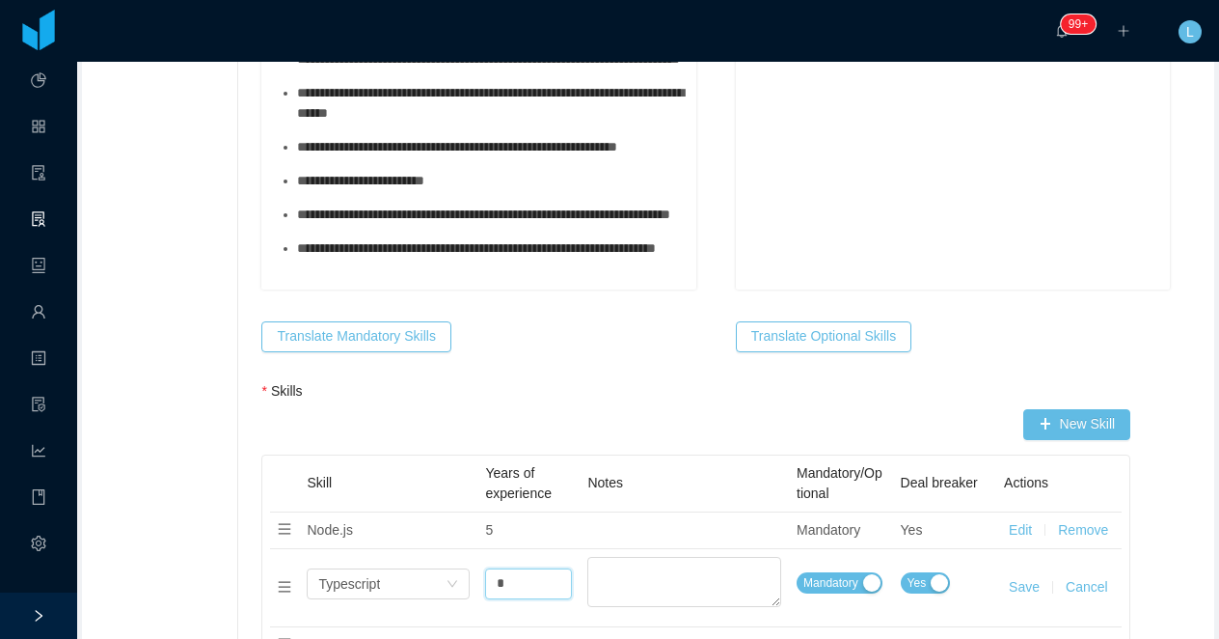
scroll to position [1163, 0]
click at [1017, 585] on button "Save" at bounding box center [1024, 586] width 31 height 20
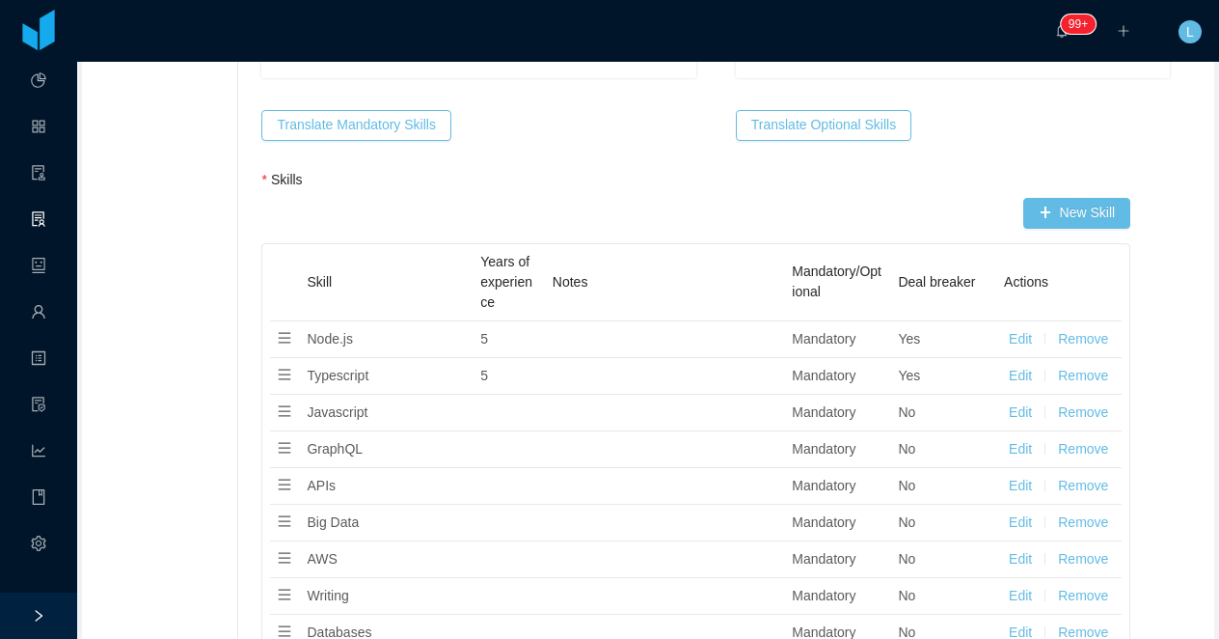
scroll to position [1405, 0]
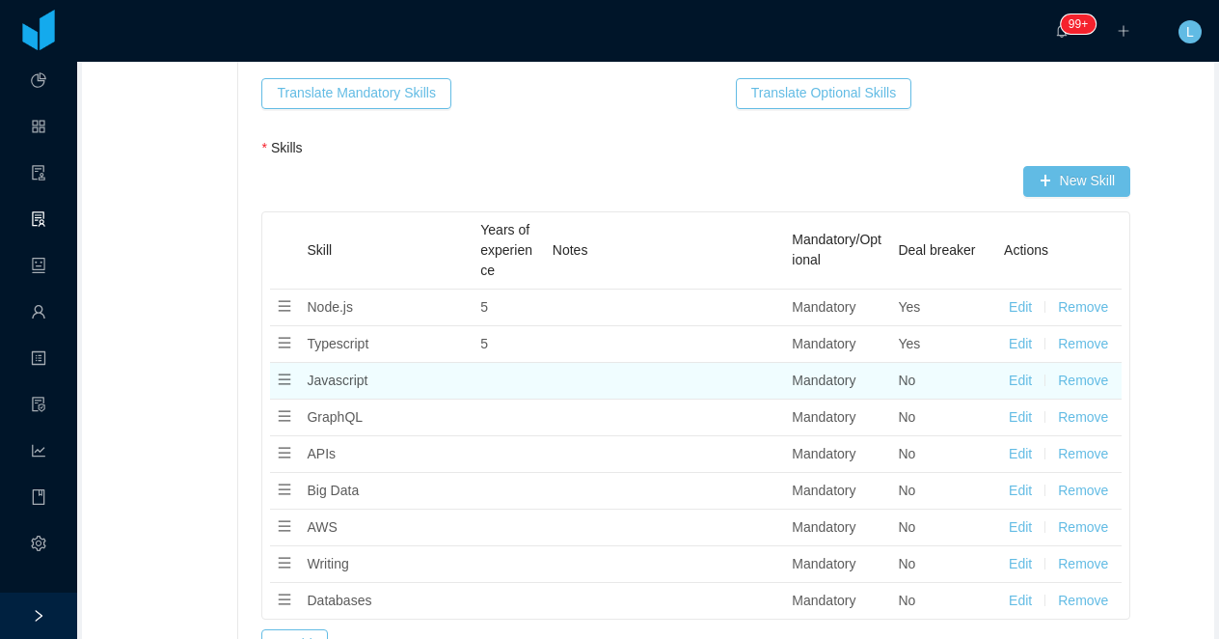
click at [1021, 385] on button "Edit" at bounding box center [1020, 380] width 23 height 20
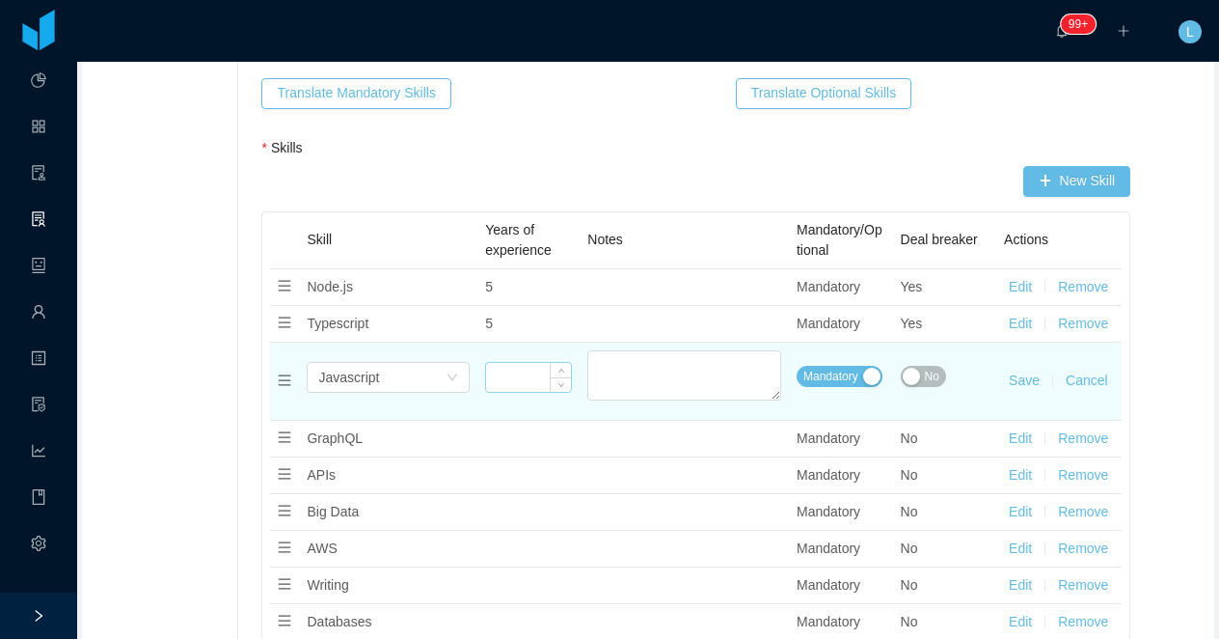
click at [507, 370] on input at bounding box center [528, 377] width 85 height 29
type input "*"
click at [936, 374] on span "No" at bounding box center [932, 376] width 14 height 19
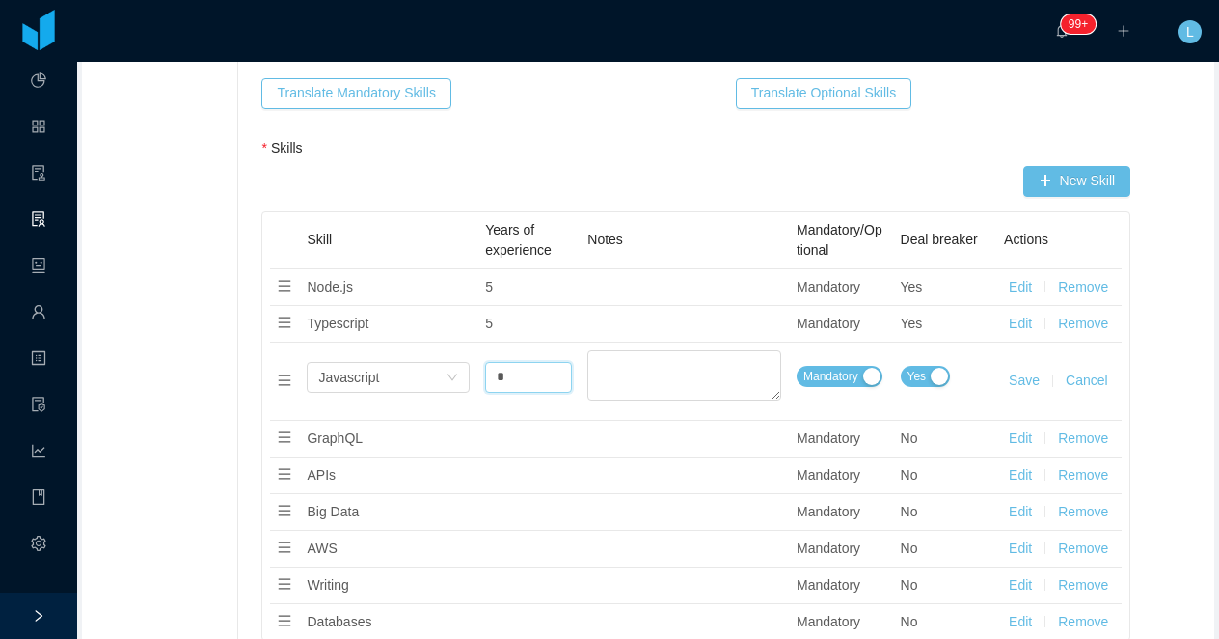
click at [1014, 380] on button "Save" at bounding box center [1024, 380] width 31 height 20
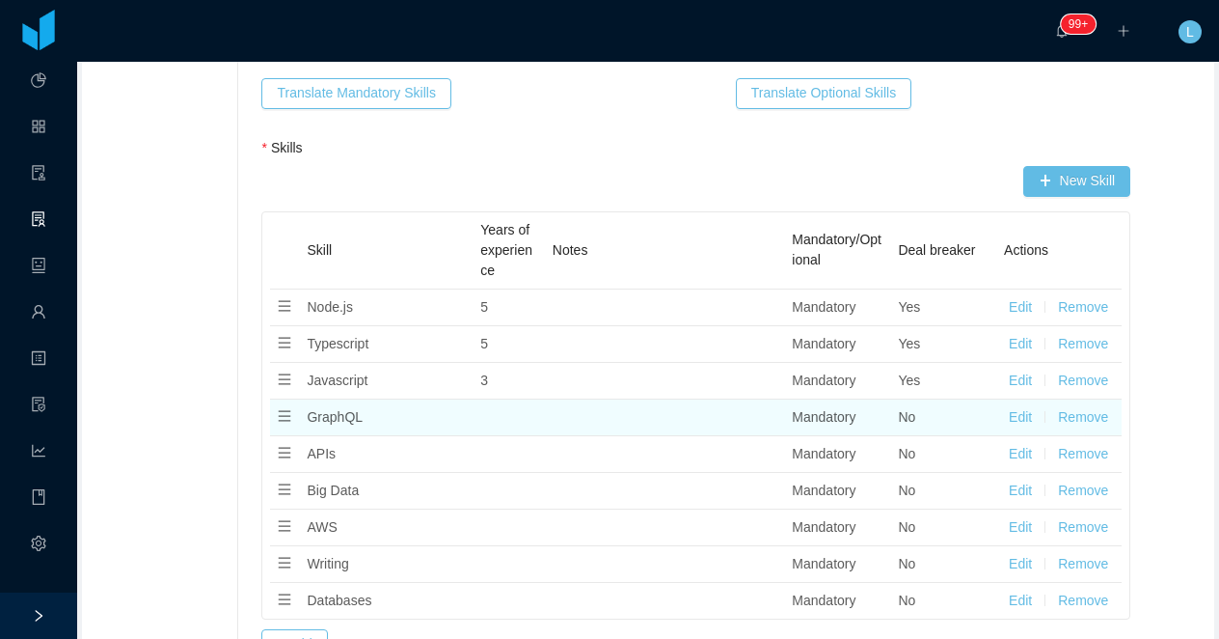
click at [1023, 410] on button "Edit" at bounding box center [1020, 417] width 23 height 20
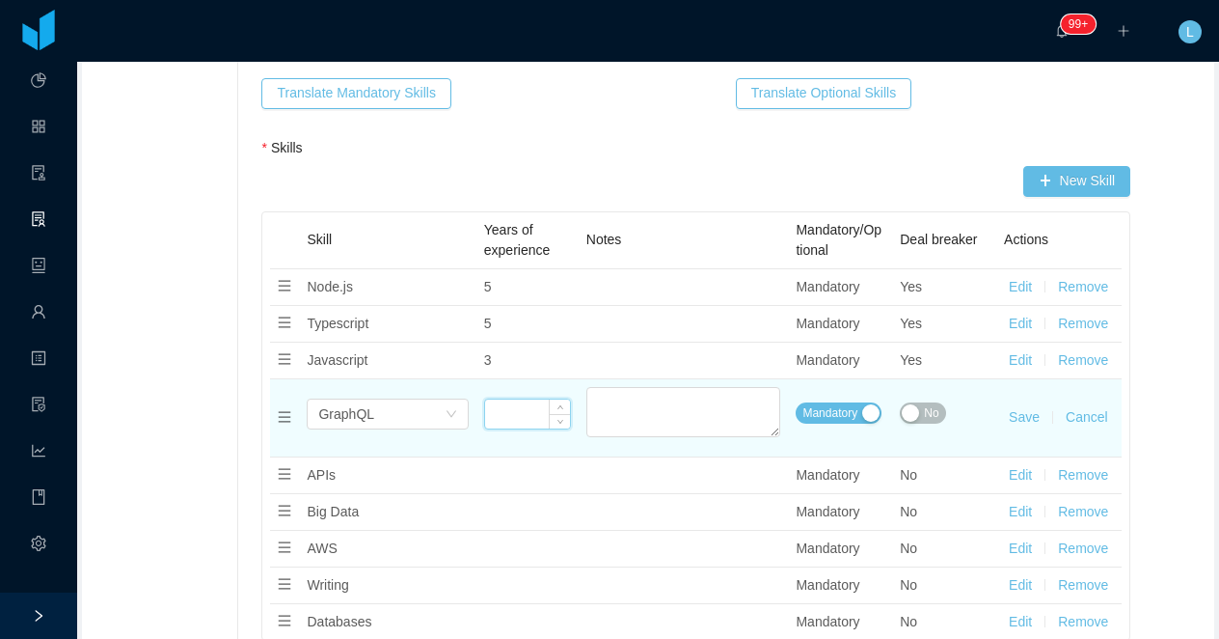
click at [532, 422] on input at bounding box center [527, 413] width 85 height 29
type input "*"
click at [931, 414] on span "No" at bounding box center [931, 412] width 14 height 19
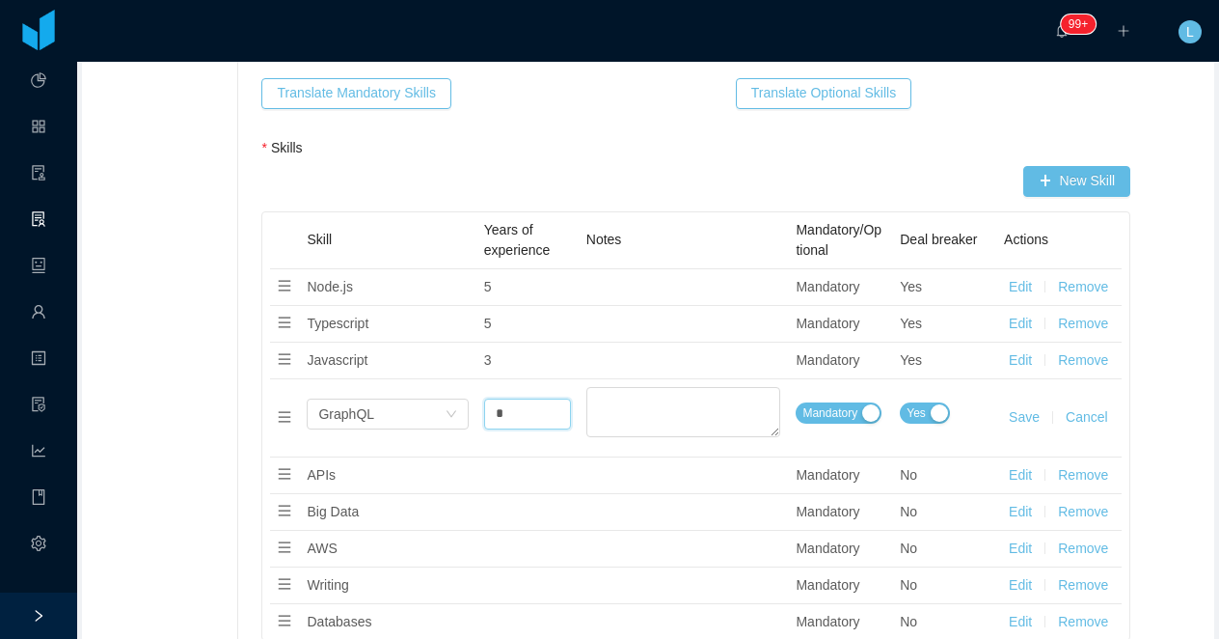
click at [1020, 413] on button "Save" at bounding box center [1024, 417] width 31 height 20
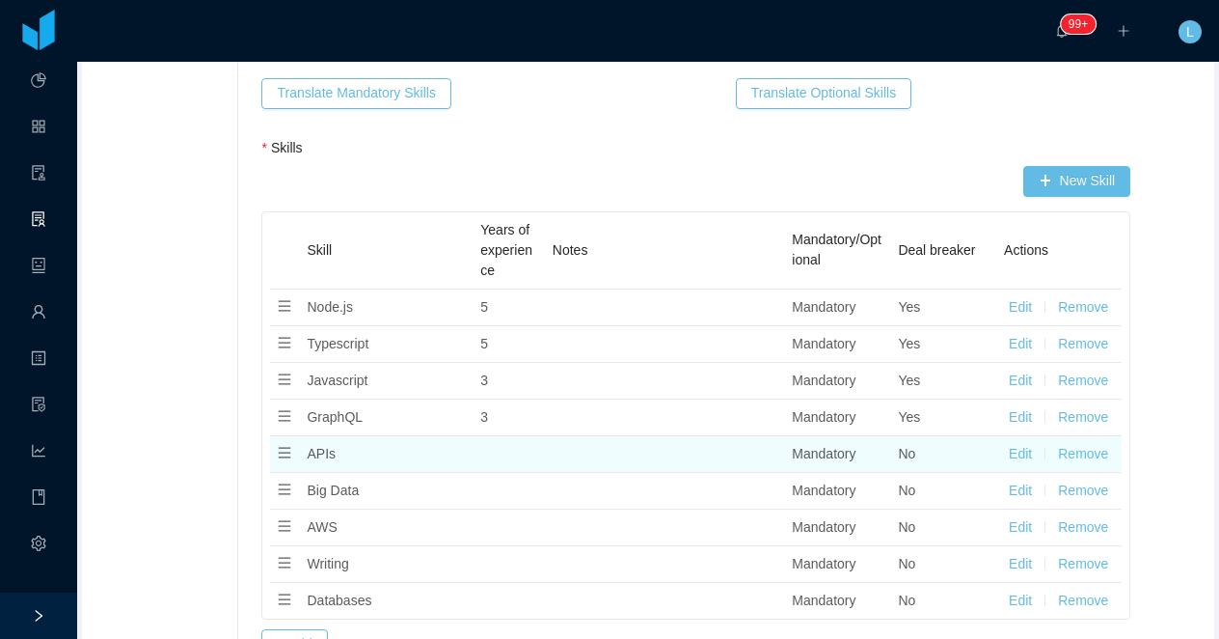
click at [1090, 455] on button "Remove" at bounding box center [1083, 454] width 50 height 20
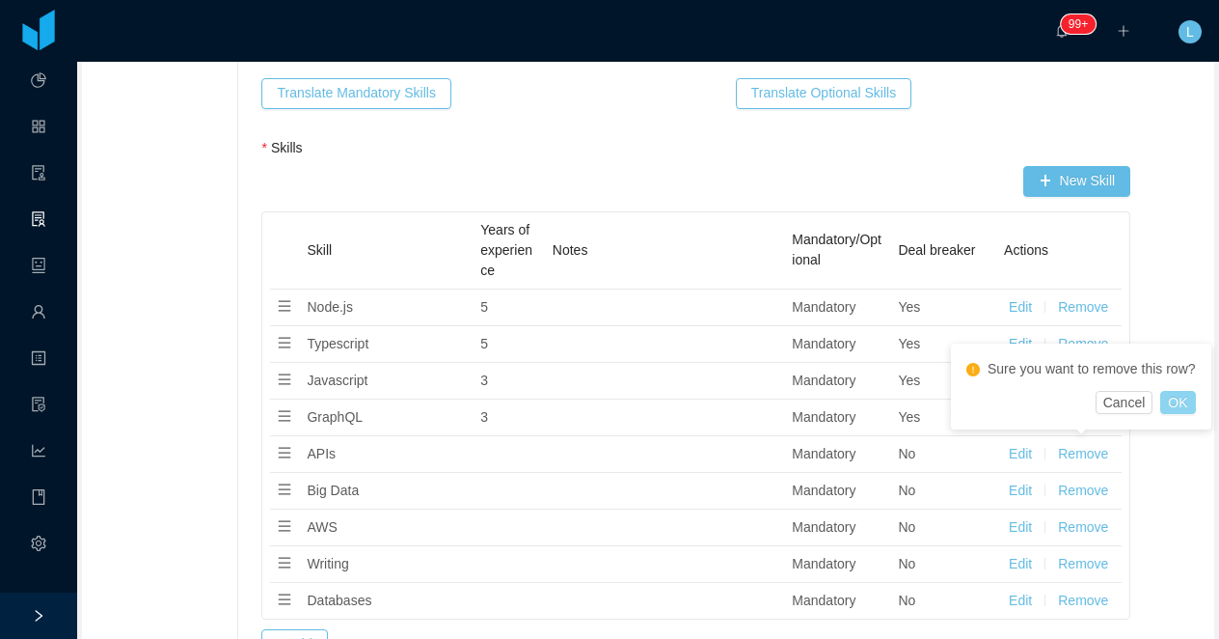
click at [1187, 402] on button "OK" at bounding box center [1177, 402] width 35 height 23
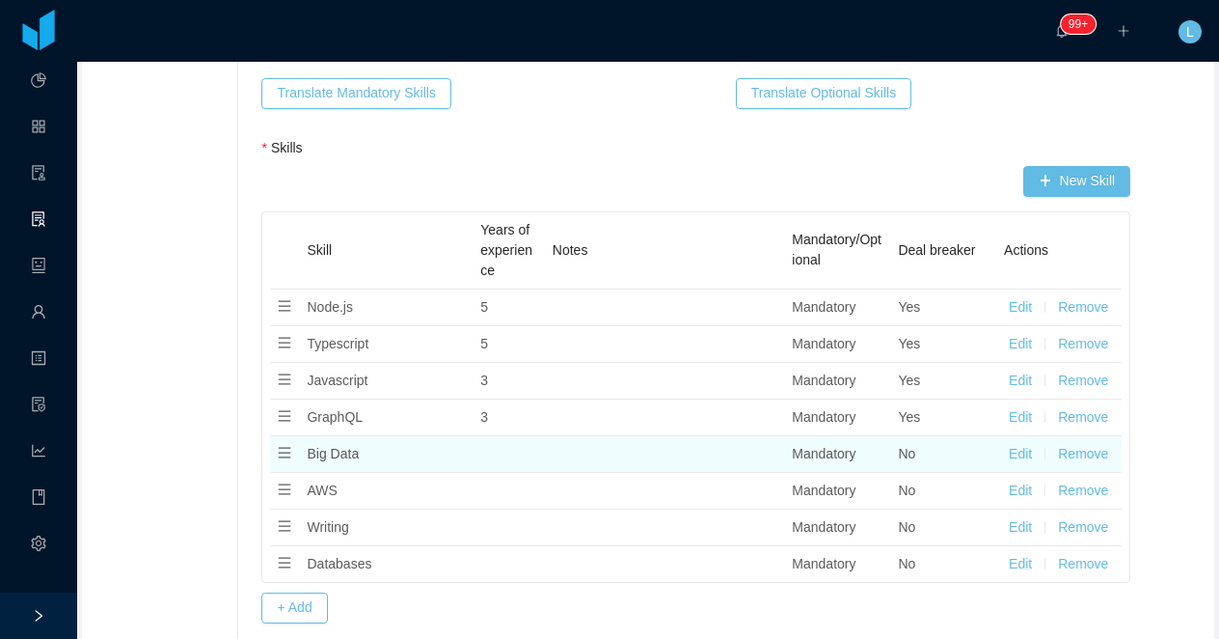
click at [1007, 456] on td "Edit Remove" at bounding box center [1058, 454] width 125 height 37
click at [1017, 455] on button "Edit" at bounding box center [1020, 454] width 23 height 20
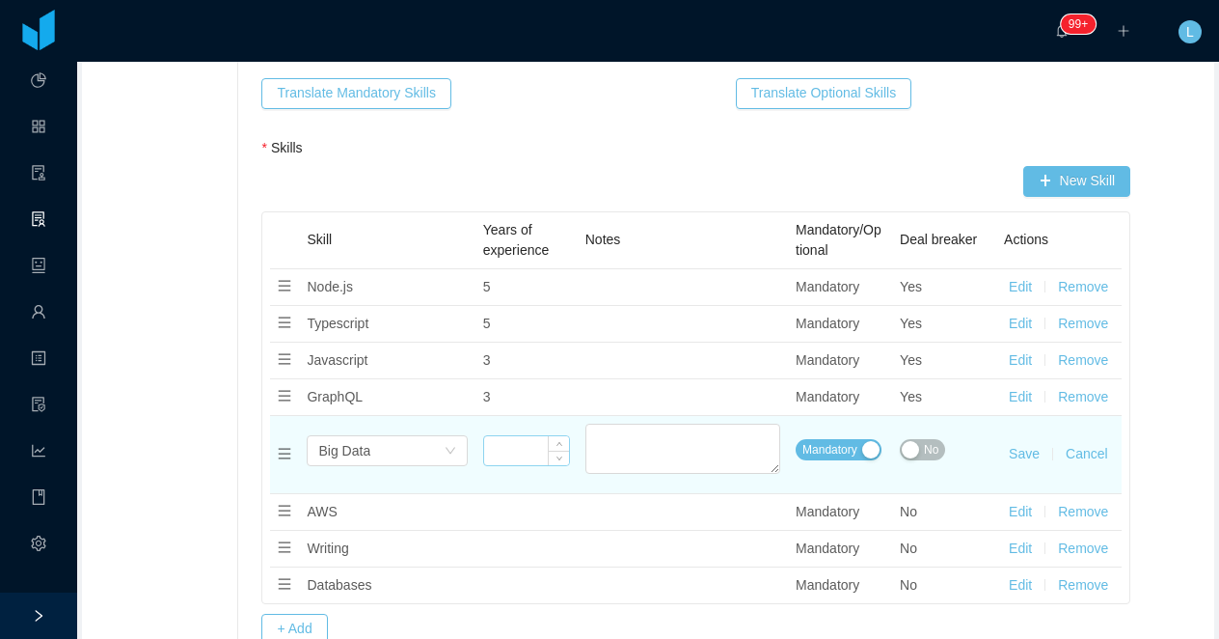
click at [529, 450] on input at bounding box center [526, 450] width 85 height 29
type input "*"
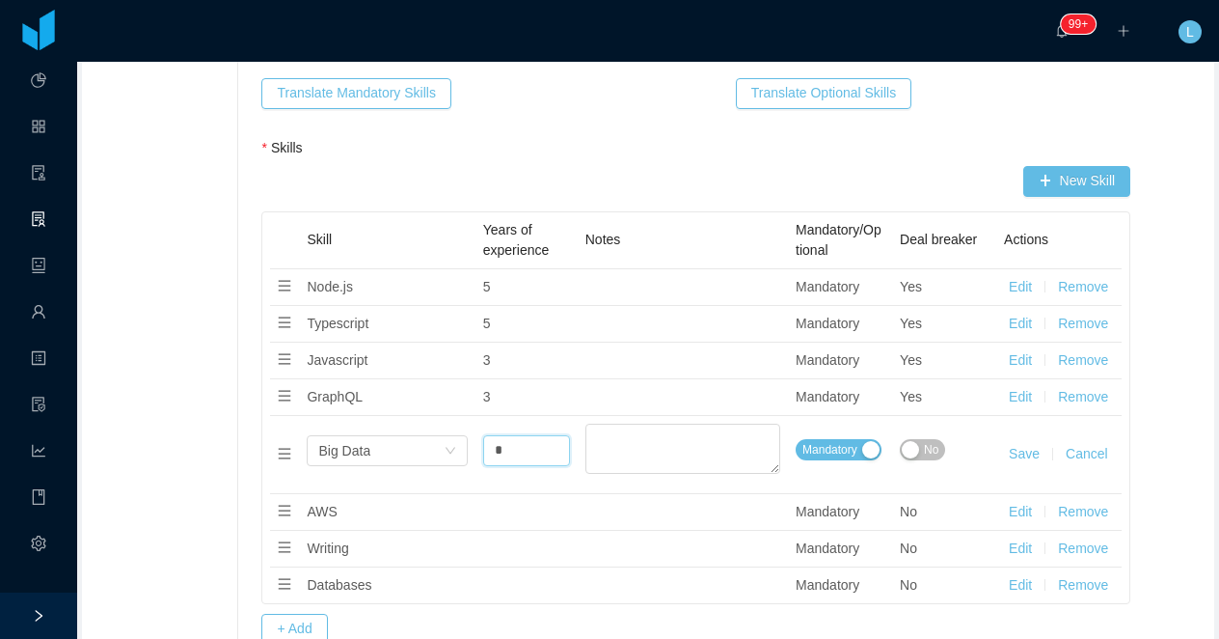
click at [1017, 447] on button "Save" at bounding box center [1024, 454] width 31 height 20
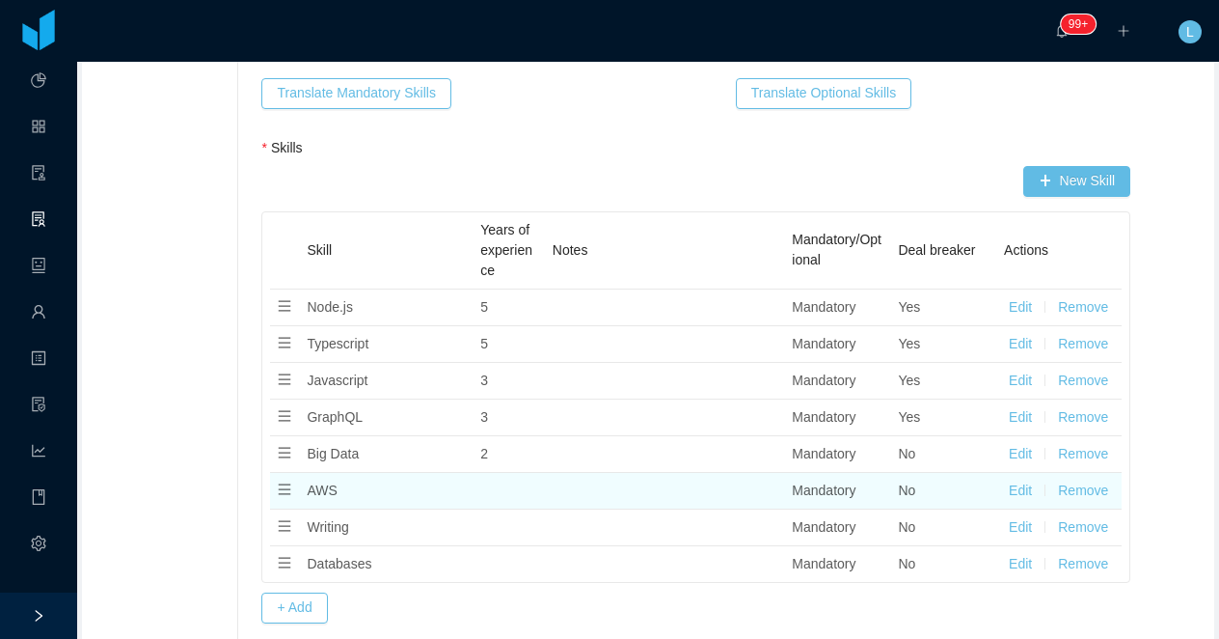
click at [1025, 492] on button "Edit" at bounding box center [1020, 490] width 23 height 20
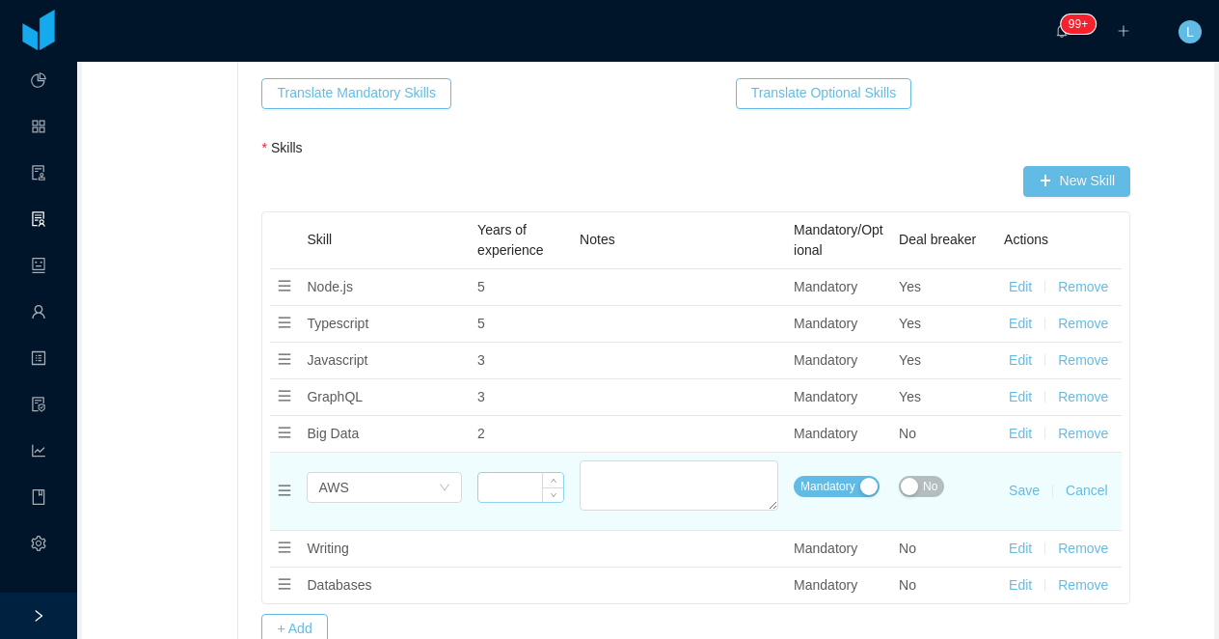
click at [515, 491] on input at bounding box center [520, 487] width 85 height 29
type input "*"
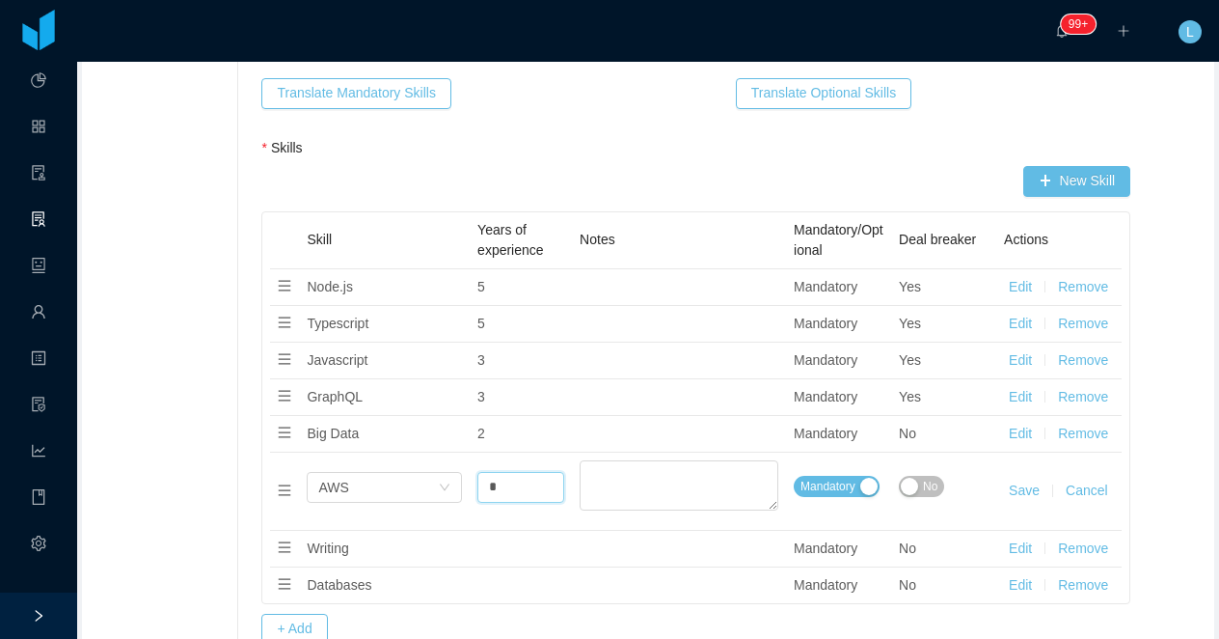
click at [1021, 491] on button "Save" at bounding box center [1024, 490] width 31 height 20
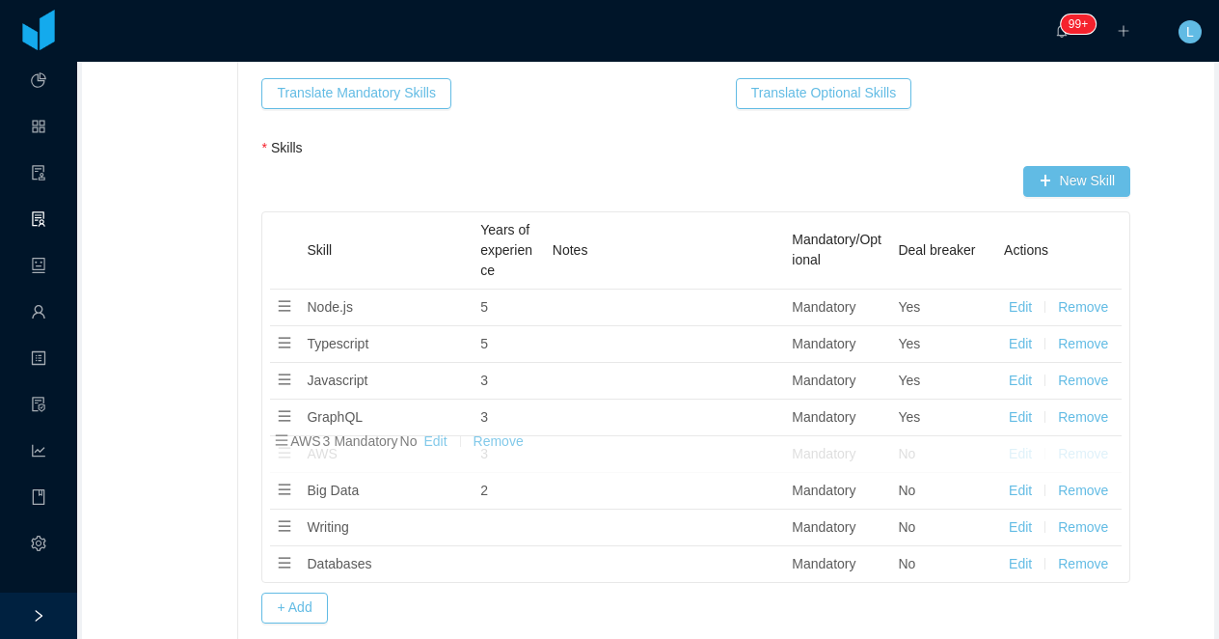
drag, startPoint x: 290, startPoint y: 491, endPoint x: 290, endPoint y: 445, distance: 46.3
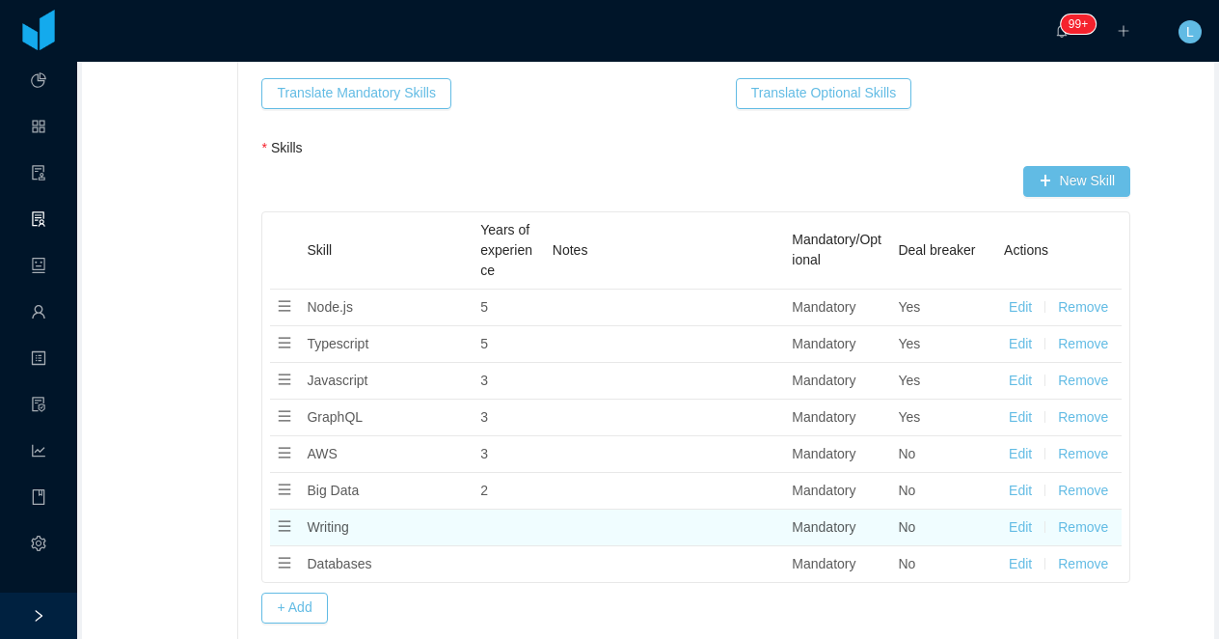
click at [1077, 530] on button "Remove" at bounding box center [1083, 527] width 50 height 20
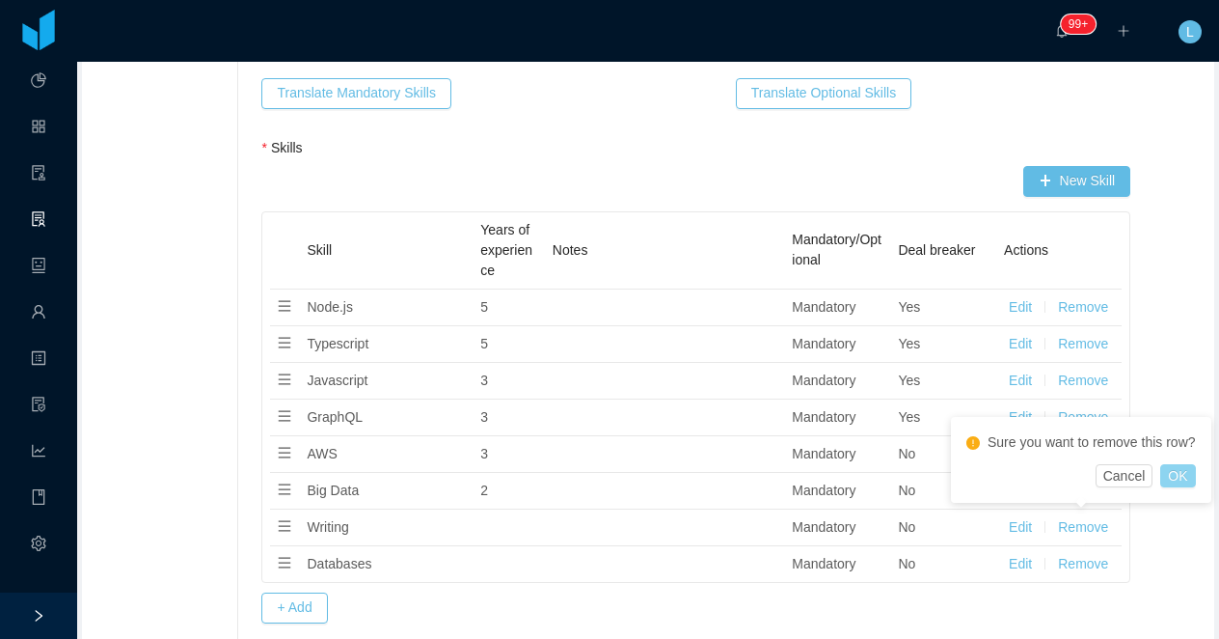
click at [1192, 465] on button "OK" at bounding box center [1177, 475] width 35 height 23
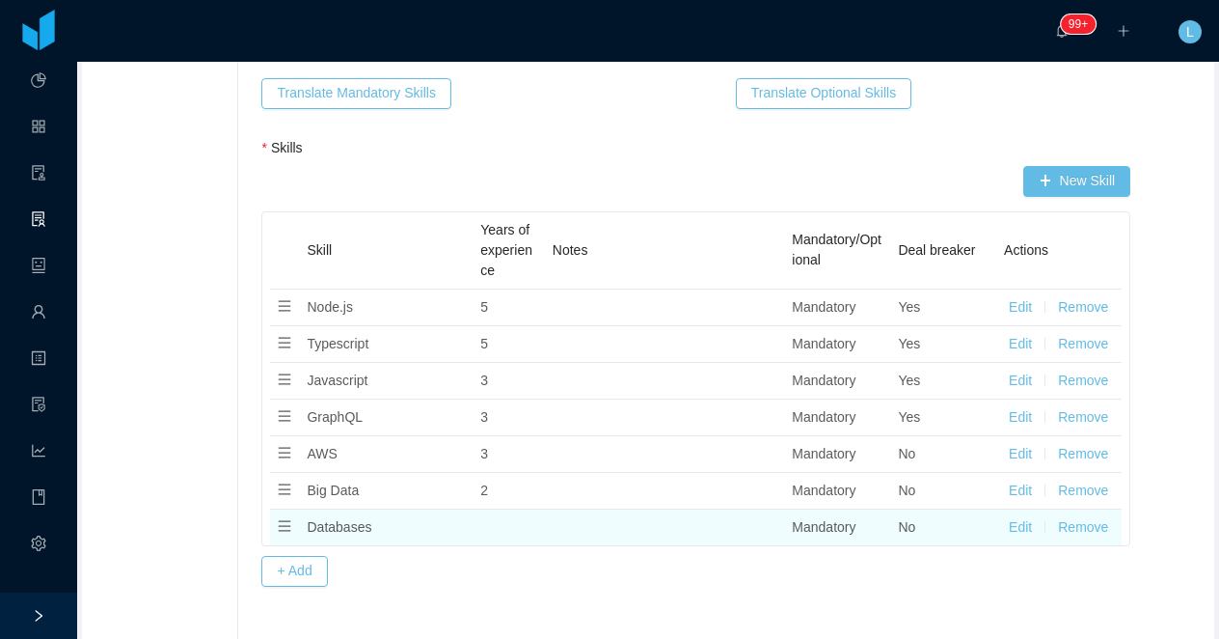
click at [1099, 528] on button "Remove" at bounding box center [1083, 527] width 50 height 20
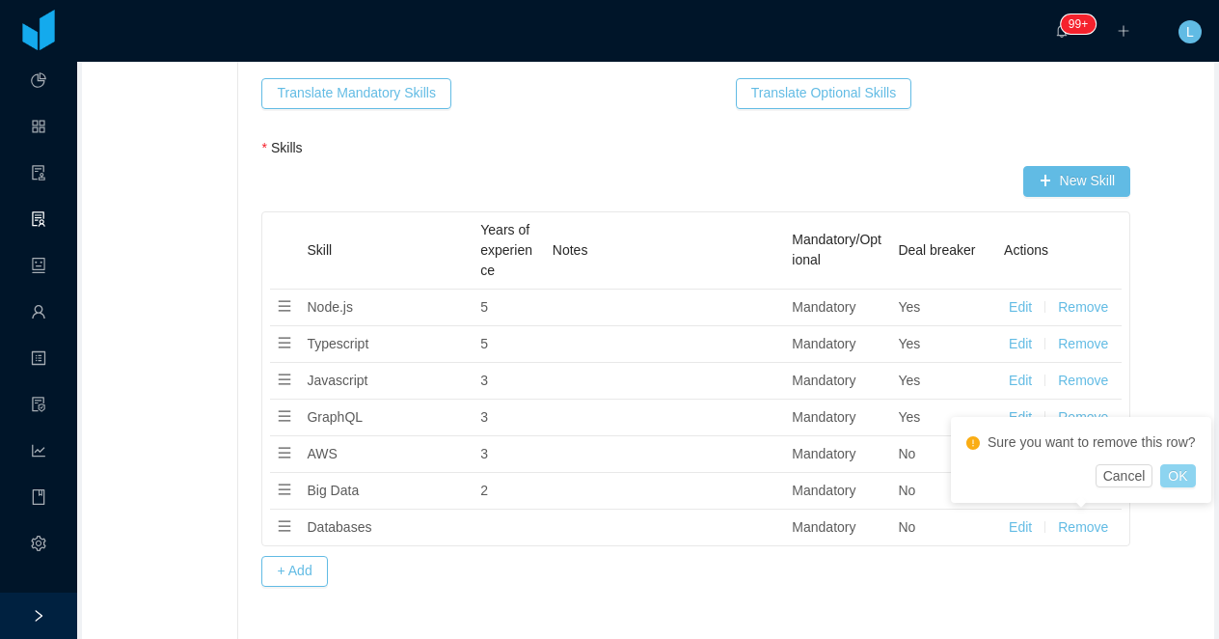
click at [1185, 476] on button "OK" at bounding box center [1177, 475] width 35 height 23
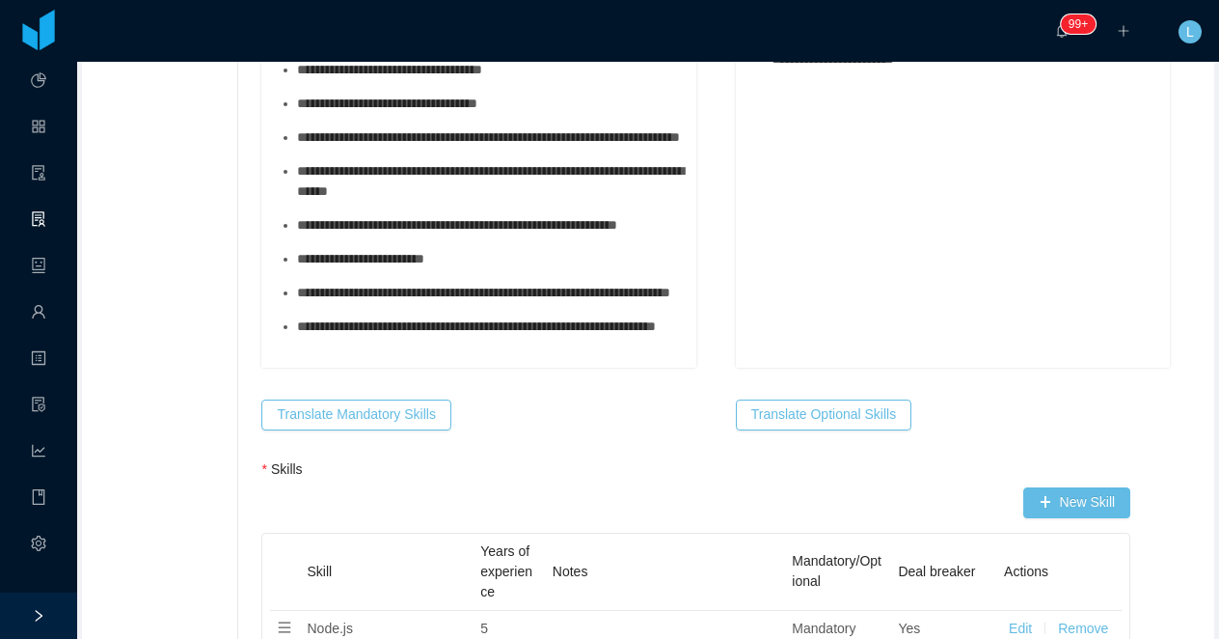
scroll to position [1109, 0]
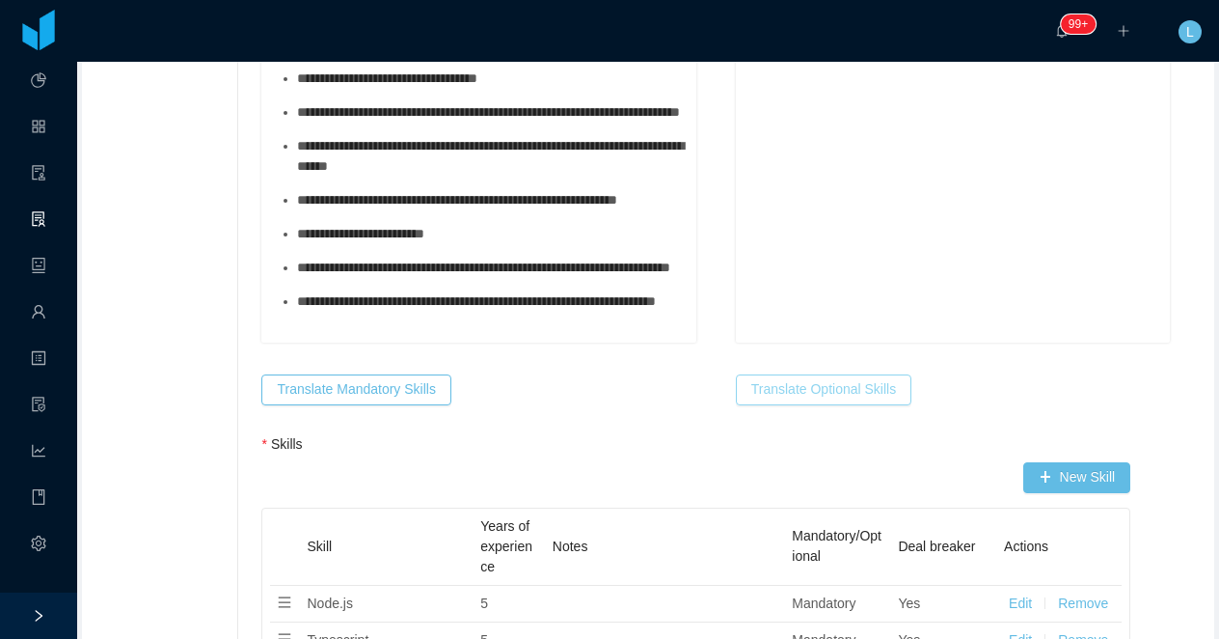
click at [781, 392] on button "Translate Optional Skills" at bounding box center [824, 389] width 176 height 31
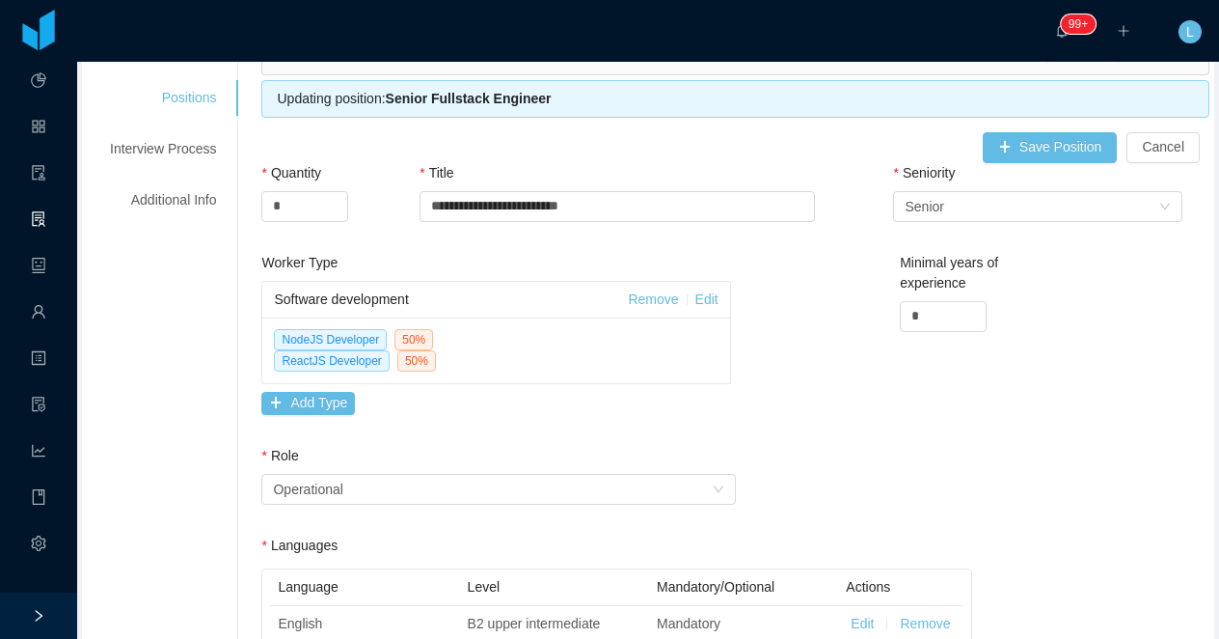
scroll to position [0, 0]
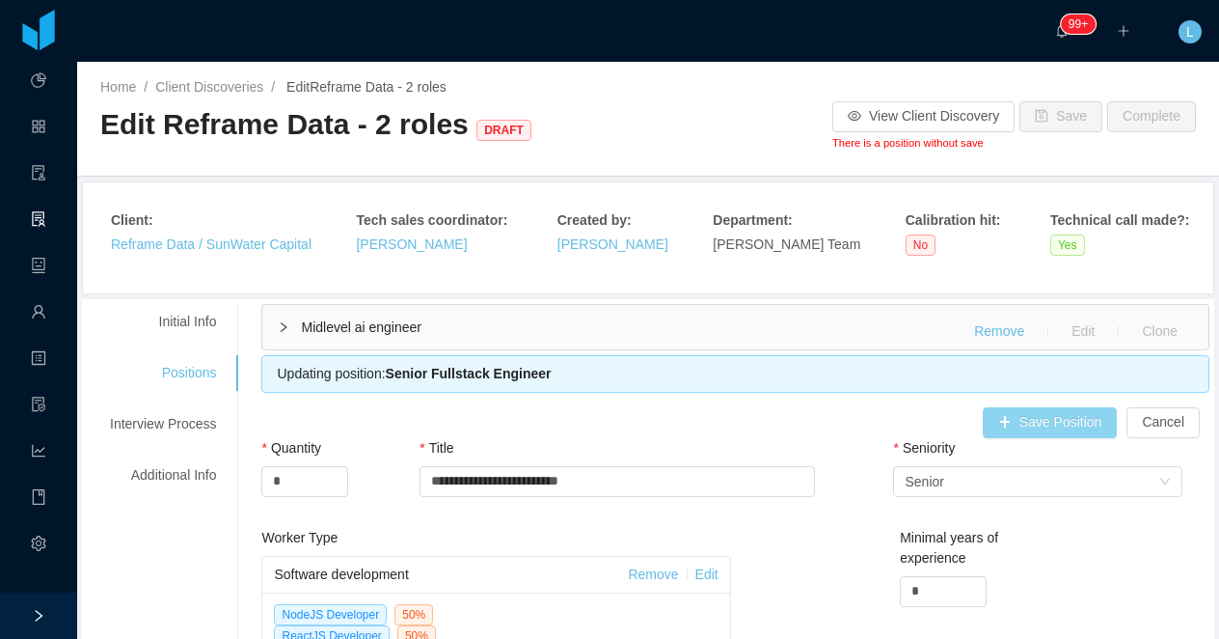
click at [1004, 423] on button "Save Position" at bounding box center [1050, 422] width 135 height 31
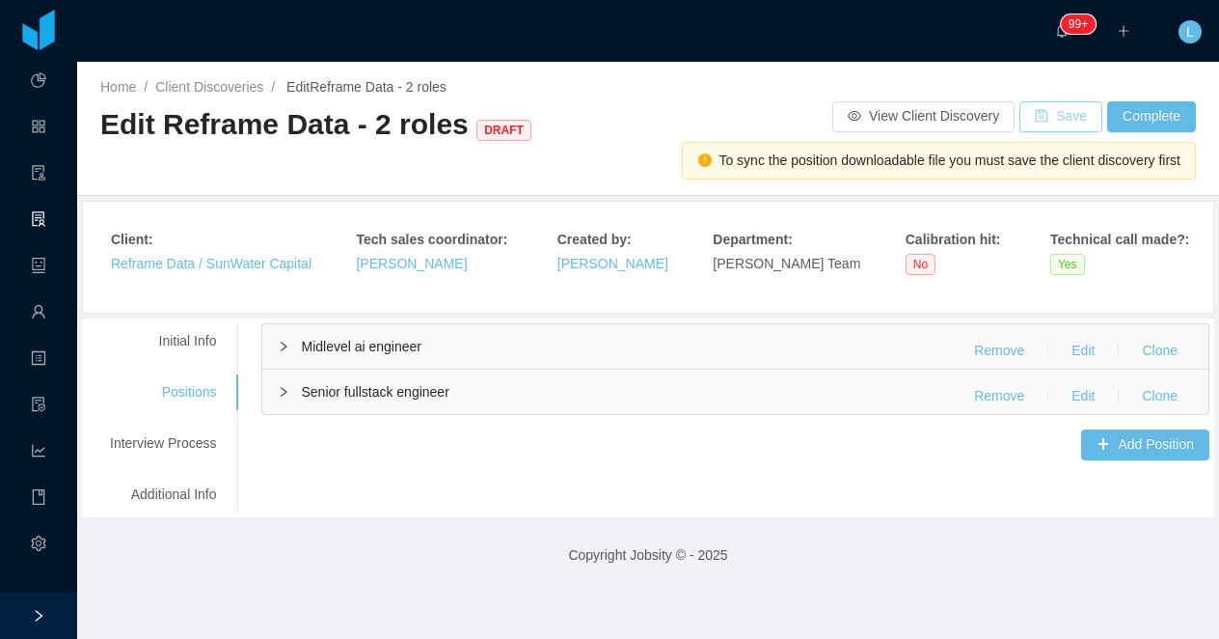
click at [1035, 113] on button "Save" at bounding box center [1061, 116] width 83 height 31
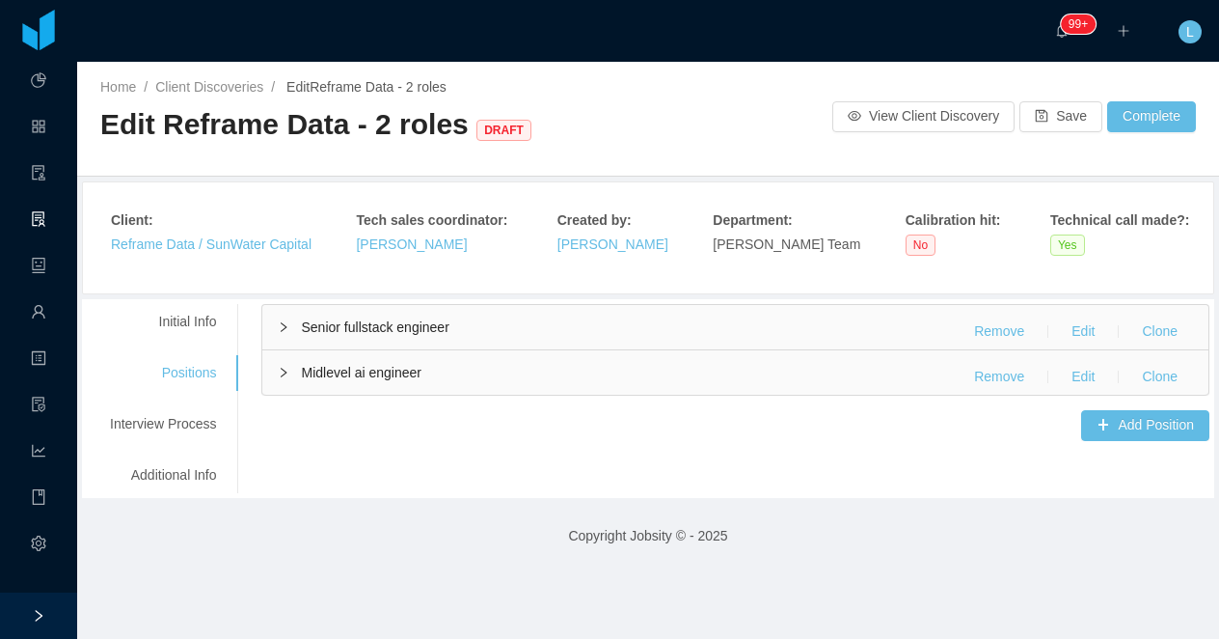
click at [624, 380] on div "Midlevel ai engineer Remove Edit Clone" at bounding box center [735, 372] width 946 height 44
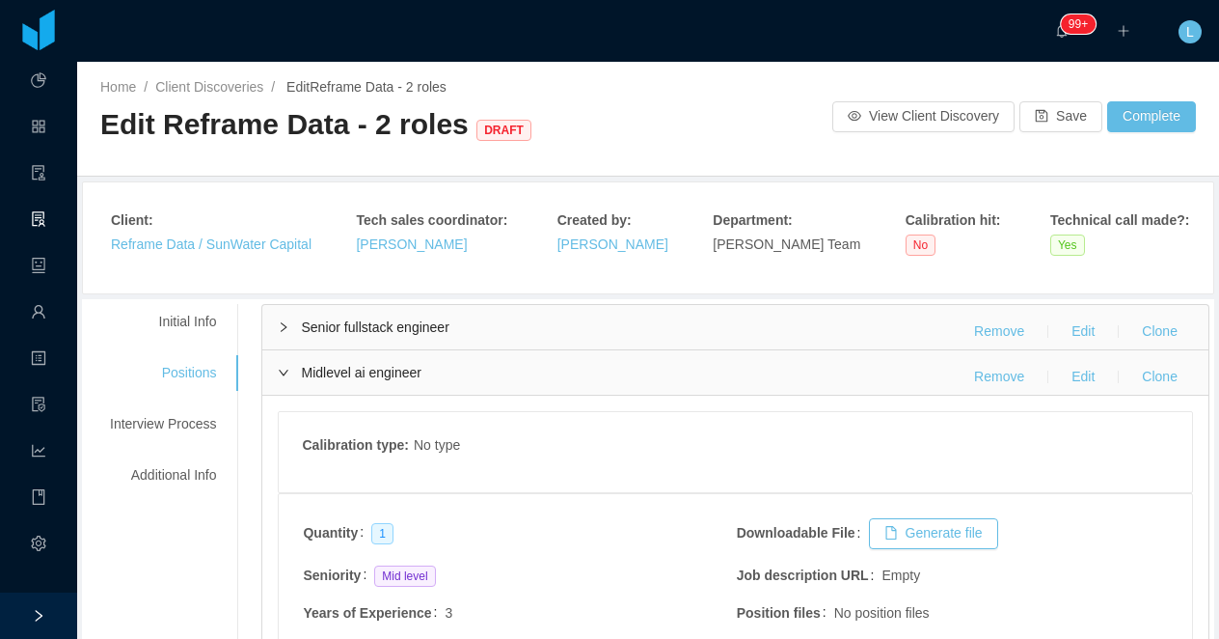
click at [608, 325] on div "Senior fullstack engineer Remove Edit Clone" at bounding box center [734, 327] width 945 height 44
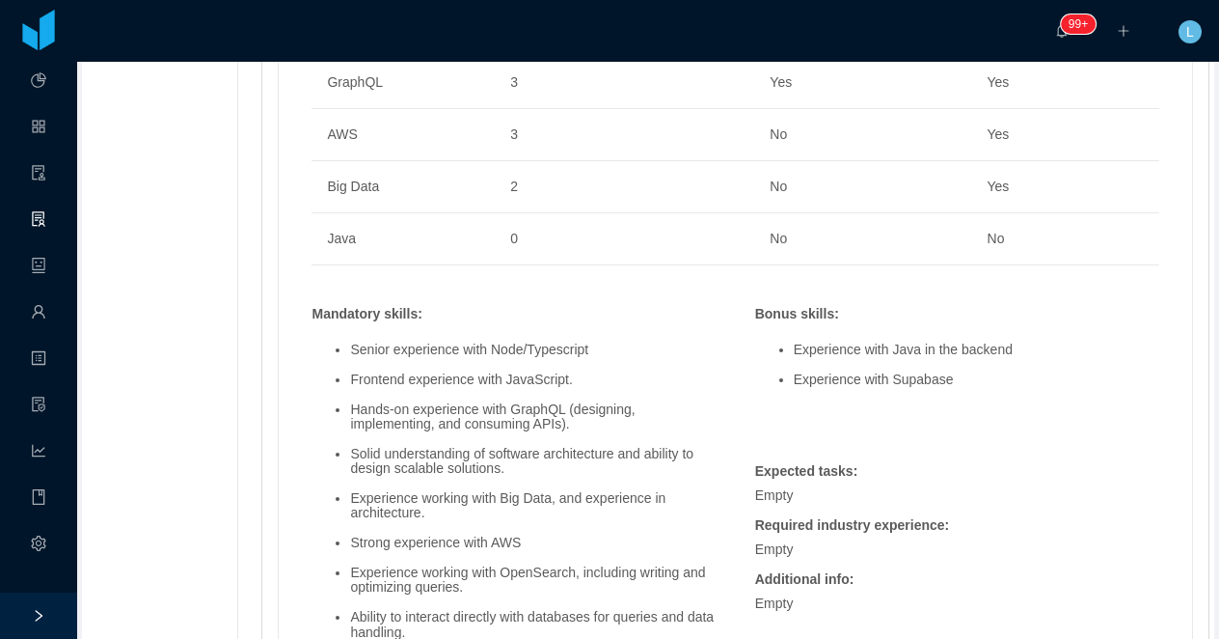
scroll to position [1586, 0]
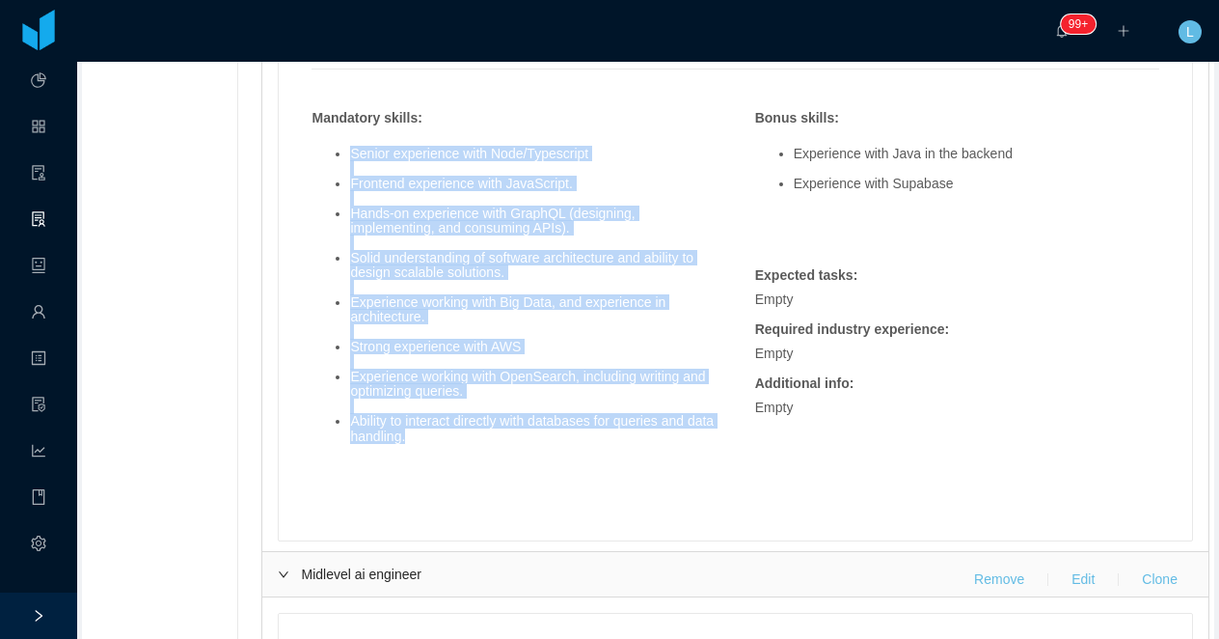
copy ul "Senior experience with Node/Typescript Frontend experience with JavaScript. Han…"
drag, startPoint x: 458, startPoint y: 443, endPoint x: 343, endPoint y: 147, distance: 317.6
click at [343, 147] on ul "Senior experience with Node/Typescript Frontend experience with JavaScript. Han…" at bounding box center [514, 295] width 404 height 327
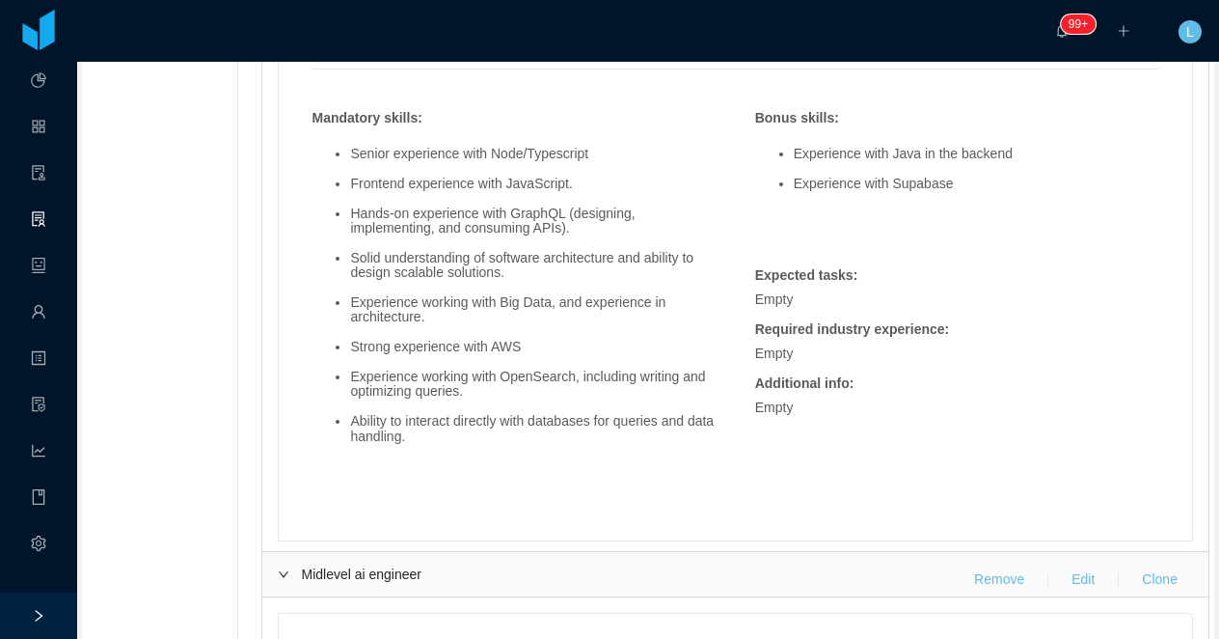
click at [496, 466] on div "Senior experience with Node/Typescript Frontend experience with JavaScript. Han…" at bounding box center [513, 305] width 423 height 347
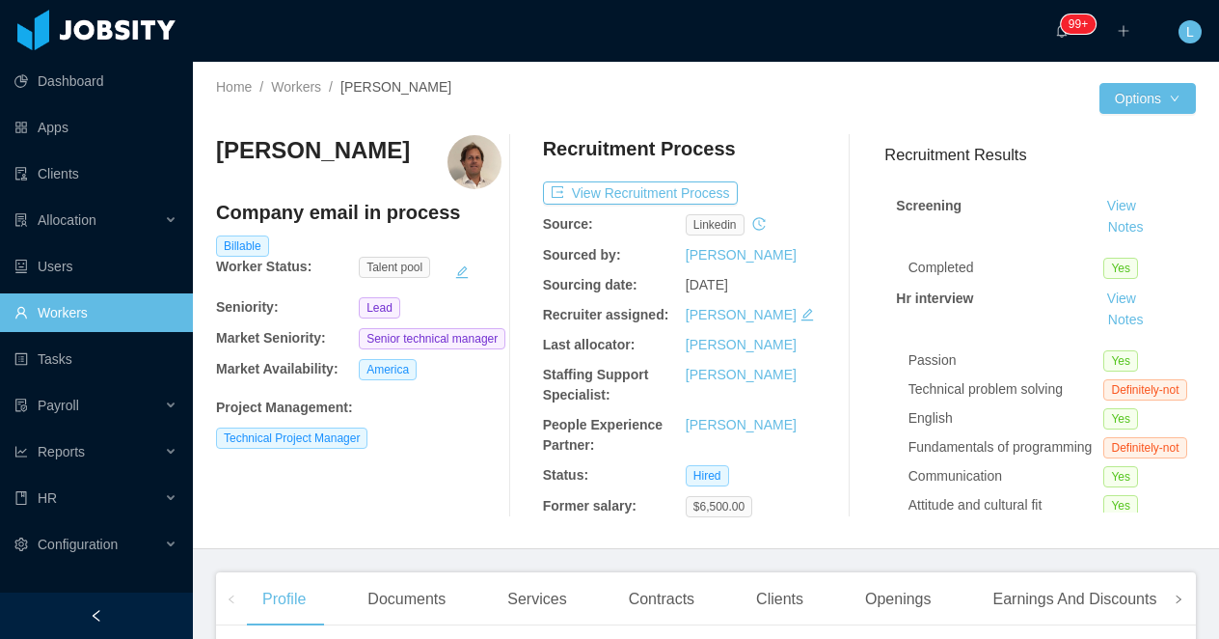
click at [1185, 604] on span at bounding box center [1178, 598] width 31 height 53
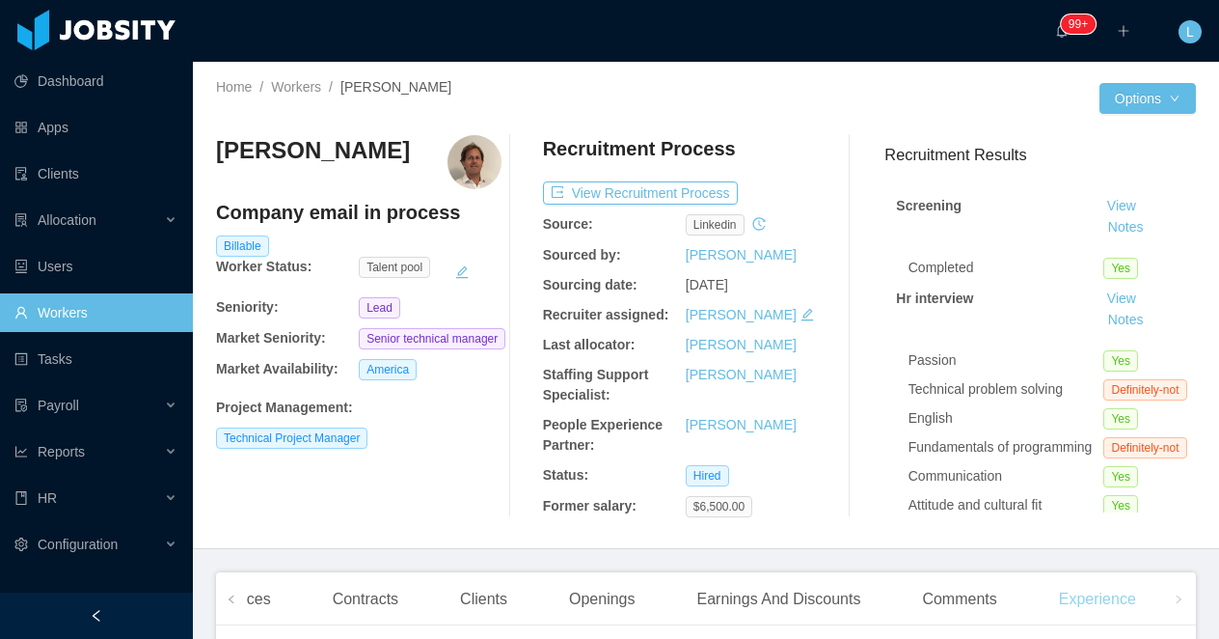
click at [1133, 594] on div "Experience" at bounding box center [1098, 599] width 108 height 54
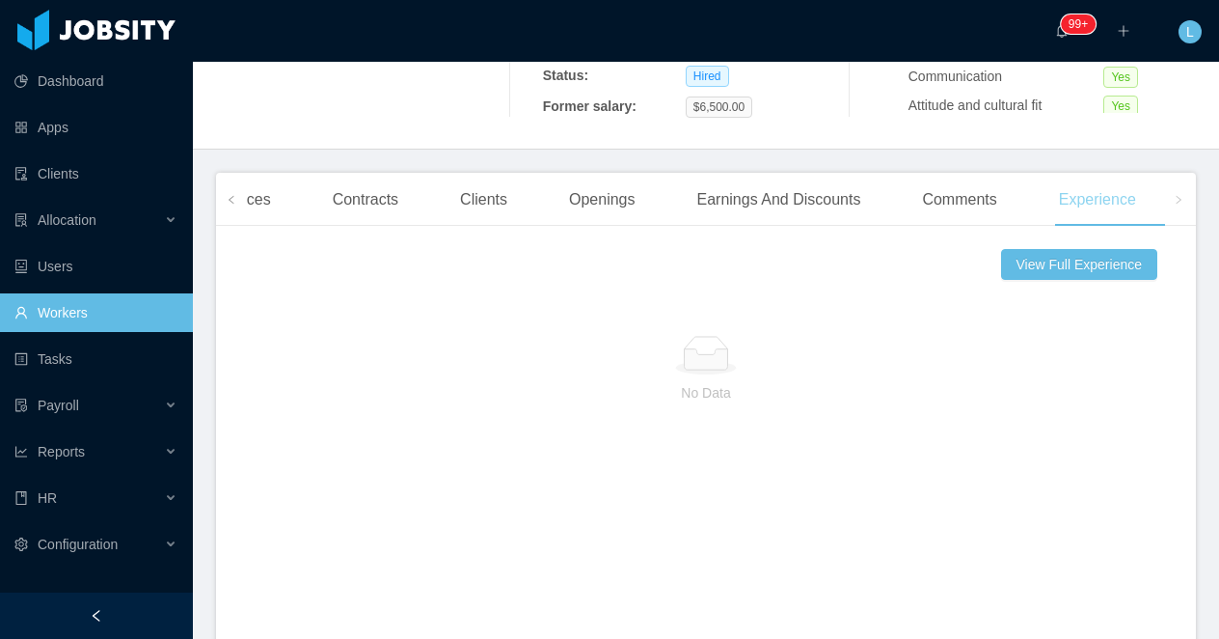
scroll to position [431, 0]
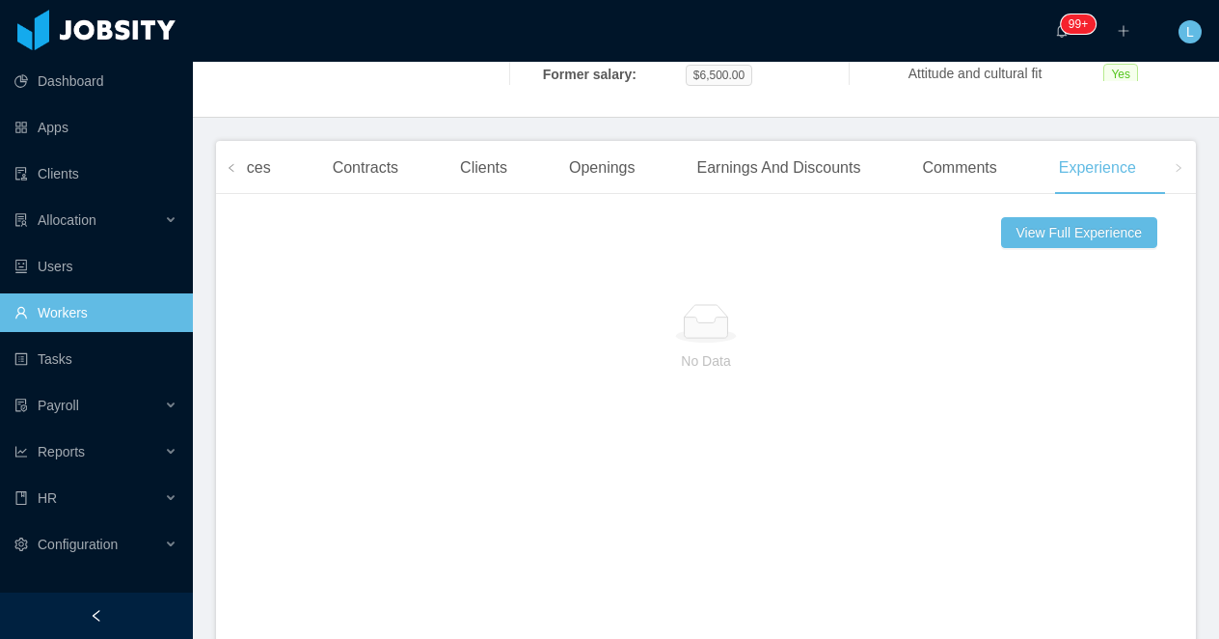
click at [1041, 210] on div "View Full Experience No Data" at bounding box center [706, 538] width 980 height 658
click at [1014, 230] on button "View Full Experience" at bounding box center [1079, 232] width 156 height 31
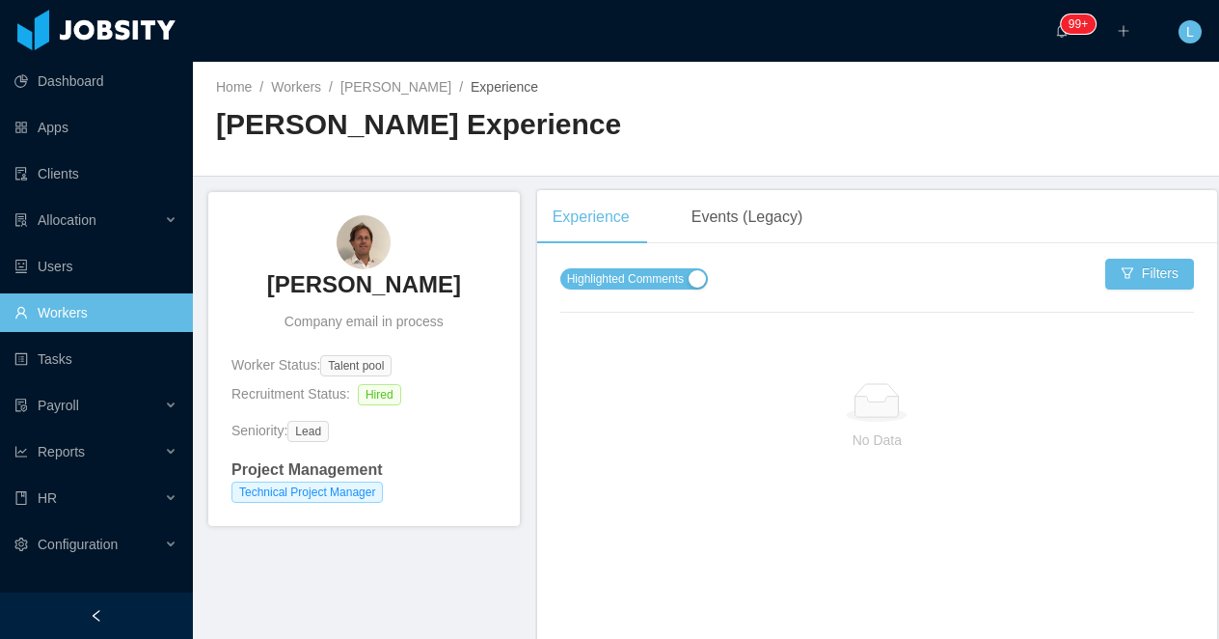
click at [676, 276] on span "Highlighted Comments" at bounding box center [625, 278] width 117 height 19
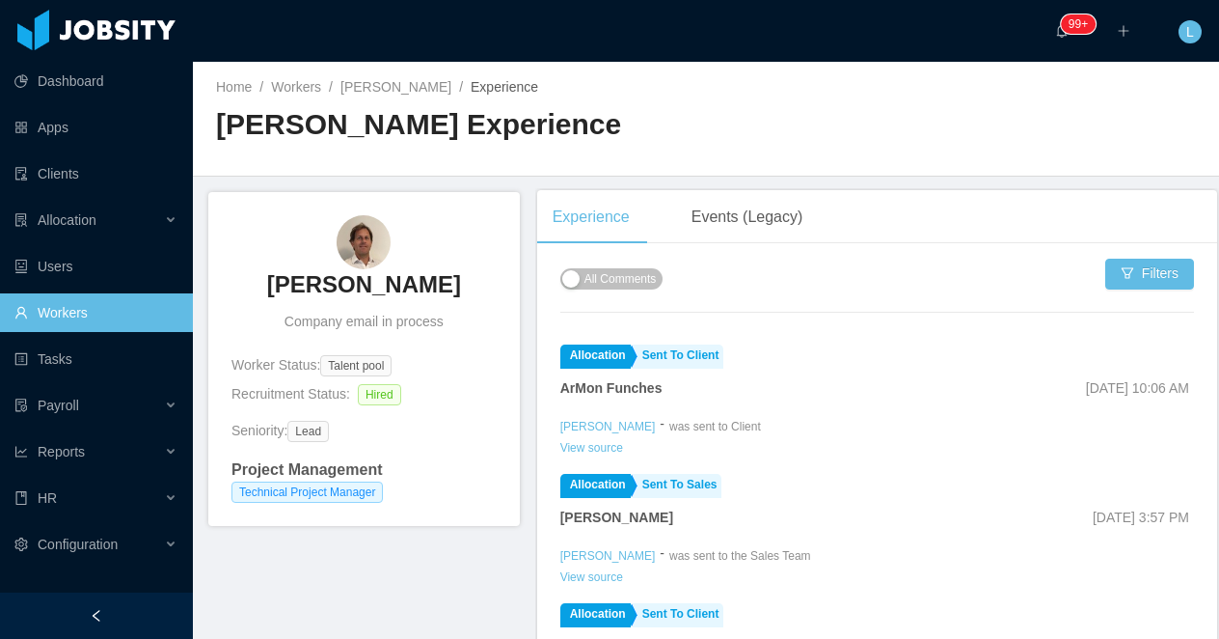
click at [365, 277] on h3 "[PERSON_NAME]" at bounding box center [364, 284] width 194 height 31
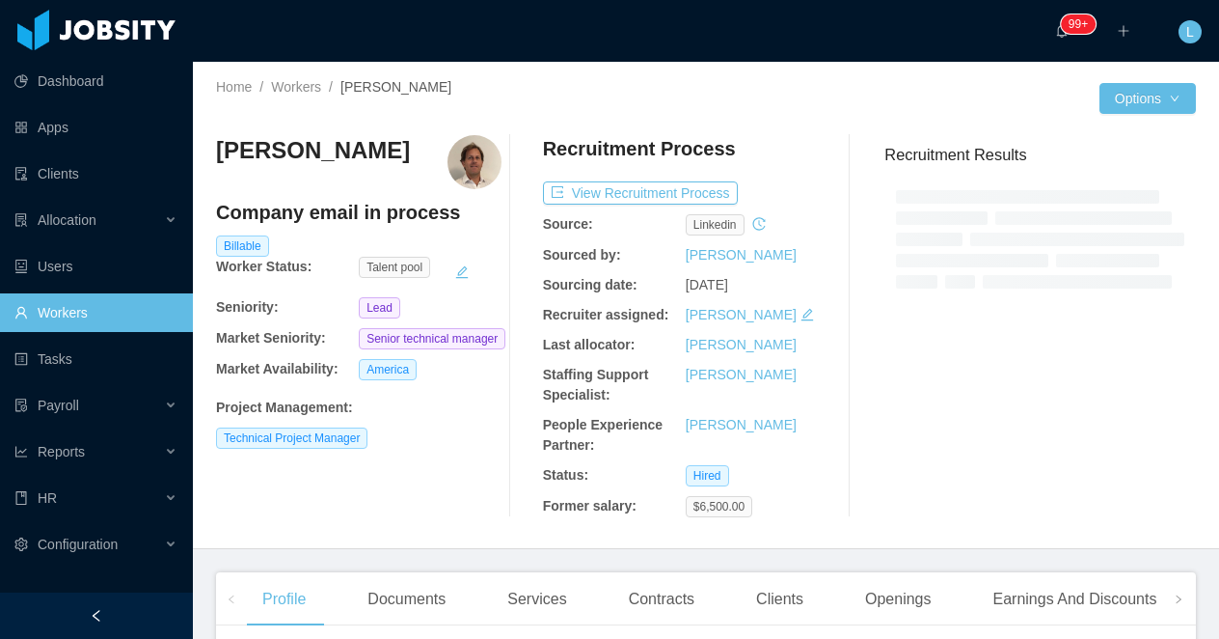
click at [480, 166] on img at bounding box center [475, 162] width 54 height 54
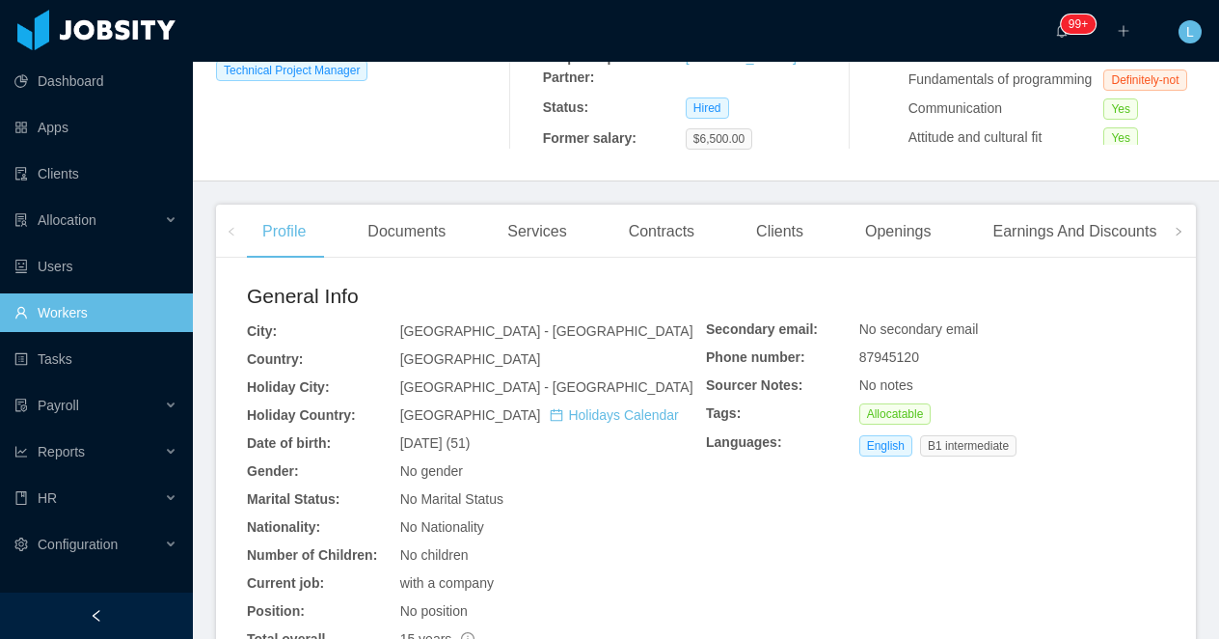
scroll to position [544, 0]
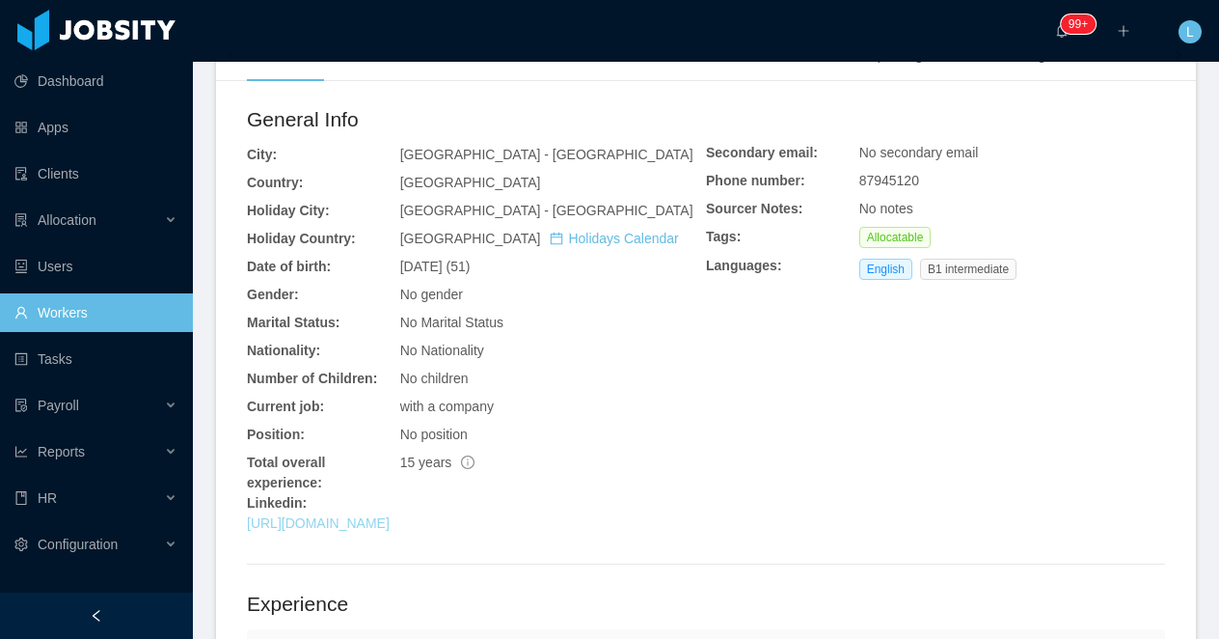
click at [320, 515] on link "https://www.linkedin.com/in/sebastianizus" at bounding box center [318, 522] width 143 height 15
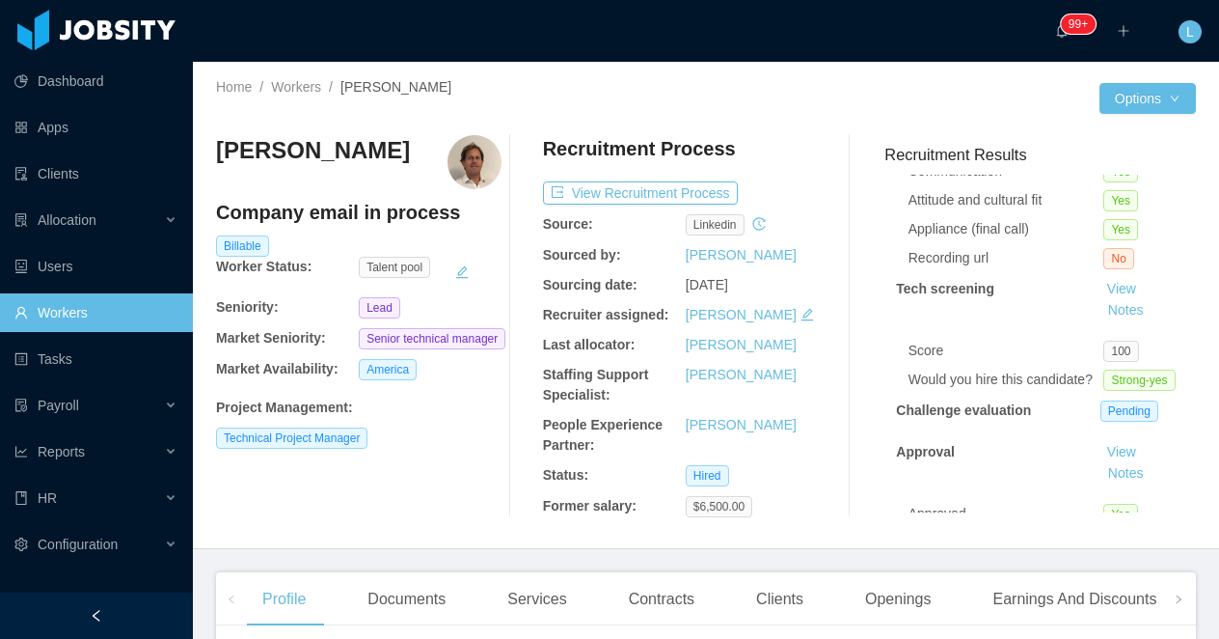
scroll to position [329, 0]
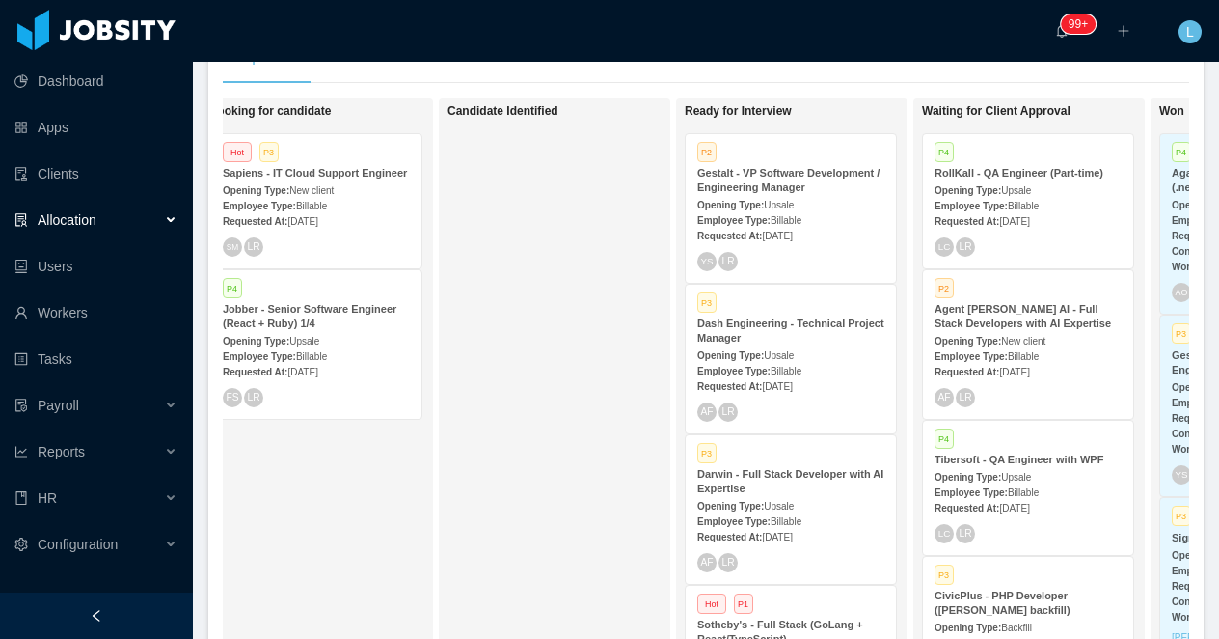
scroll to position [0, 429]
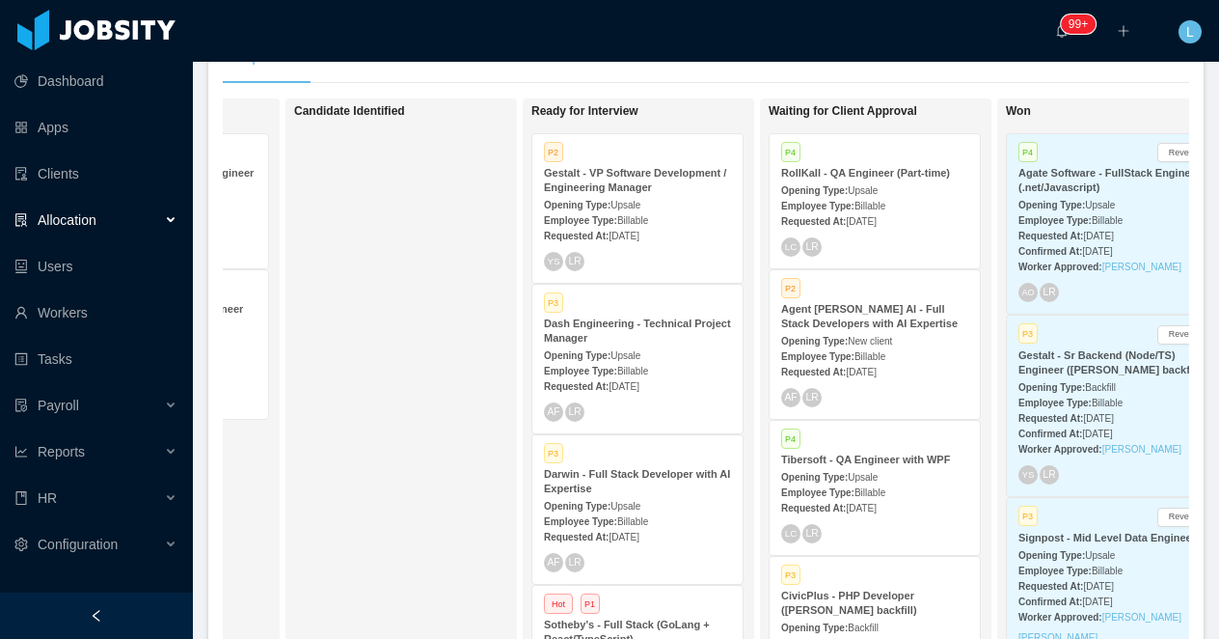
click at [612, 191] on strong "Gestalt - VP Software Development / Engineering Manager" at bounding box center [635, 180] width 182 height 26
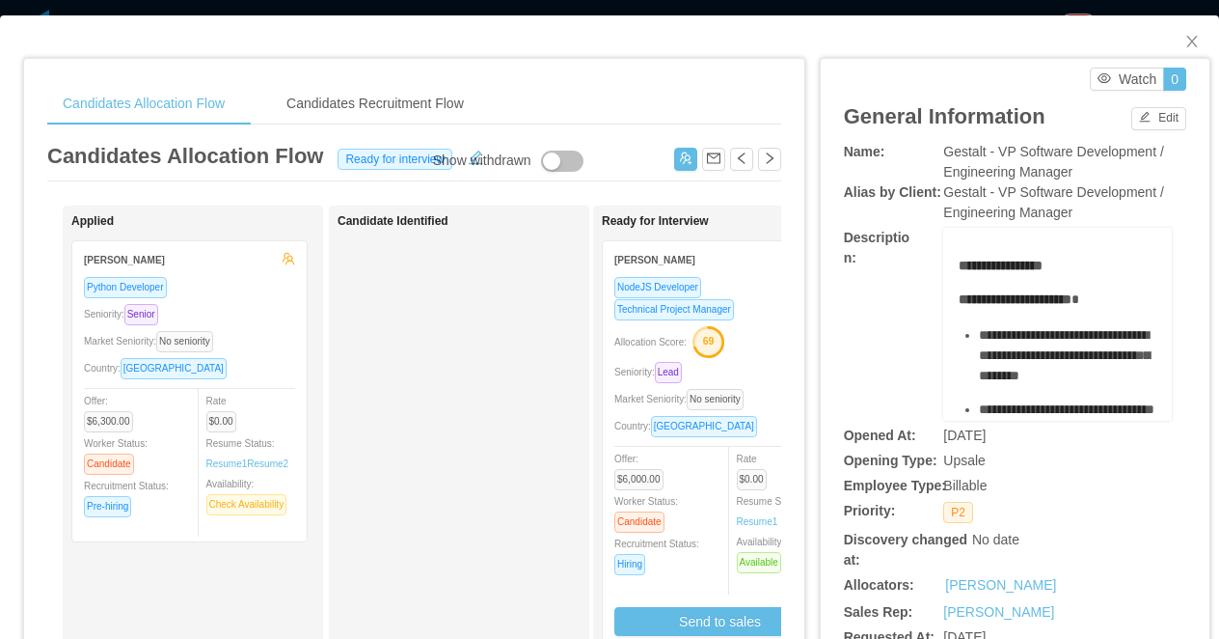
click at [757, 304] on div "Technical Project Manager" at bounding box center [719, 309] width 211 height 22
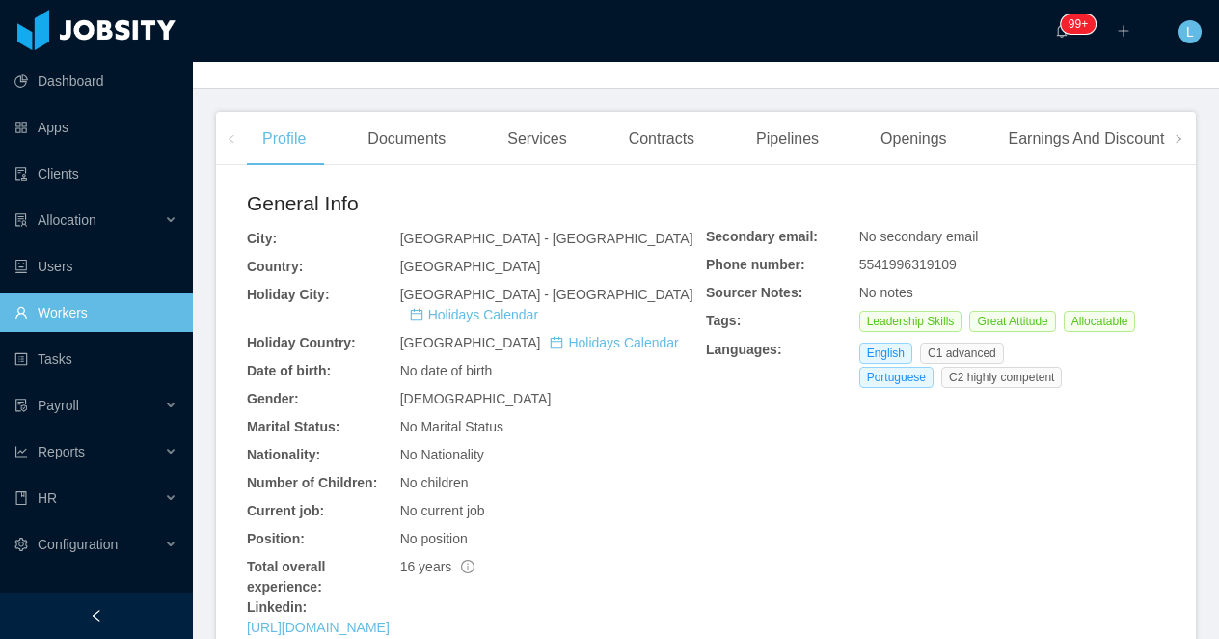
scroll to position [604, 0]
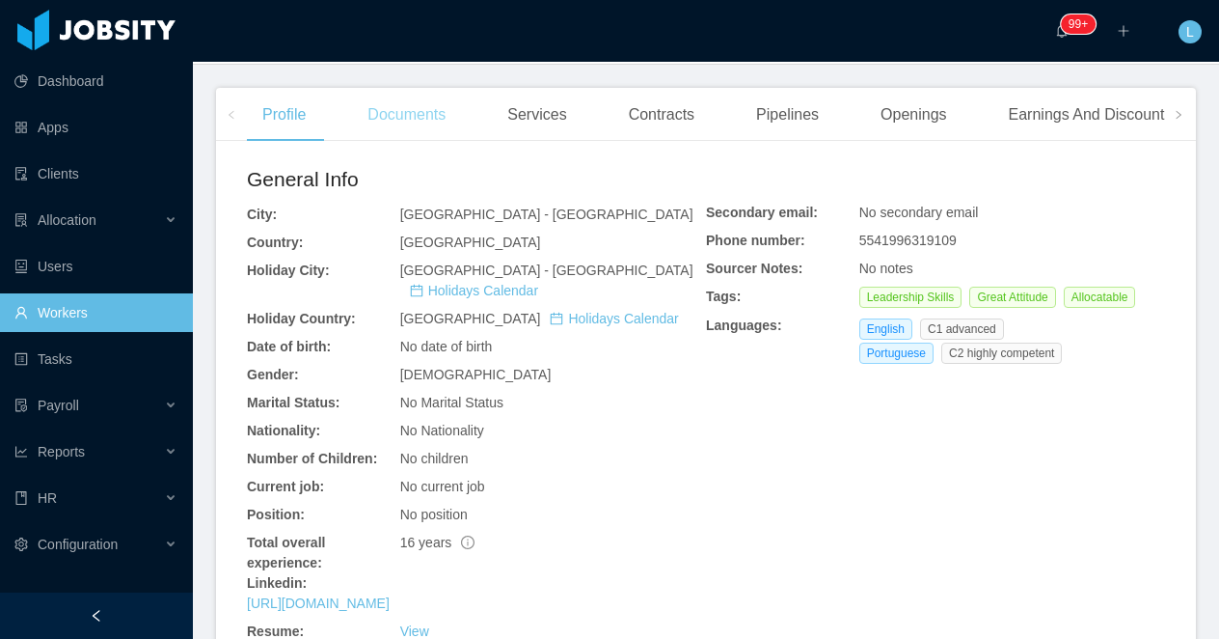
click at [390, 105] on div "Documents" at bounding box center [406, 115] width 109 height 54
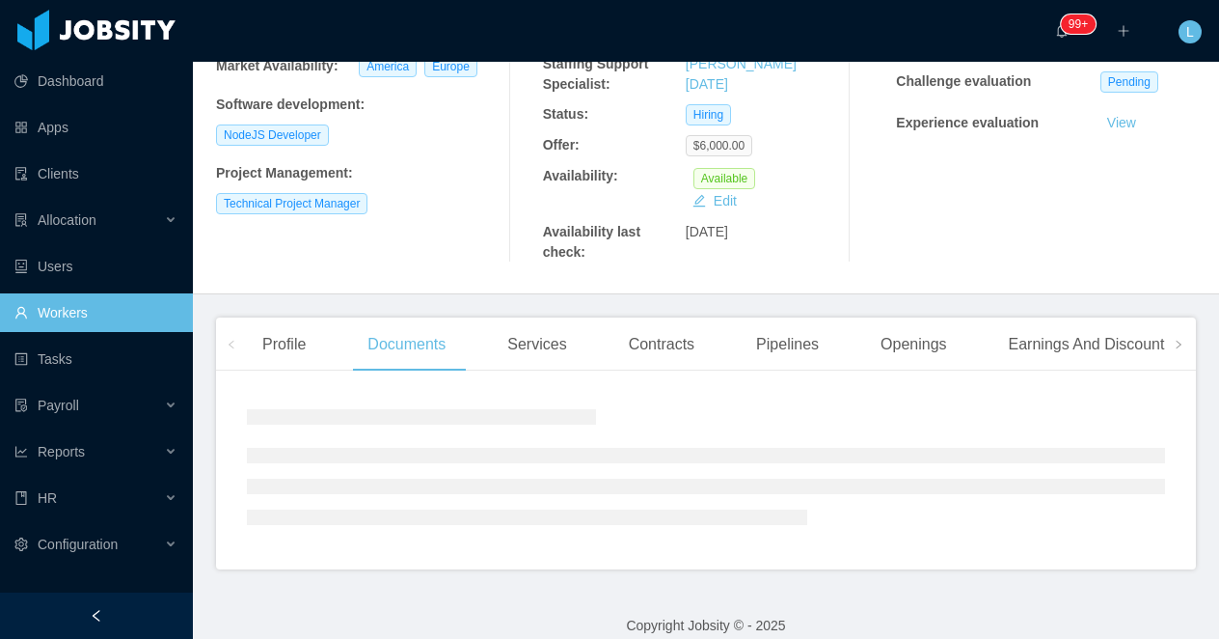
scroll to position [546, 0]
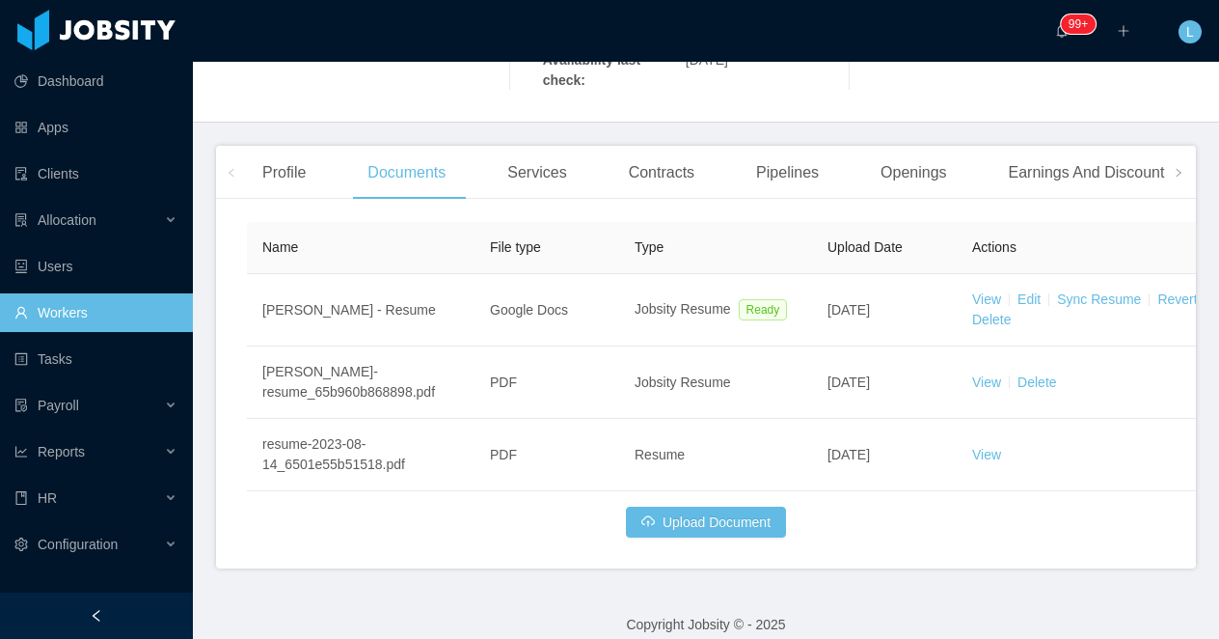
click at [140, 598] on div at bounding box center [96, 615] width 193 height 46
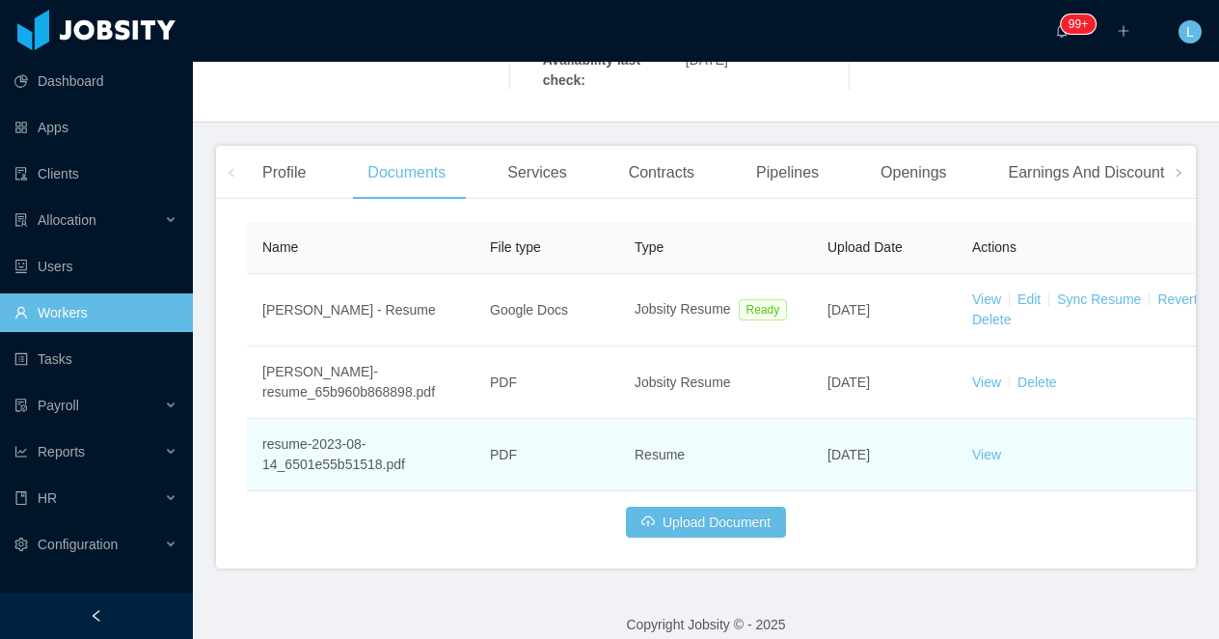
scroll to position [481, 0]
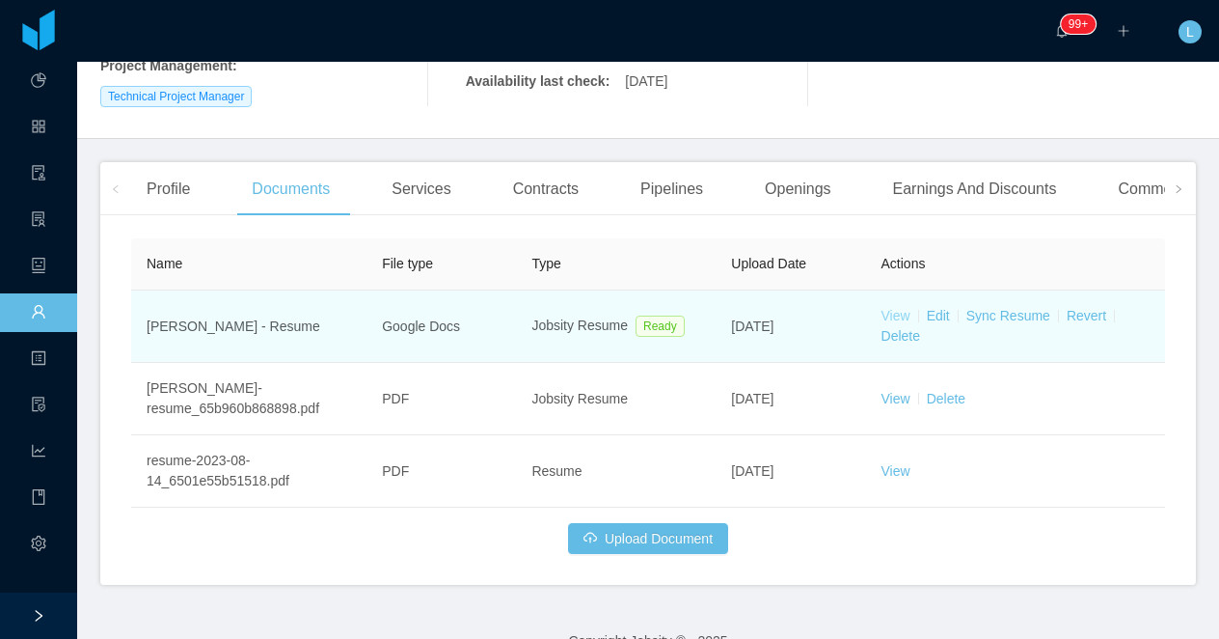
click at [891, 308] on link "View" at bounding box center [896, 315] width 29 height 15
click at [995, 308] on link "Sync Resume" at bounding box center [1009, 315] width 84 height 15
